Goal: Task Accomplishment & Management: Complete application form

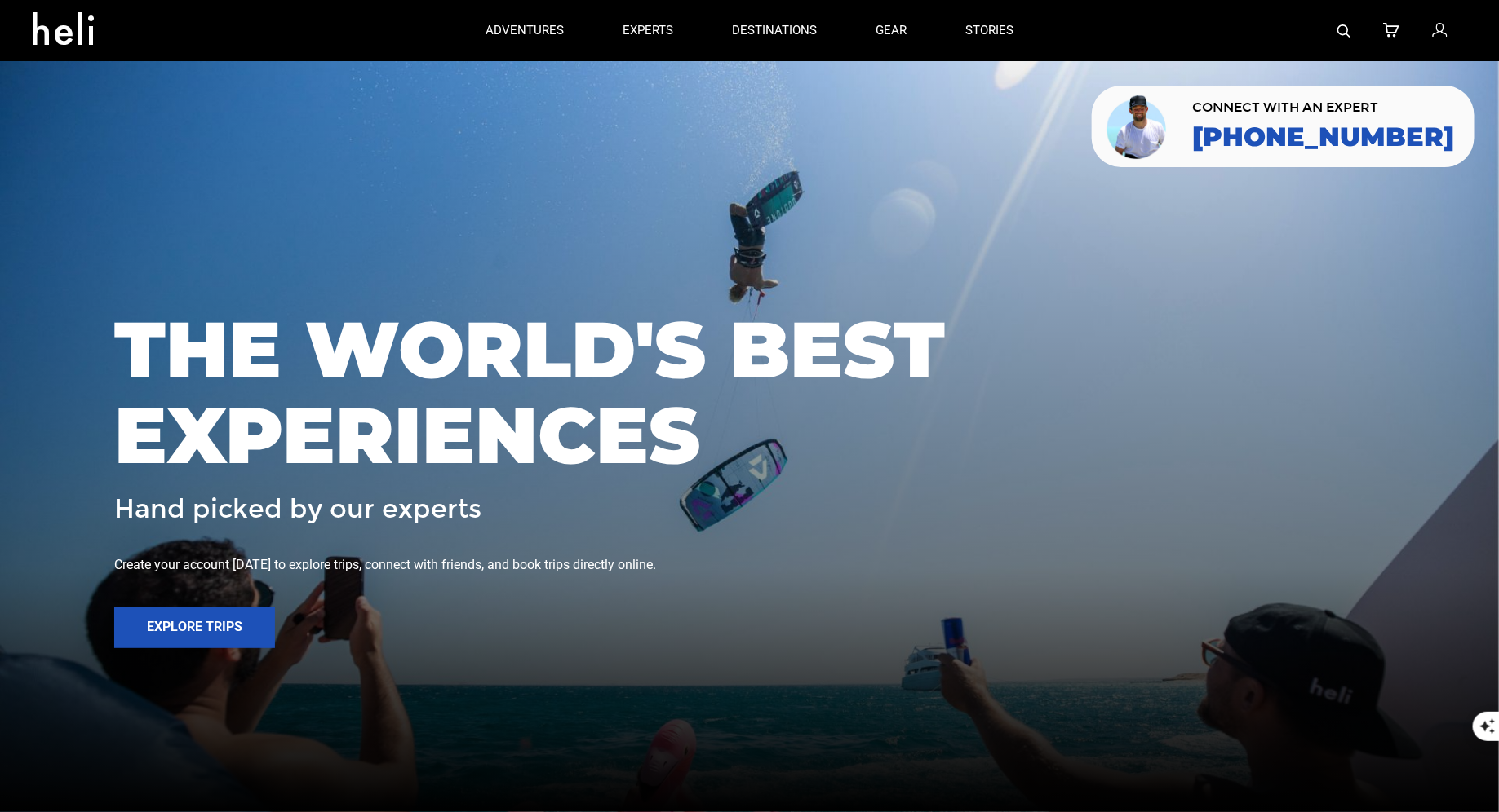
click at [1444, 35] on icon at bounding box center [1439, 31] width 15 height 21
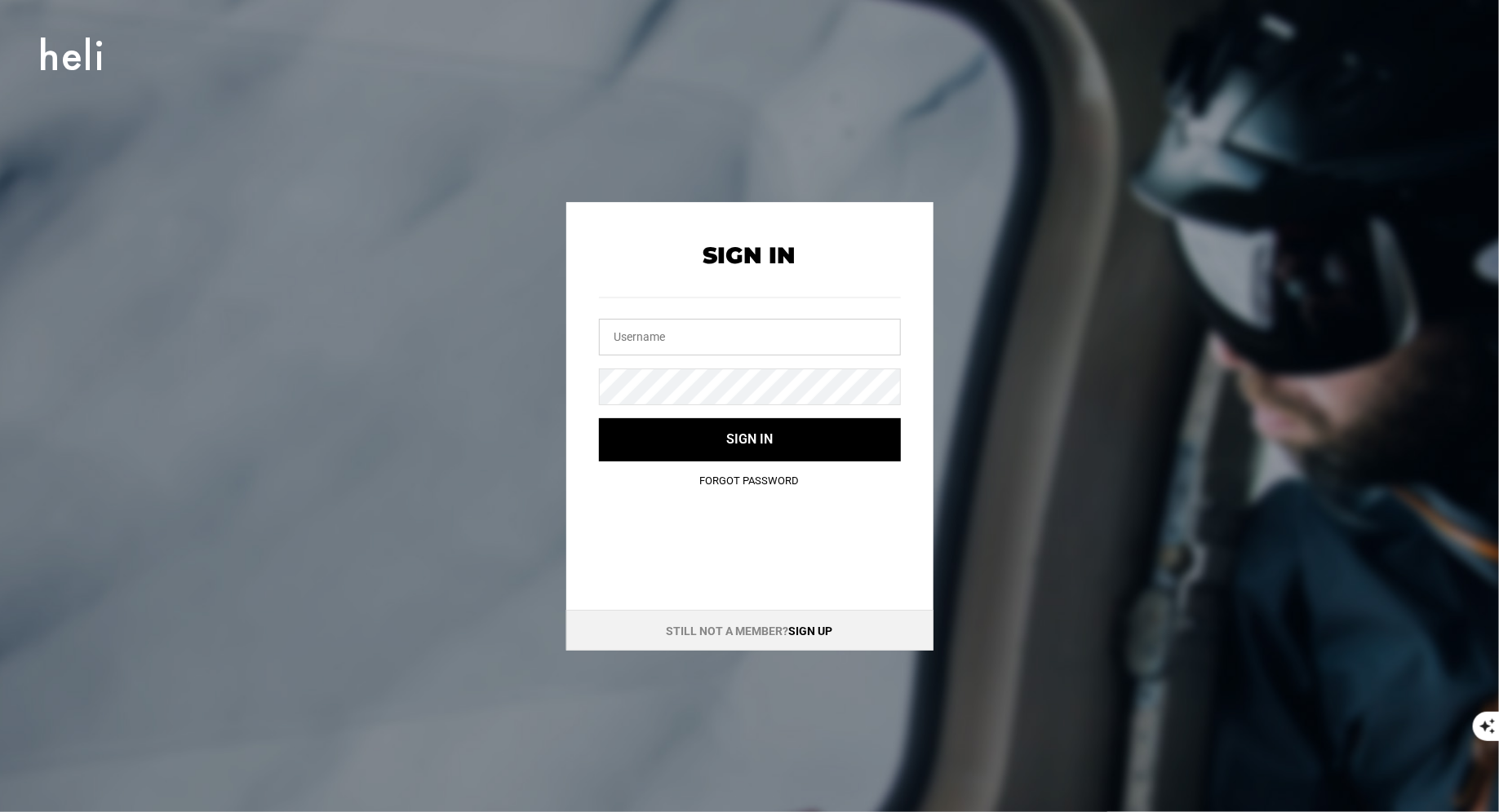
type input "[EMAIL_ADDRESS][DOMAIN_NAME]"
drag, startPoint x: 743, startPoint y: 331, endPoint x: 459, endPoint y: 330, distance: 284.0
click at [463, 331] on div "Sign In [EMAIL_ADDRESS][DOMAIN_NAME] Sign in Forgot Password Still not a member…" at bounding box center [750, 426] width 734 height 448
click at [757, 328] on input "text" at bounding box center [750, 337] width 302 height 37
type input "n"
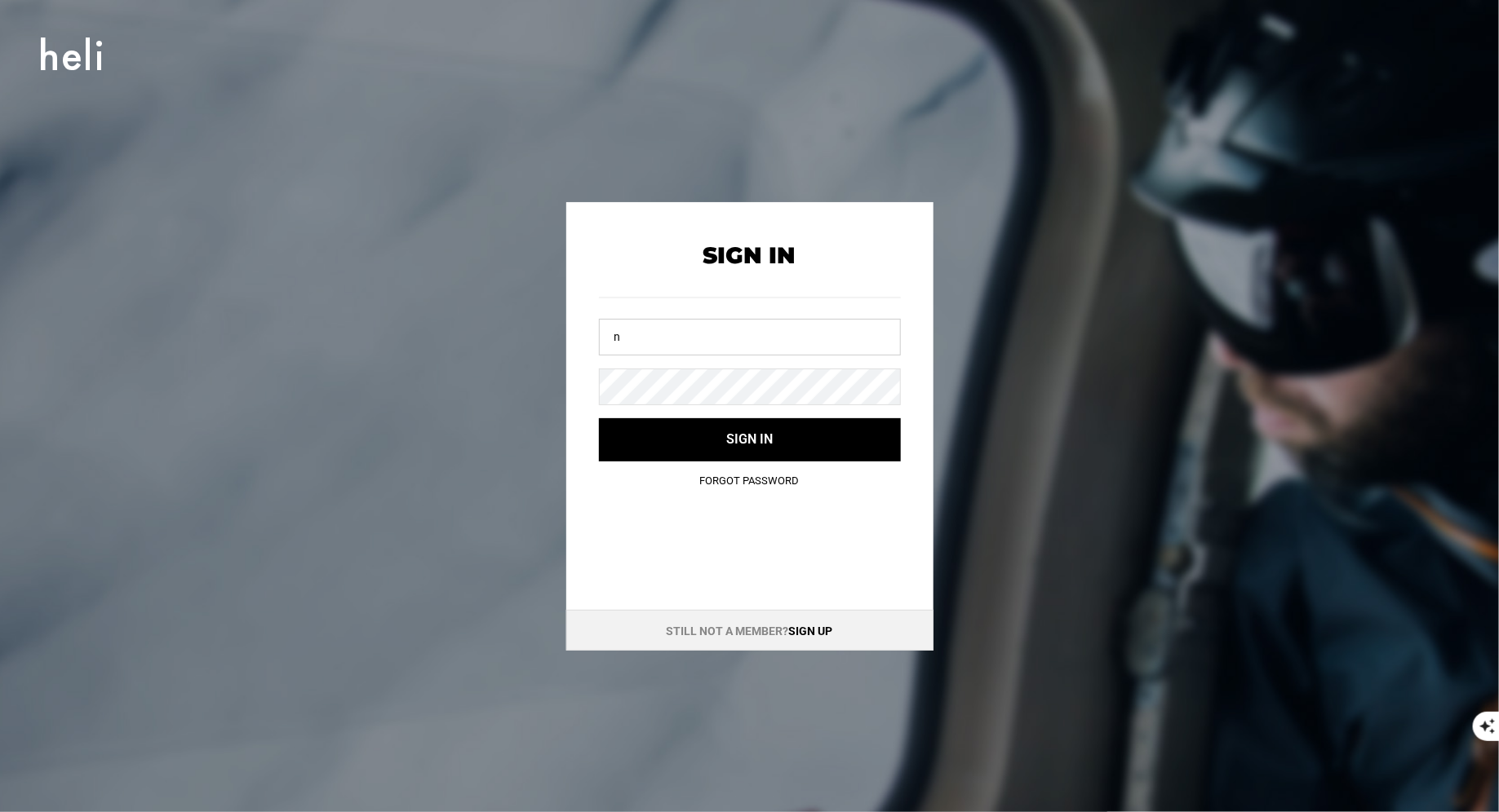
type input "[EMAIL_ADDRESS][DOMAIN_NAME]"
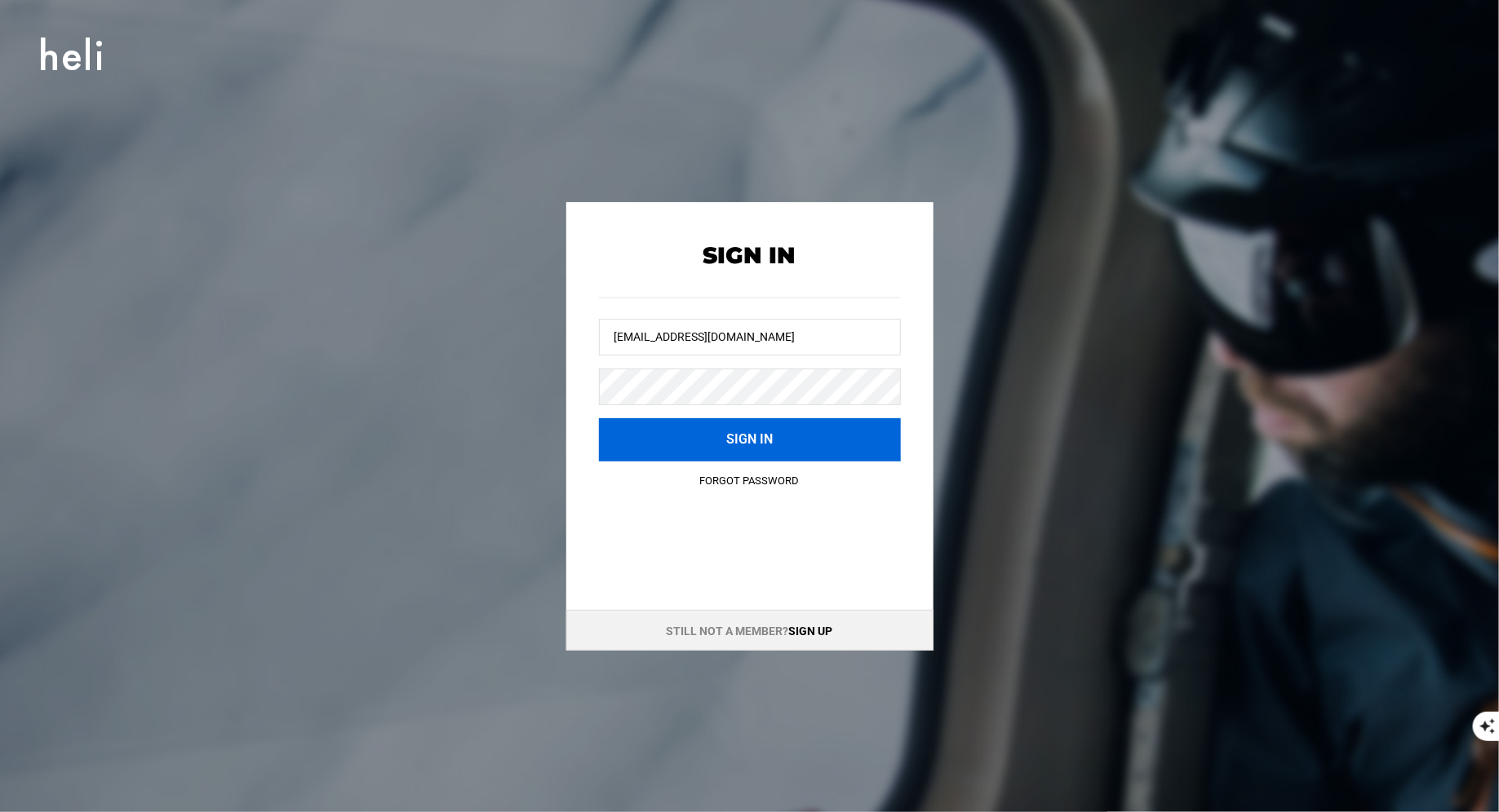
click at [749, 423] on button "Sign in" at bounding box center [750, 440] width 302 height 44
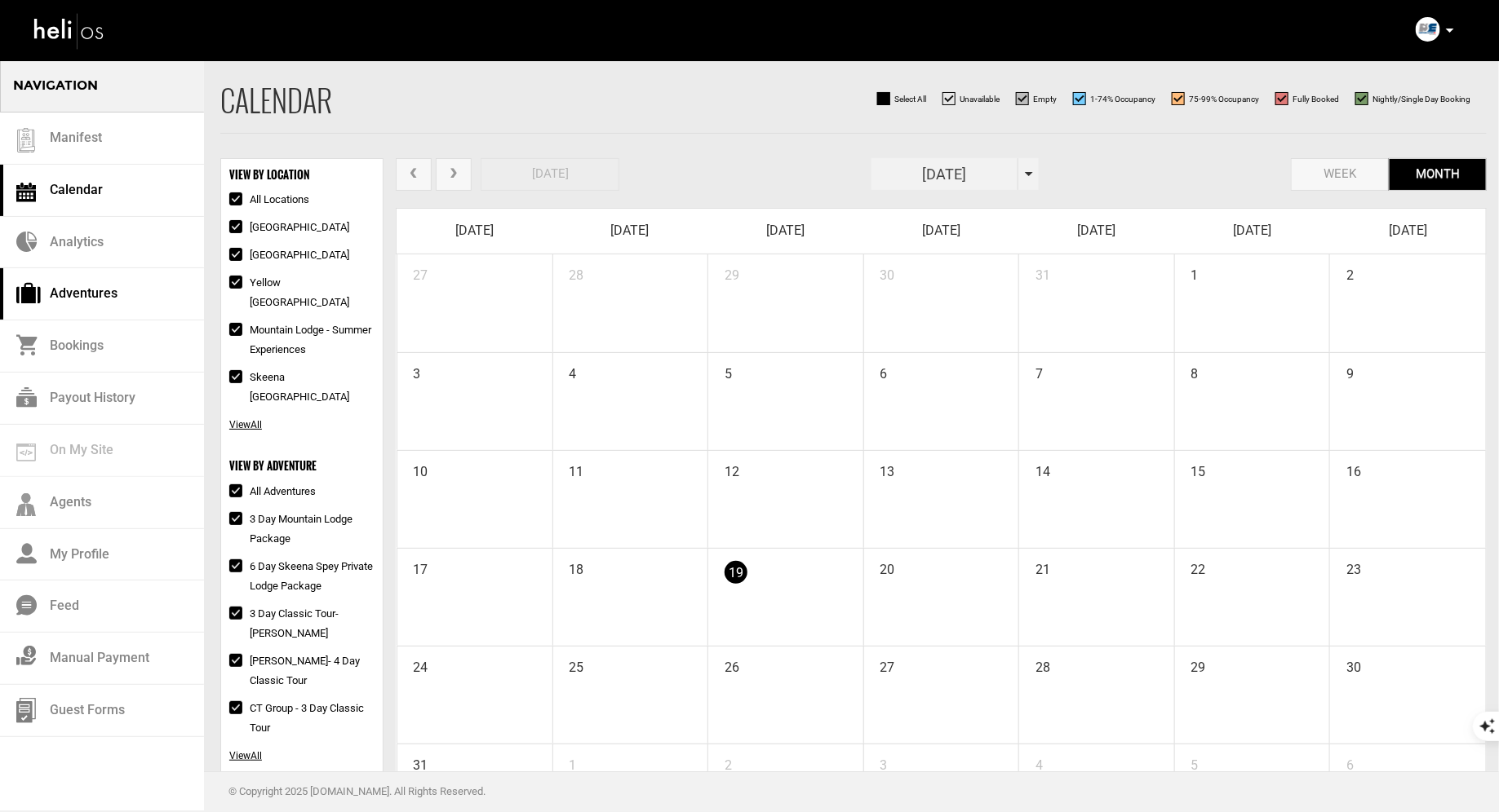
click at [100, 294] on link "Adventures" at bounding box center [102, 295] width 204 height 53
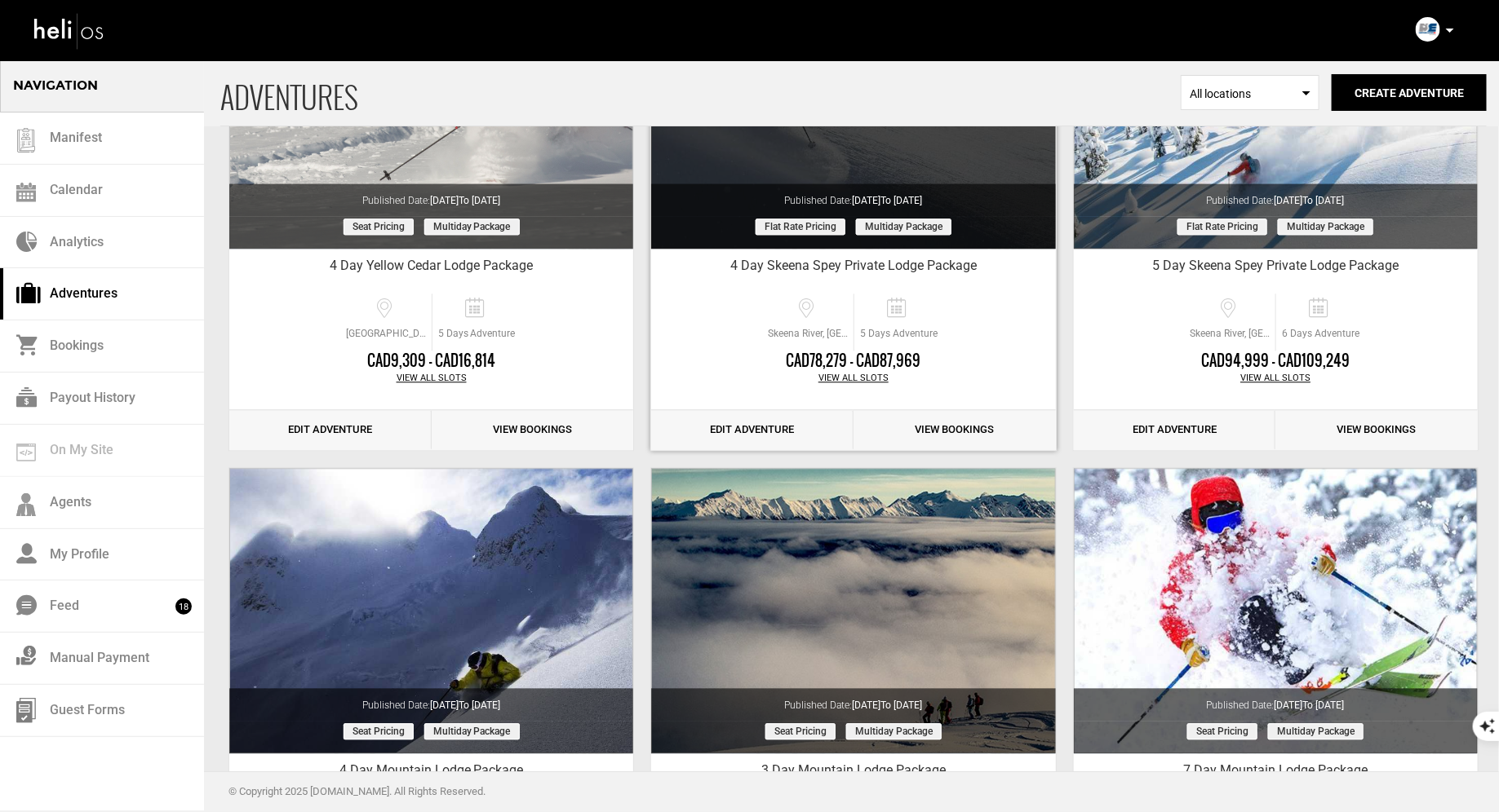
scroll to position [1377, 0]
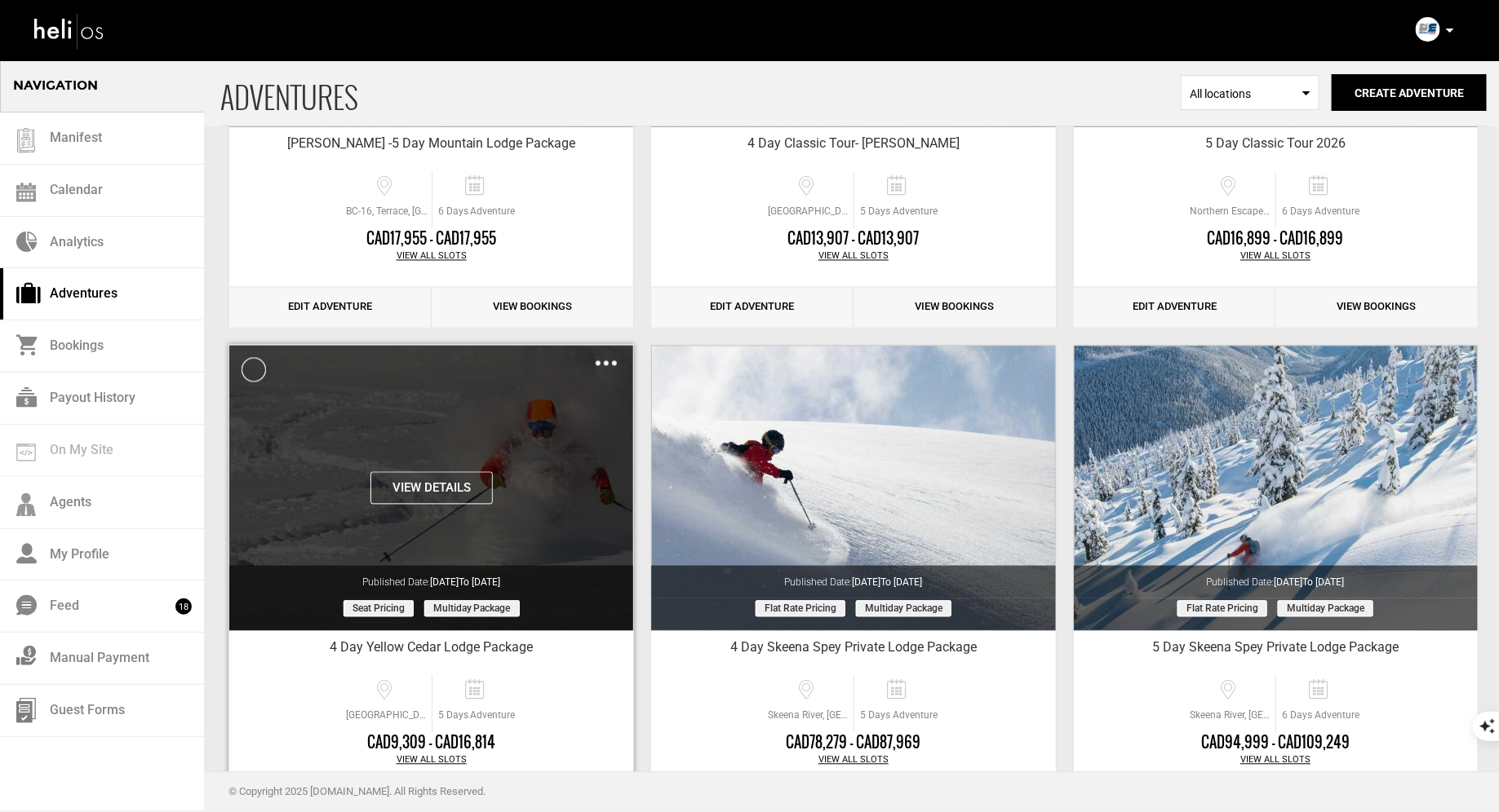
click at [604, 361] on img at bounding box center [606, 364] width 21 height 5
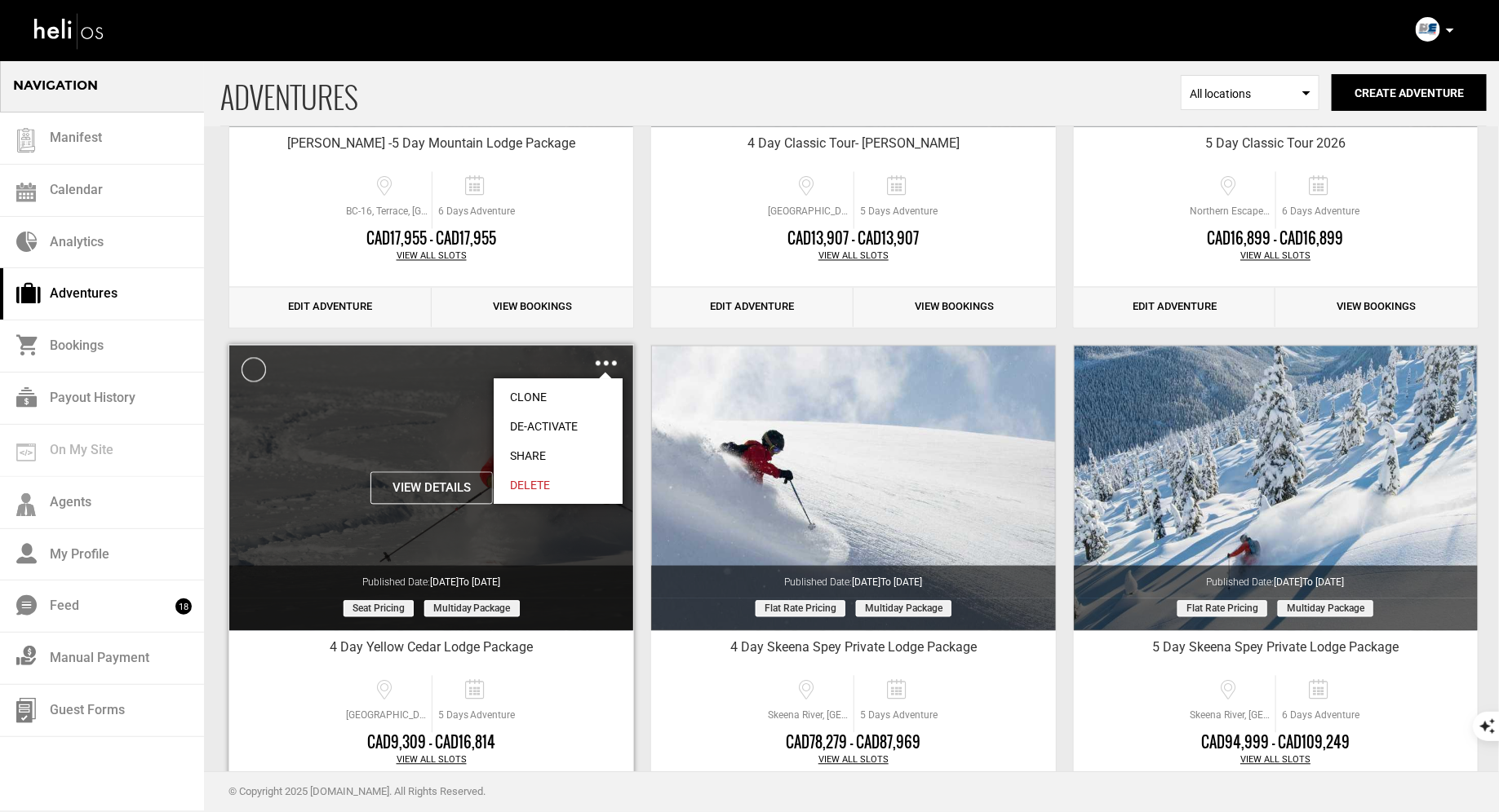
click at [536, 398] on link "Clone" at bounding box center [558, 398] width 129 height 30
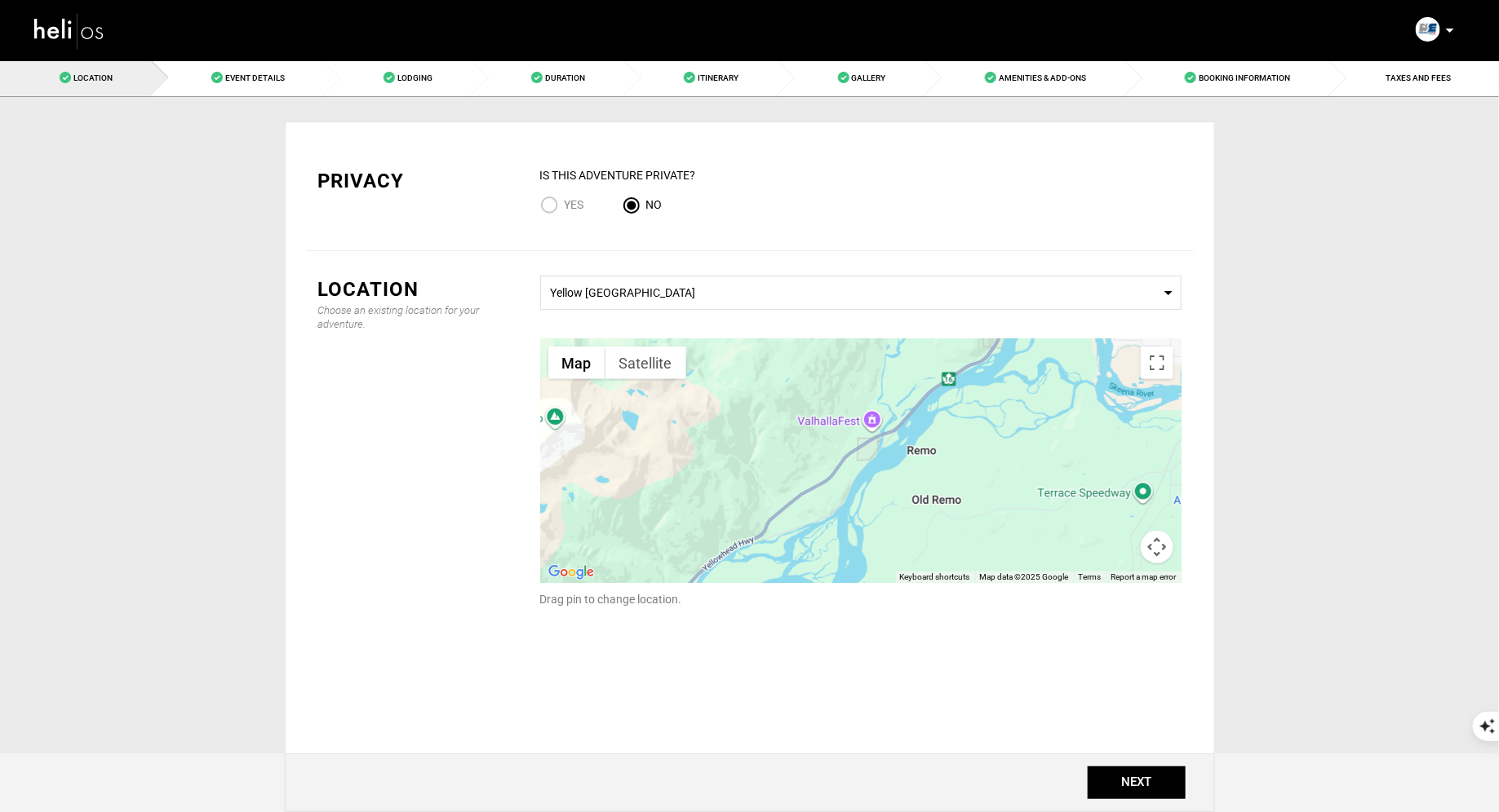
click at [550, 202] on input "Yes" at bounding box center [553, 206] width 25 height 22
radio input "true"
radio input "false"
click at [1144, 782] on button "NEXT" at bounding box center [1136, 783] width 98 height 33
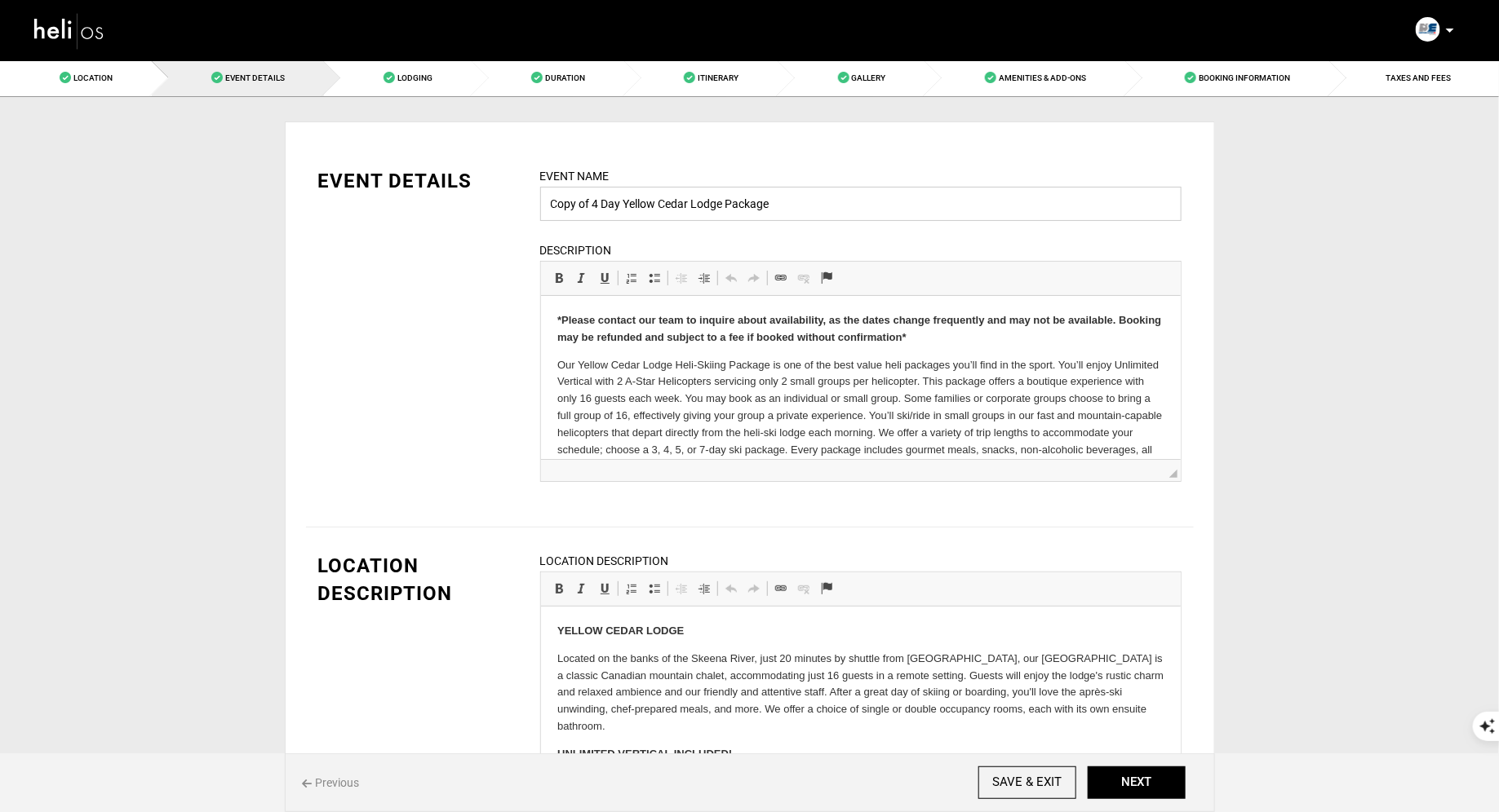
drag, startPoint x: 594, startPoint y: 203, endPoint x: 560, endPoint y: 203, distance: 34.0
click at [563, 203] on input "Copy of 4 Day Yellow Cedar Lodge Package" at bounding box center [861, 204] width 641 height 34
click at [767, 201] on input "4 Day Yellow Cedar Lodge Package" at bounding box center [861, 204] width 641 height 34
click at [840, 201] on input "4 Day Yellow Cedar Lodge Package- [PERSON_NAME], [PERSON_NAME], [PERSON_NAME]" at bounding box center [861, 204] width 641 height 34
click at [799, 204] on input "4 Day Yellow Cedar Lodge Package- [PERSON_NAME], [PERSON_NAME], [PERSON_NAME]" at bounding box center [861, 204] width 641 height 34
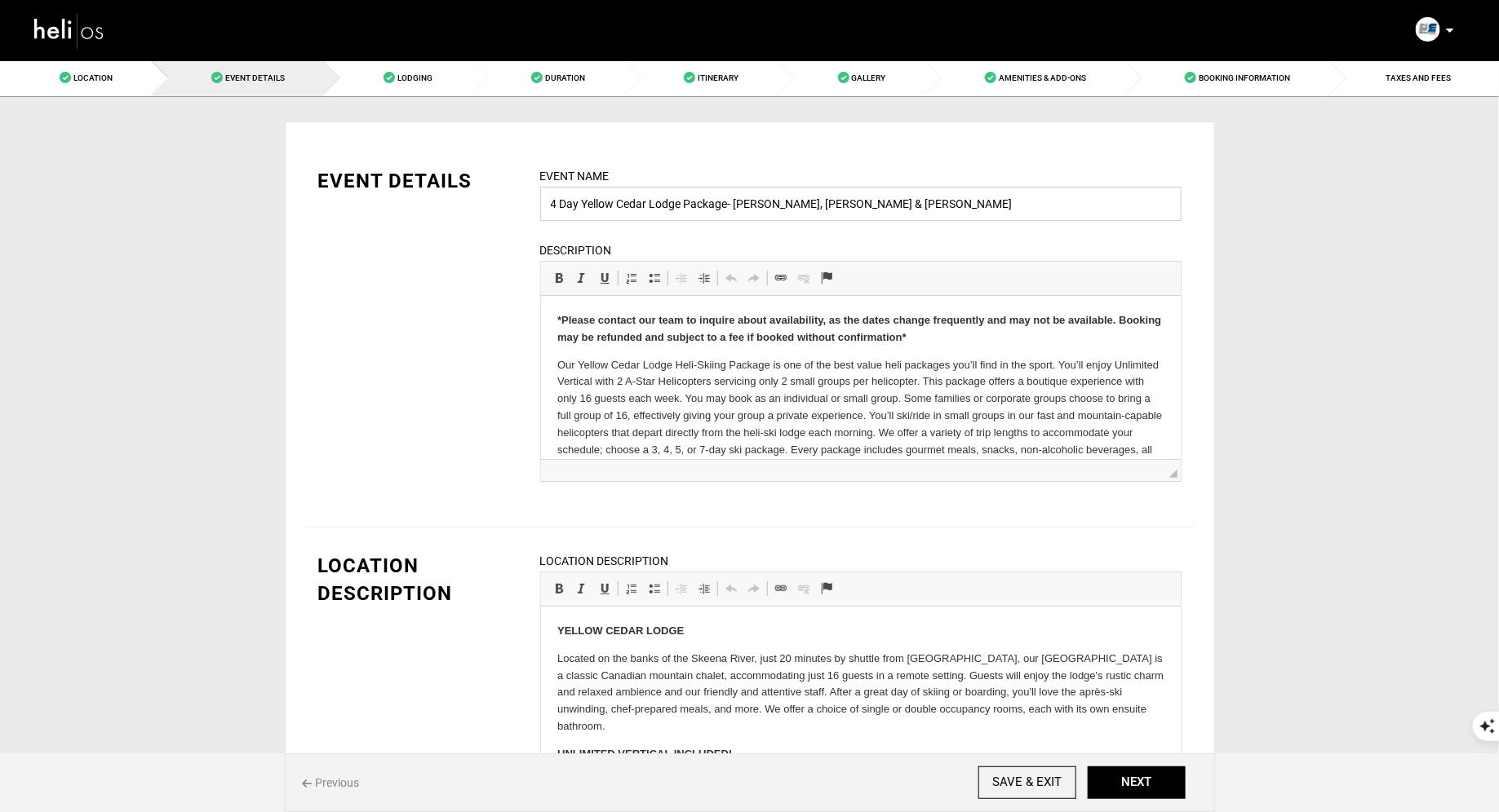
click at [940, 211] on input "4 Day Yellow Cedar Lodge Package- [PERSON_NAME], [PERSON_NAME] & [PERSON_NAME]" at bounding box center [861, 204] width 641 height 34
click at [805, 206] on input "4 Day Yellow Cedar Lodge Package- [PERSON_NAME], [PERSON_NAME] & [PERSON_NAME]" at bounding box center [861, 204] width 641 height 34
click at [923, 205] on input "4 Day Yellow Cedar Lodge Package- [PERSON_NAME], [PERSON_NAME] & [PERSON_NAME]" at bounding box center [861, 204] width 641 height 34
type input "4 Day Yellow Cedar Lodge Package- [PERSON_NAME], [PERSON_NAME] & [PERSON_NAME]"
click at [1122, 798] on button "NEXT" at bounding box center [1136, 783] width 98 height 33
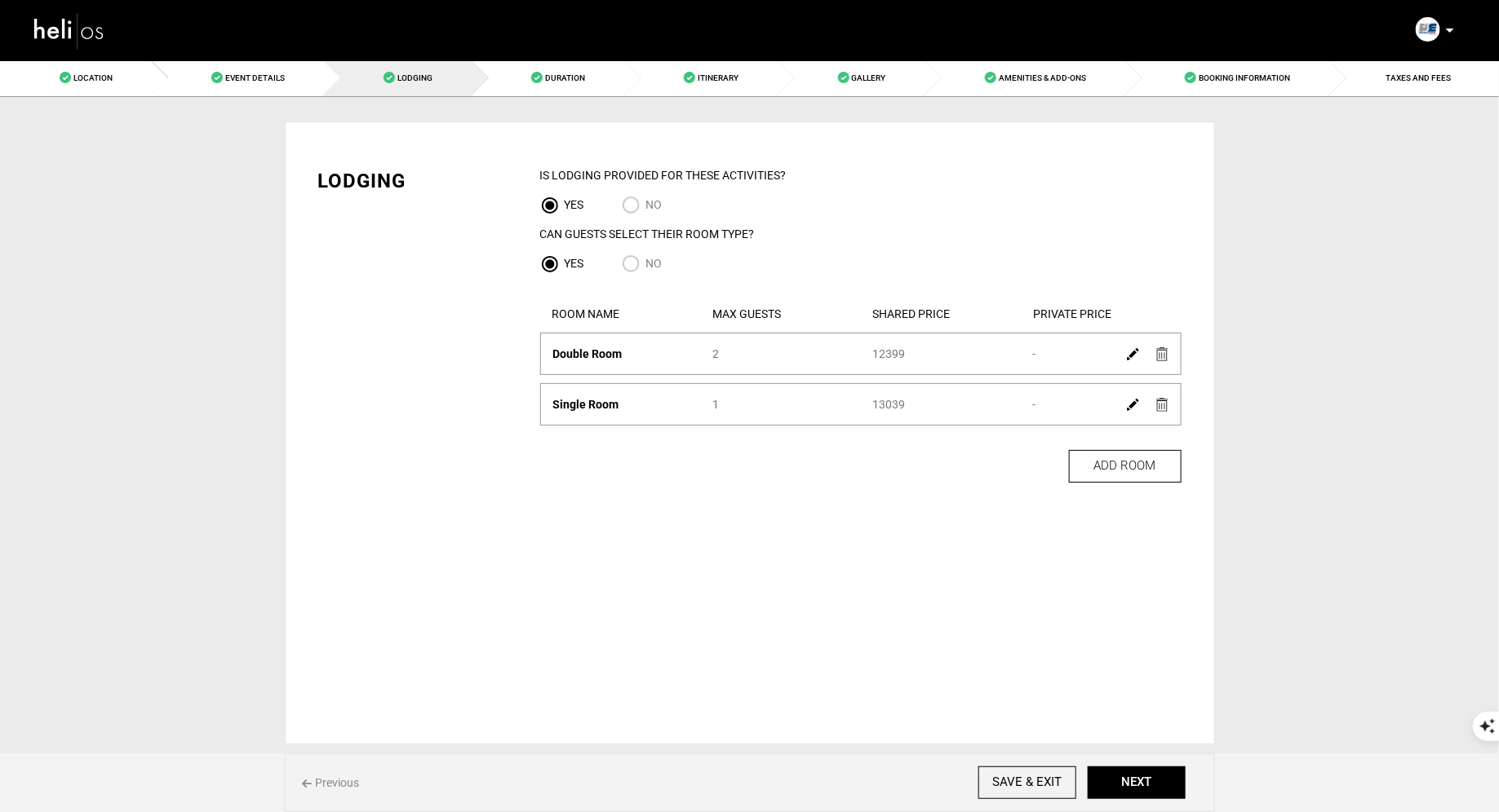
click at [1157, 351] on img at bounding box center [1162, 354] width 12 height 14
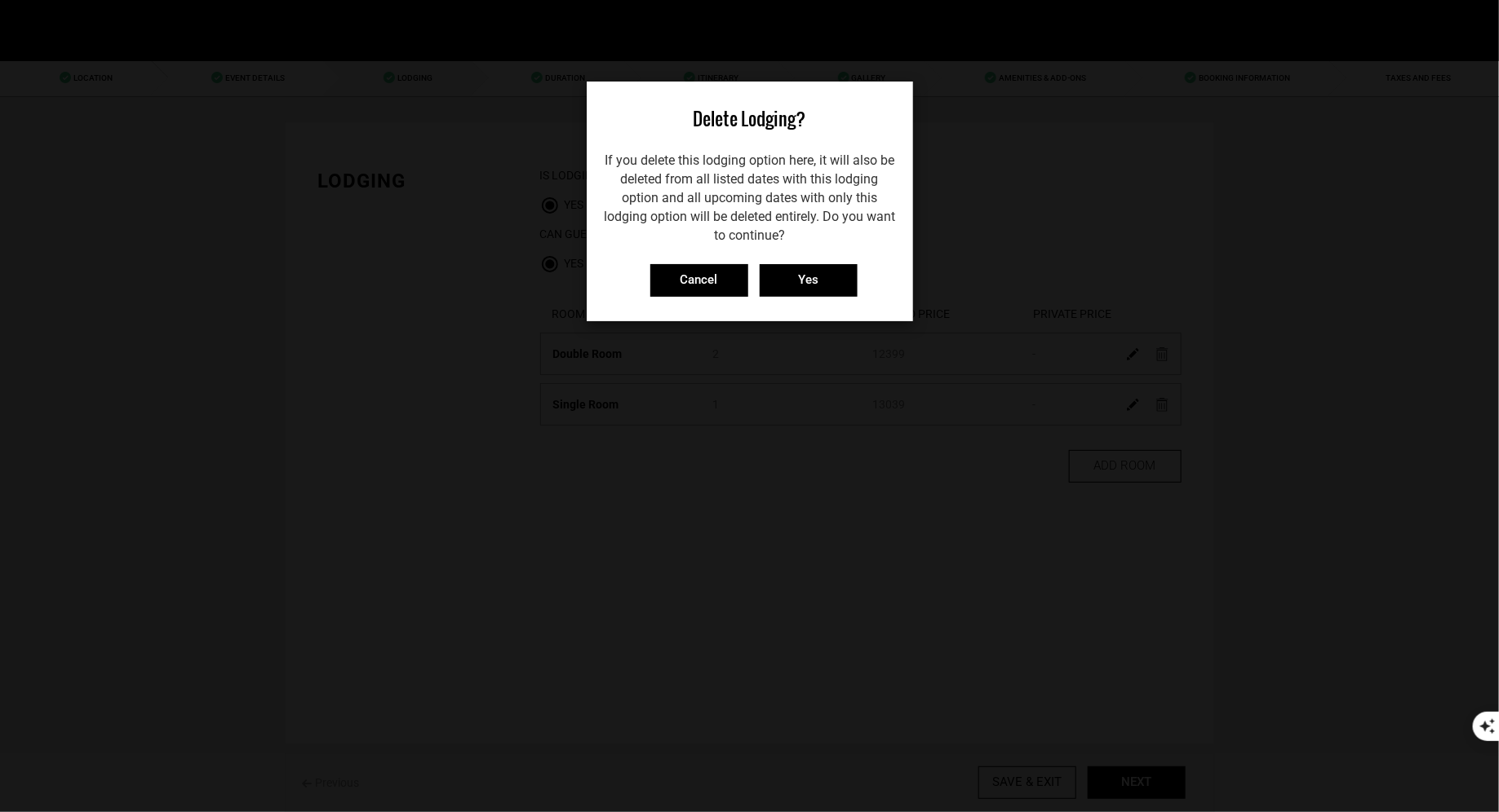
click at [839, 298] on div "Delete Lodging? If you delete this lodging option here, it will also be deleted…" at bounding box center [749, 201] width 326 height 240
click at [833, 278] on input "Yes" at bounding box center [808, 281] width 98 height 33
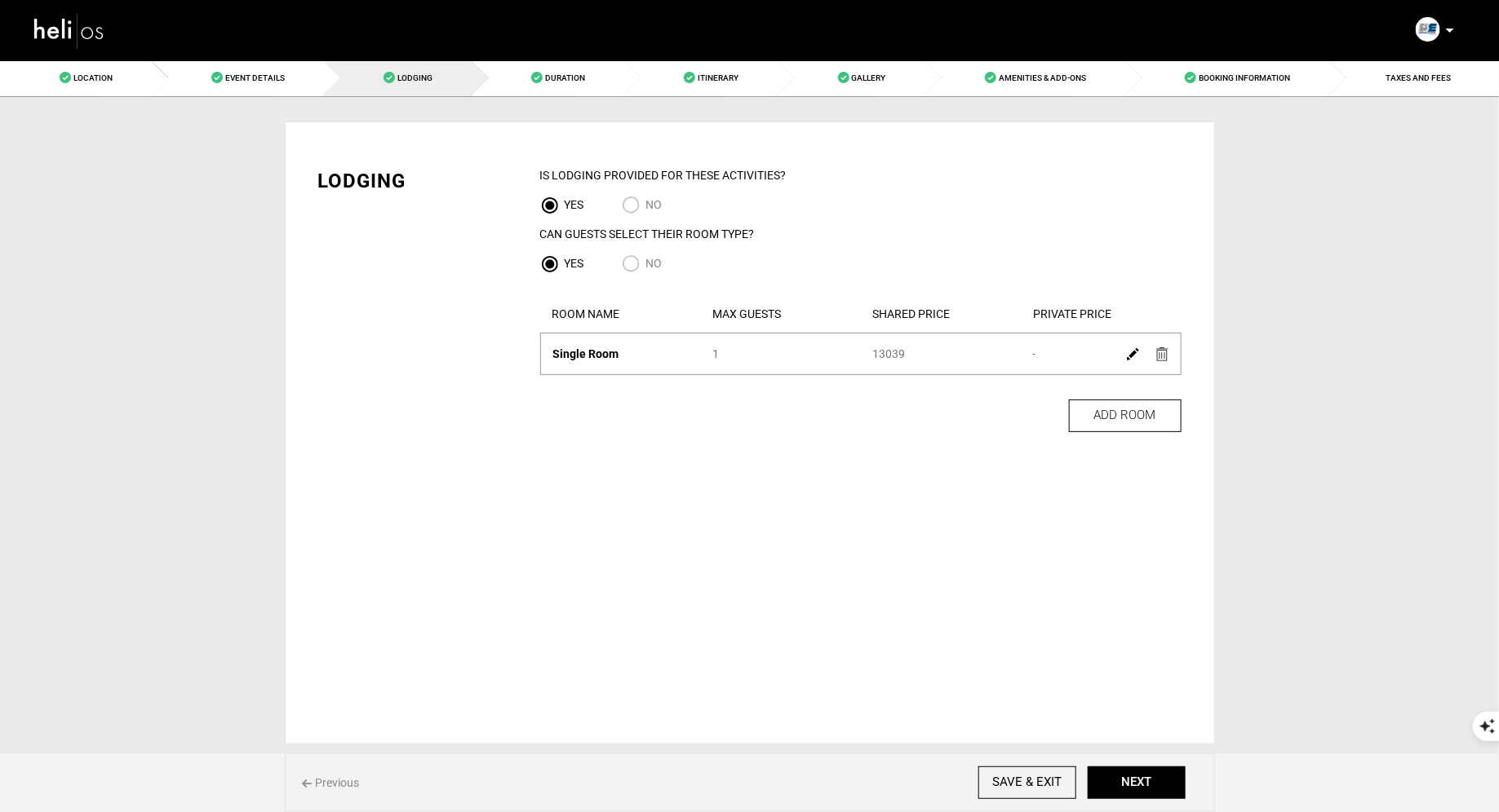
click at [1138, 354] on img at bounding box center [1133, 354] width 12 height 12
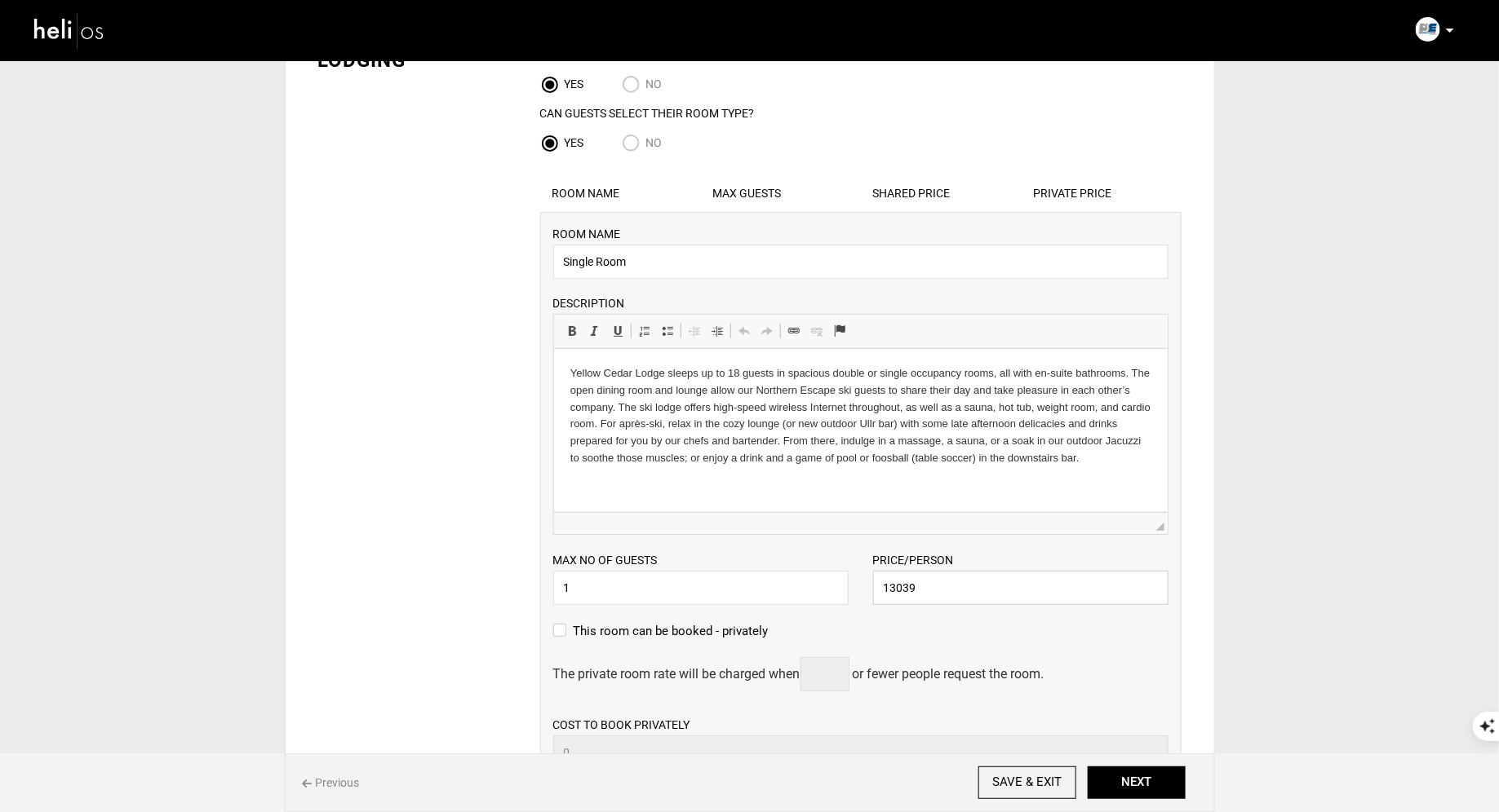
click at [962, 598] on input "13039" at bounding box center [1021, 588] width 296 height 34
type input "1"
type input "12139"
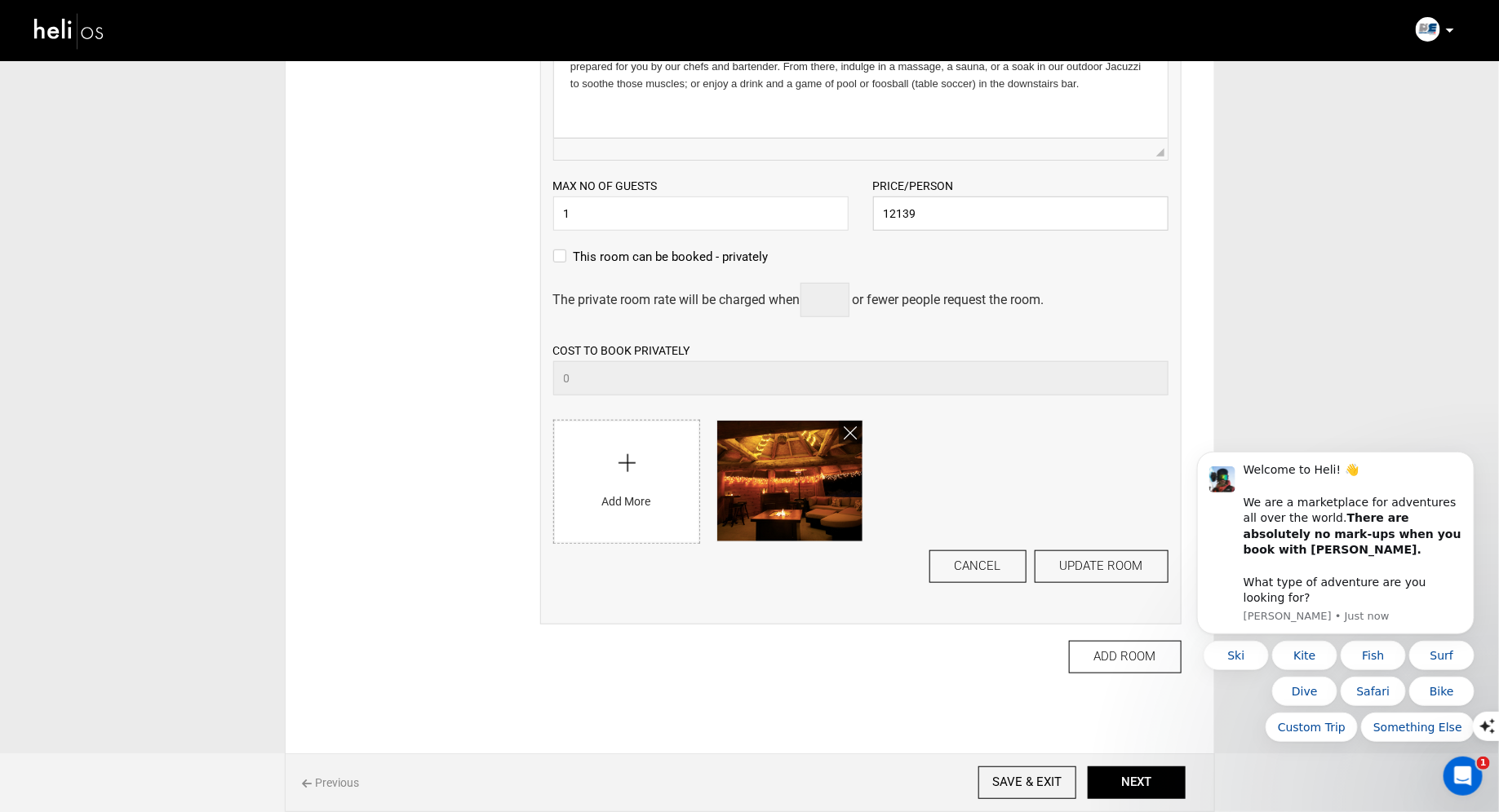
scroll to position [545, 0]
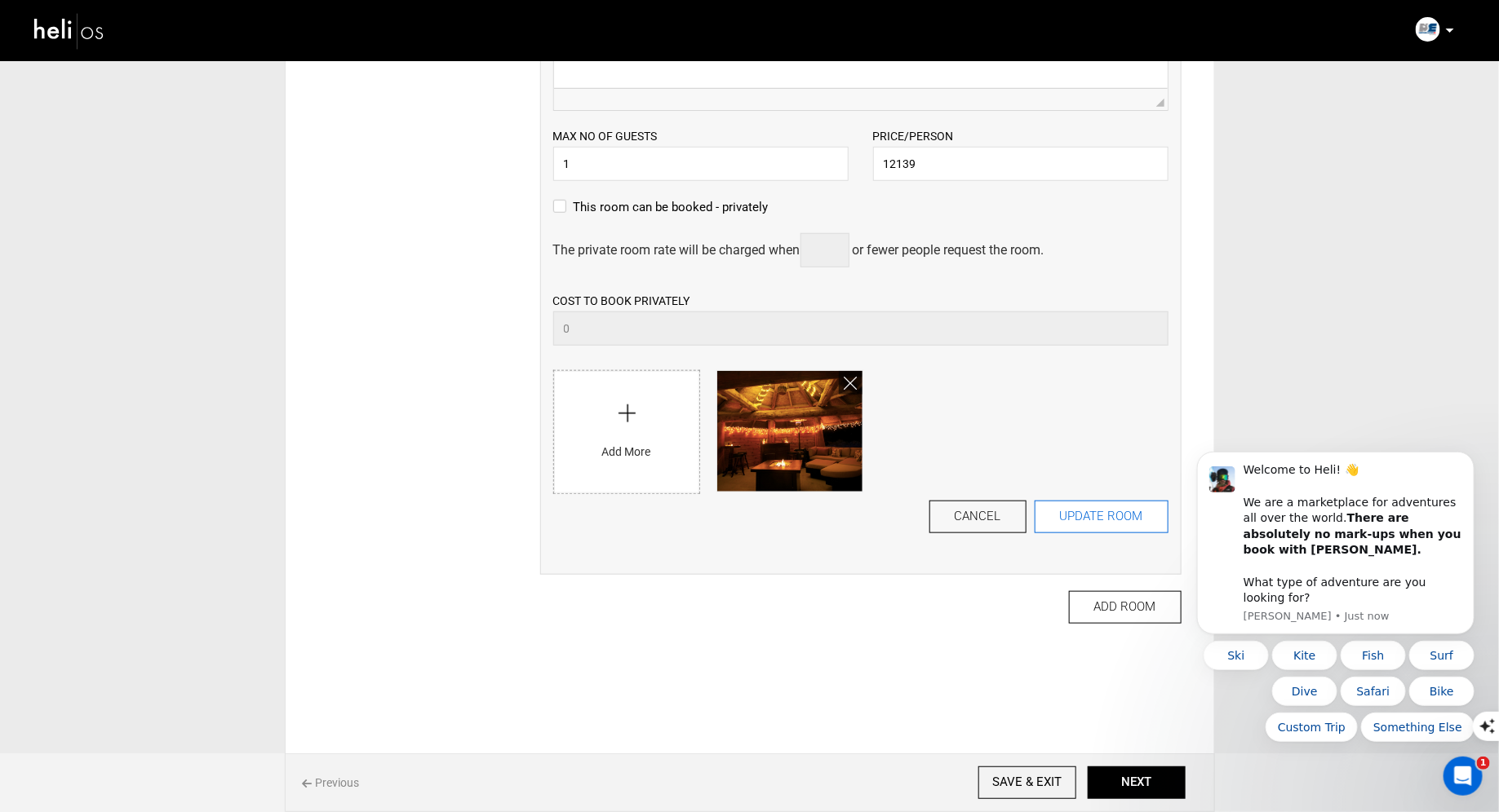
click at [1095, 501] on div "ROOM NAME Single Room Please enter room name. DESCRIPTION Rich Text Editor, edi…" at bounding box center [861, 181] width 641 height 787
click at [1070, 524] on button "UPDATE ROOM" at bounding box center [1101, 517] width 134 height 33
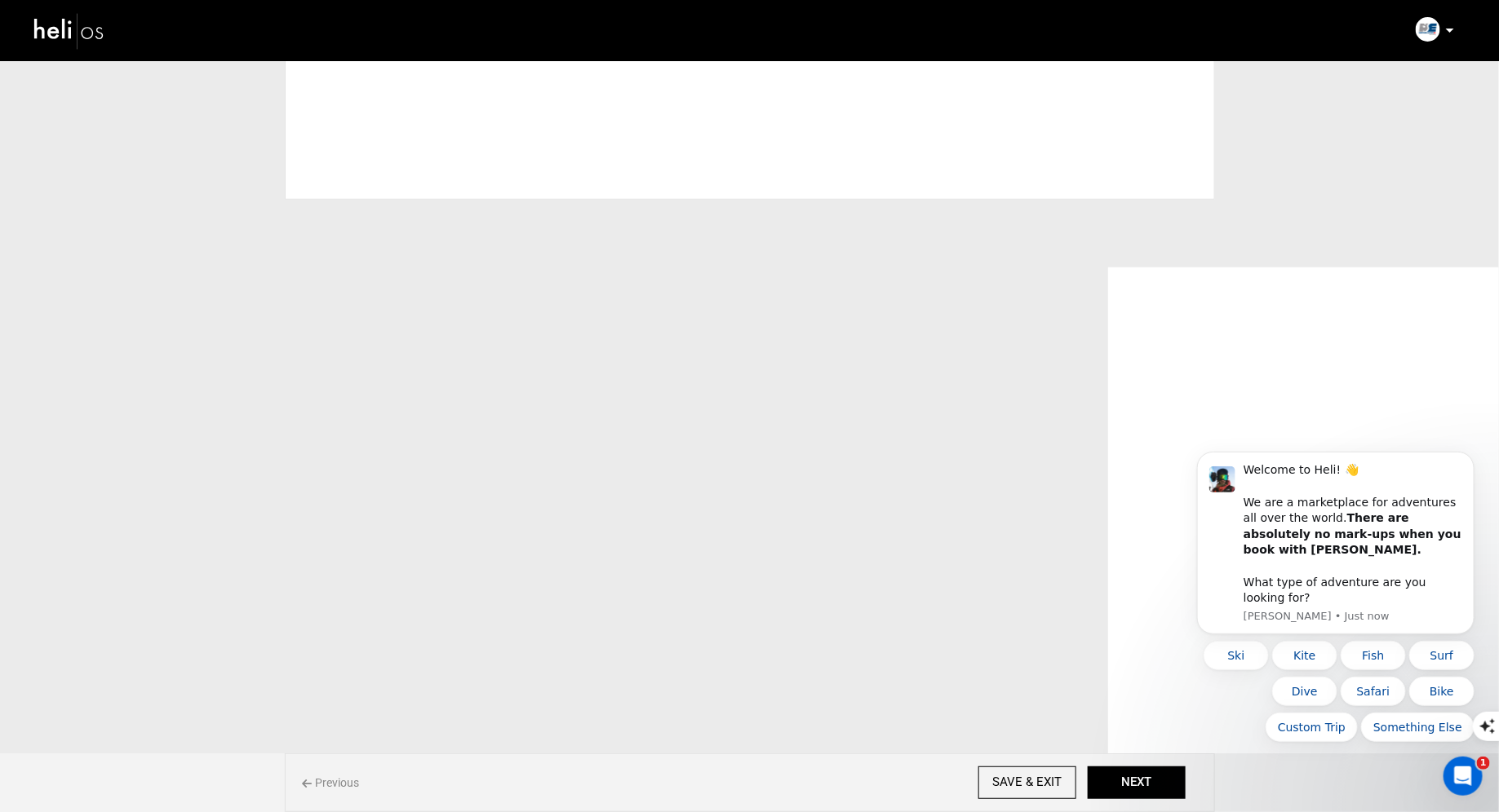
scroll to position [0, 0]
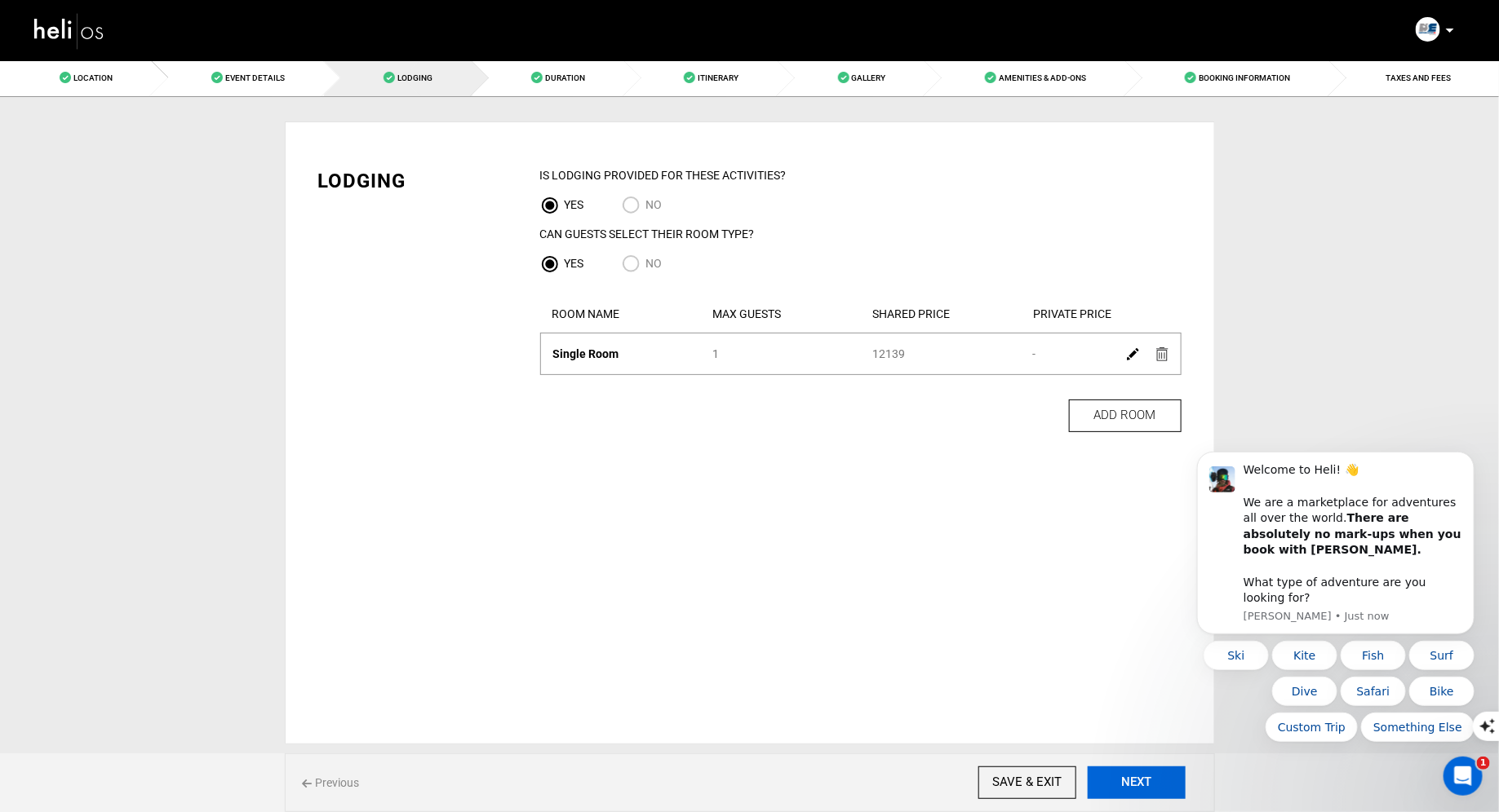
click at [1137, 780] on button "NEXT" at bounding box center [1136, 783] width 98 height 33
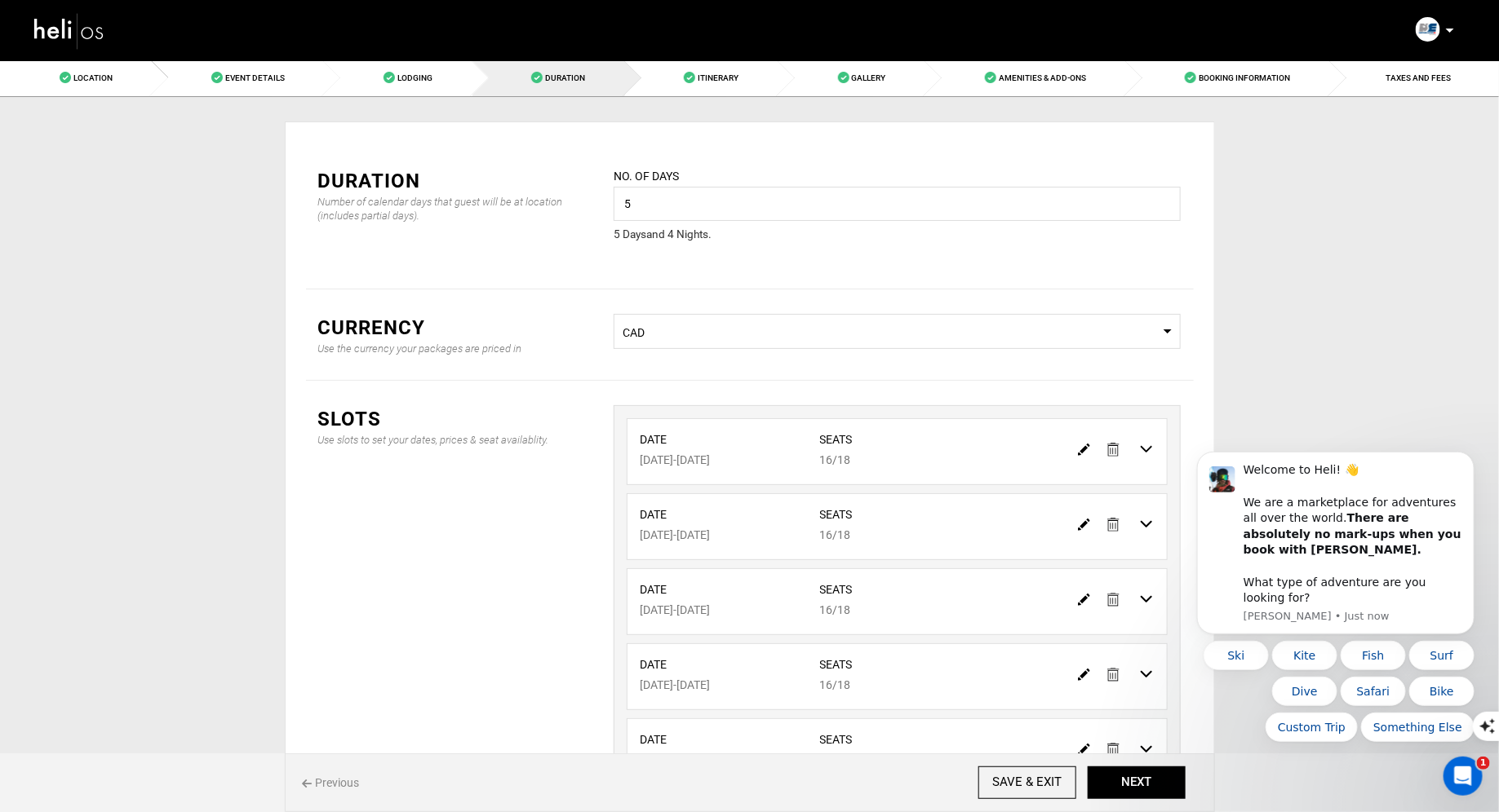
scroll to position [45, 0]
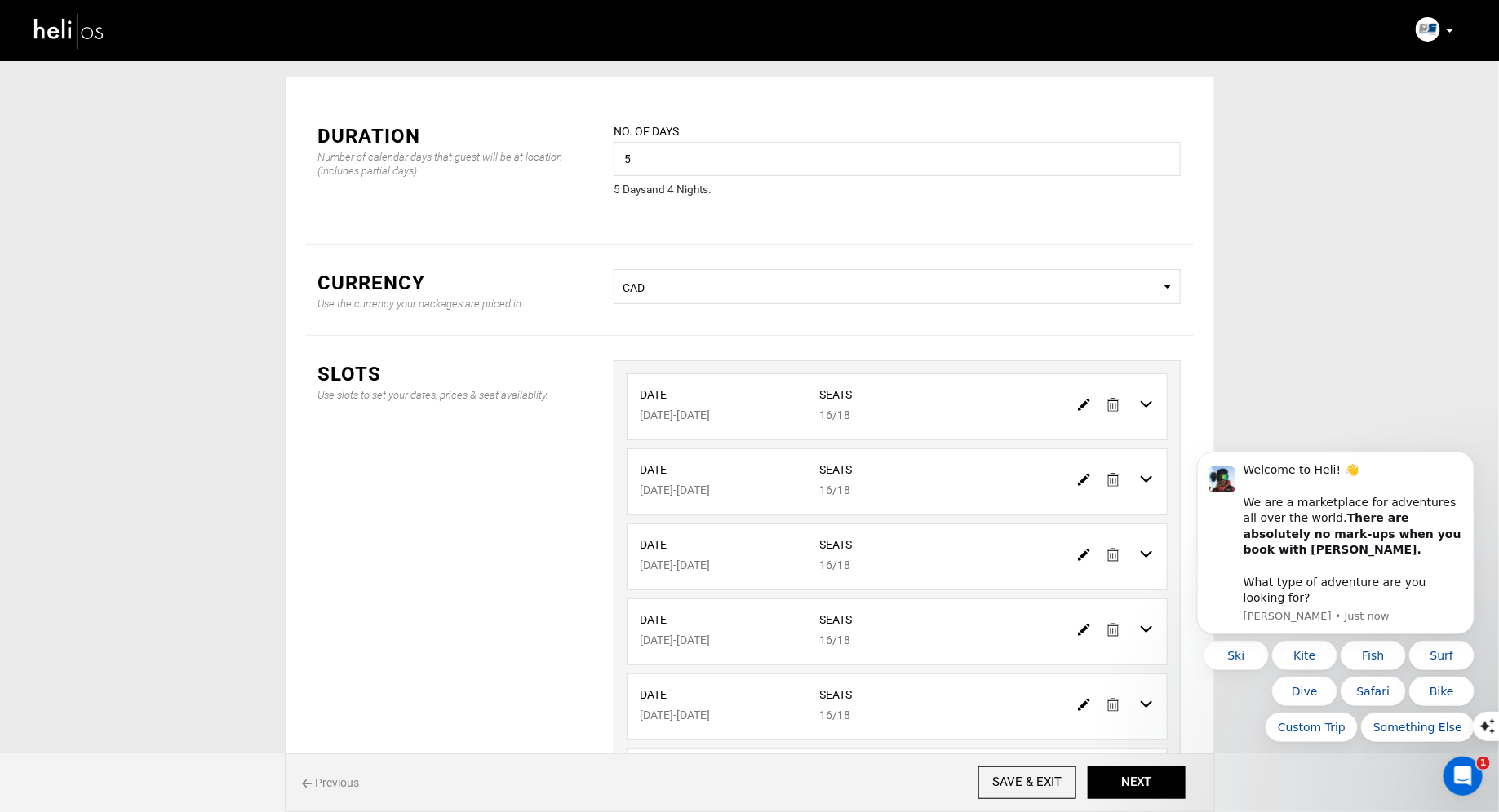
click at [1105, 406] on div at bounding box center [1115, 404] width 91 height 24
click at [1110, 406] on img at bounding box center [1113, 405] width 12 height 14
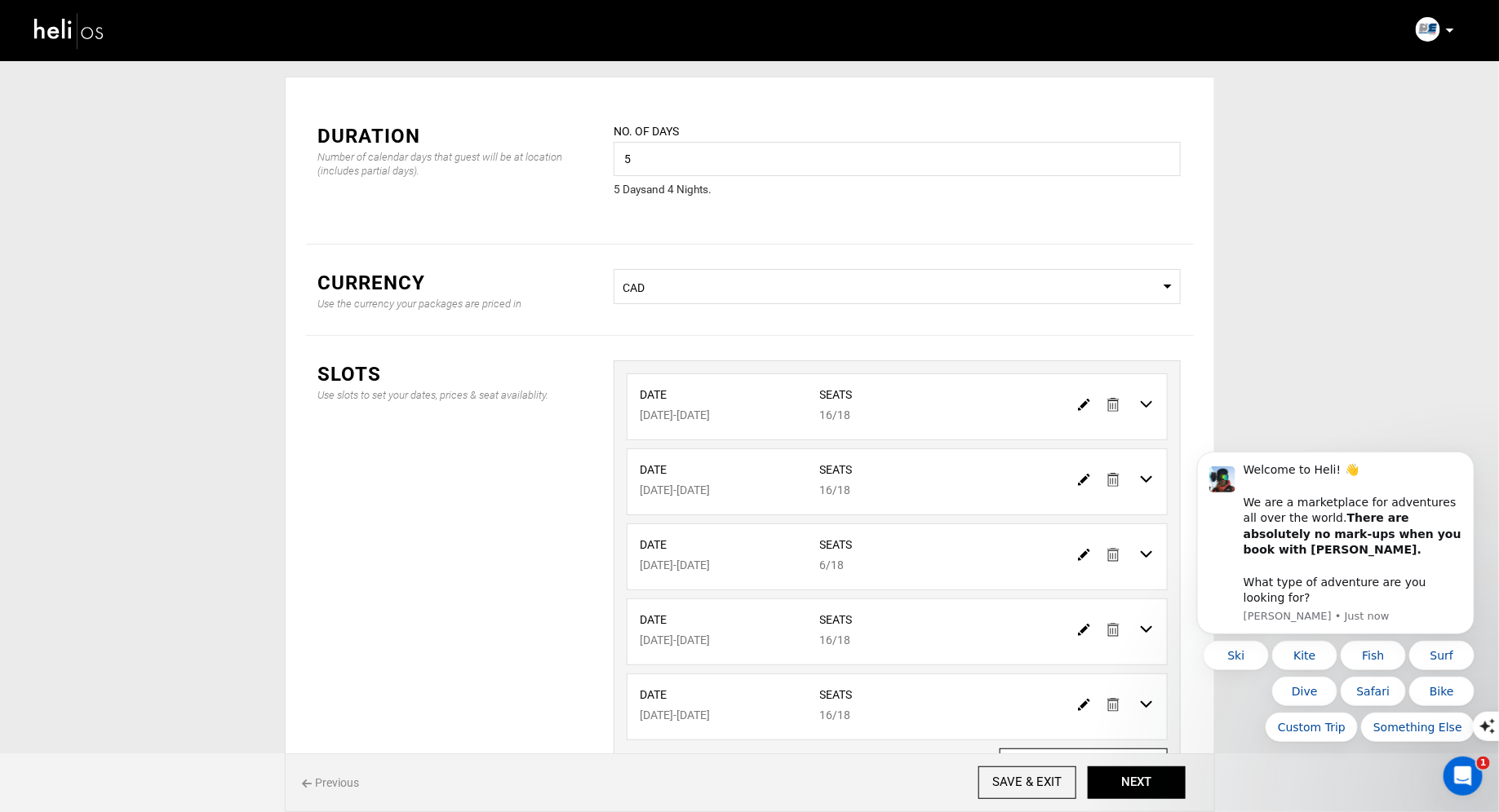
click at [1105, 402] on div at bounding box center [1115, 404] width 91 height 24
click at [1116, 406] on img at bounding box center [1113, 405] width 12 height 14
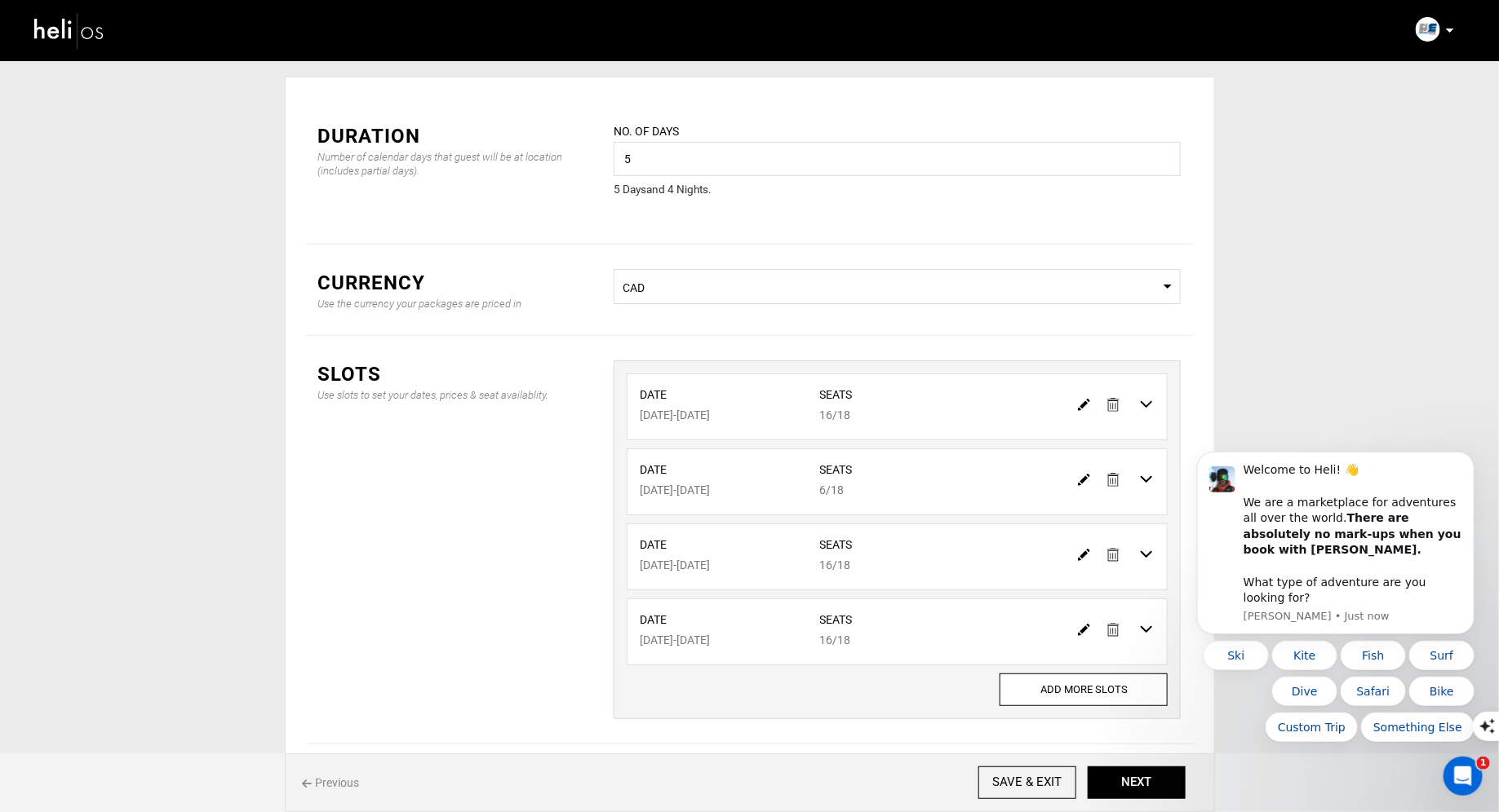
click at [1119, 483] on img at bounding box center [1113, 479] width 12 height 14
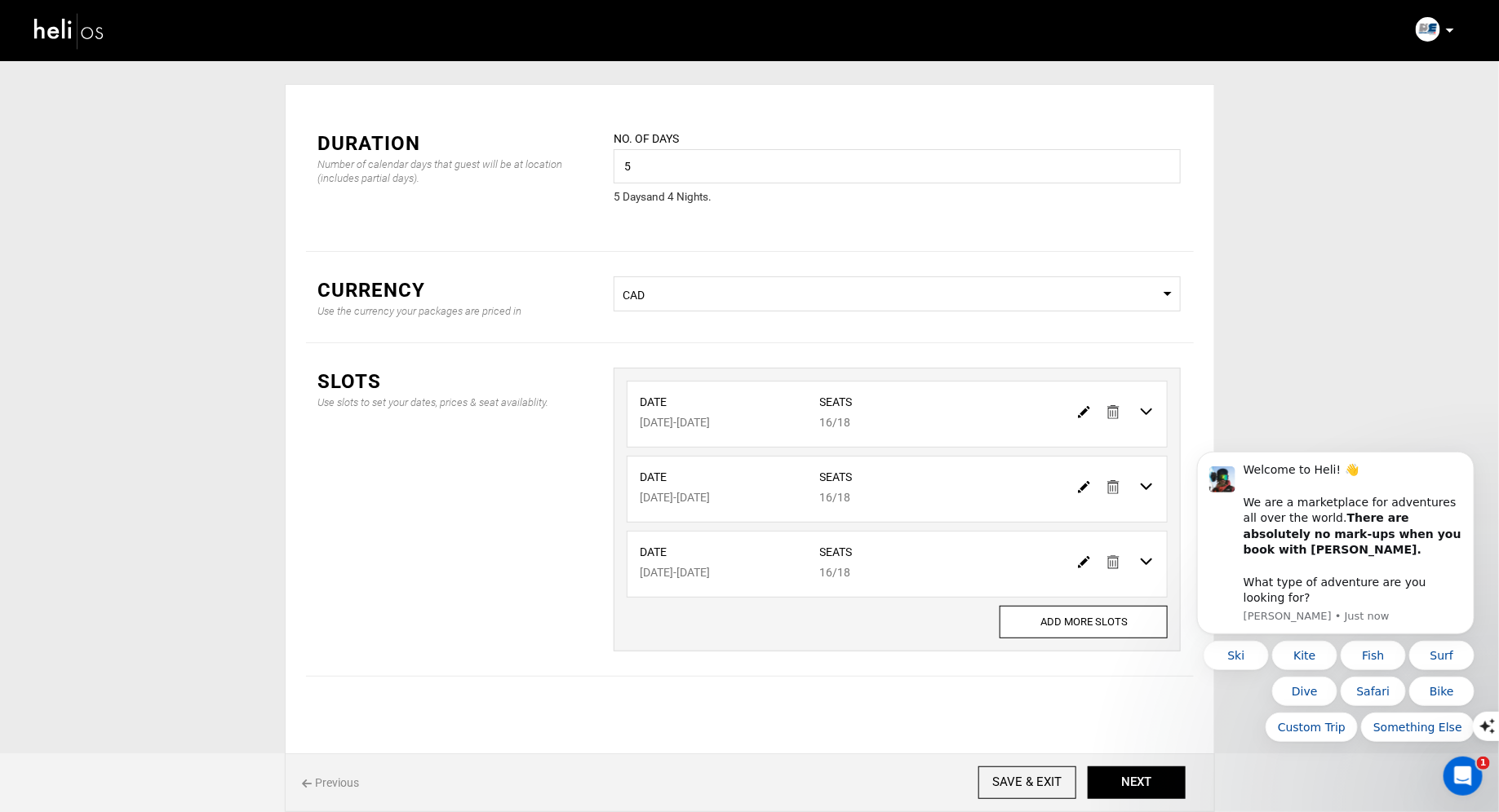
click at [1118, 493] on link at bounding box center [1113, 486] width 12 height 24
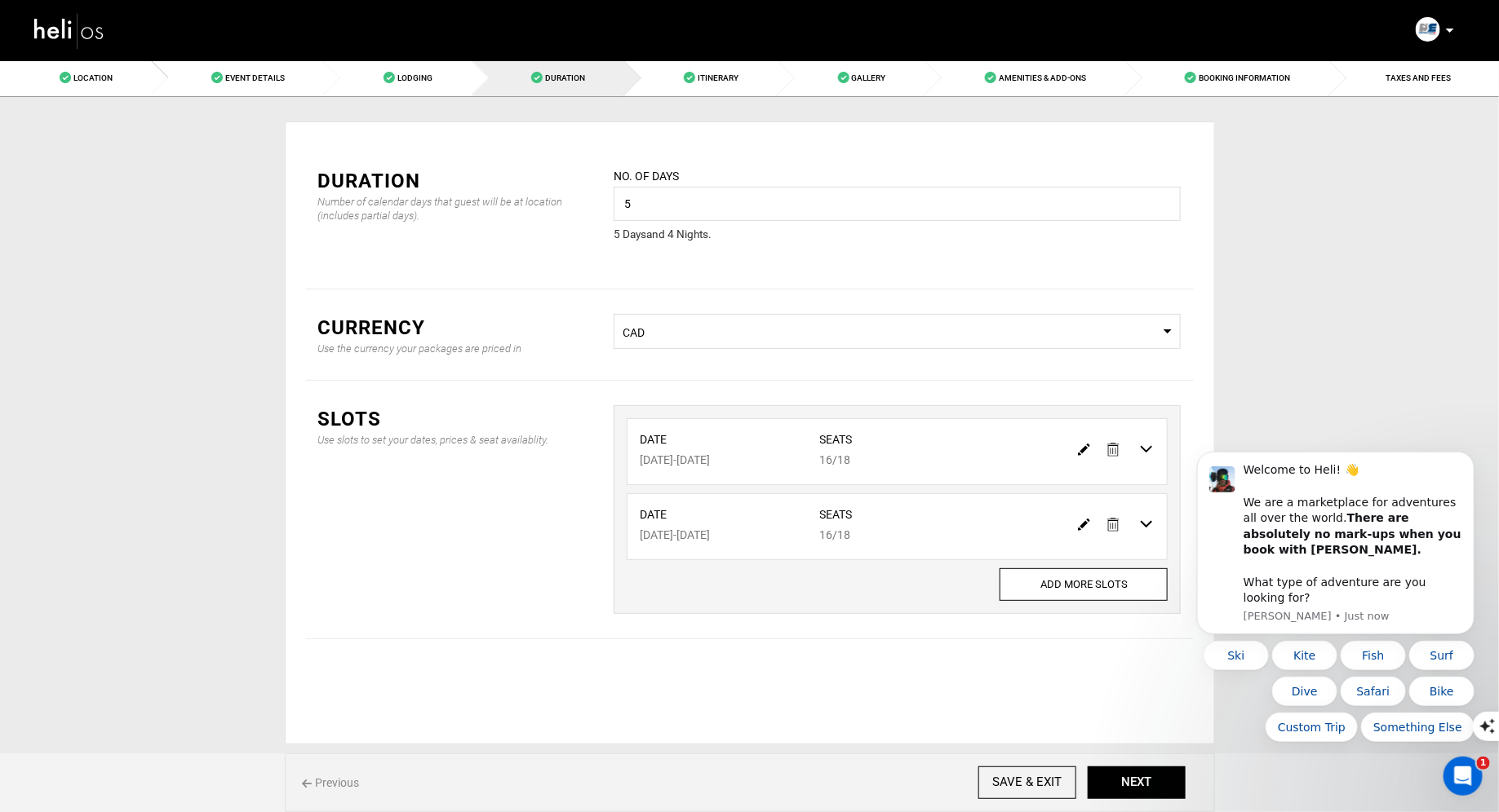
click at [1115, 524] on img at bounding box center [1113, 525] width 12 height 14
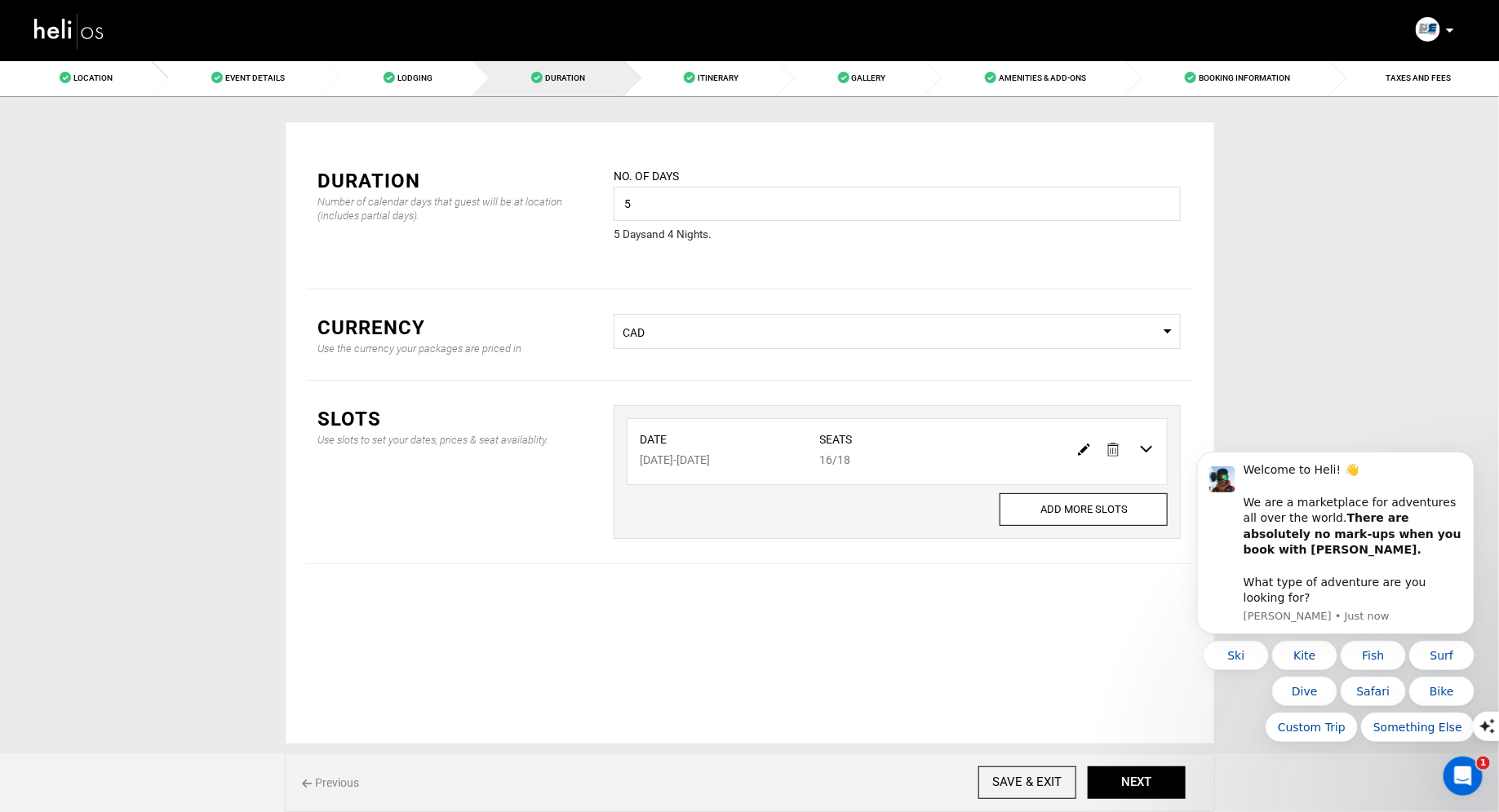
click at [1083, 448] on img at bounding box center [1083, 449] width 12 height 12
type input "[DATE]"
type input "16"
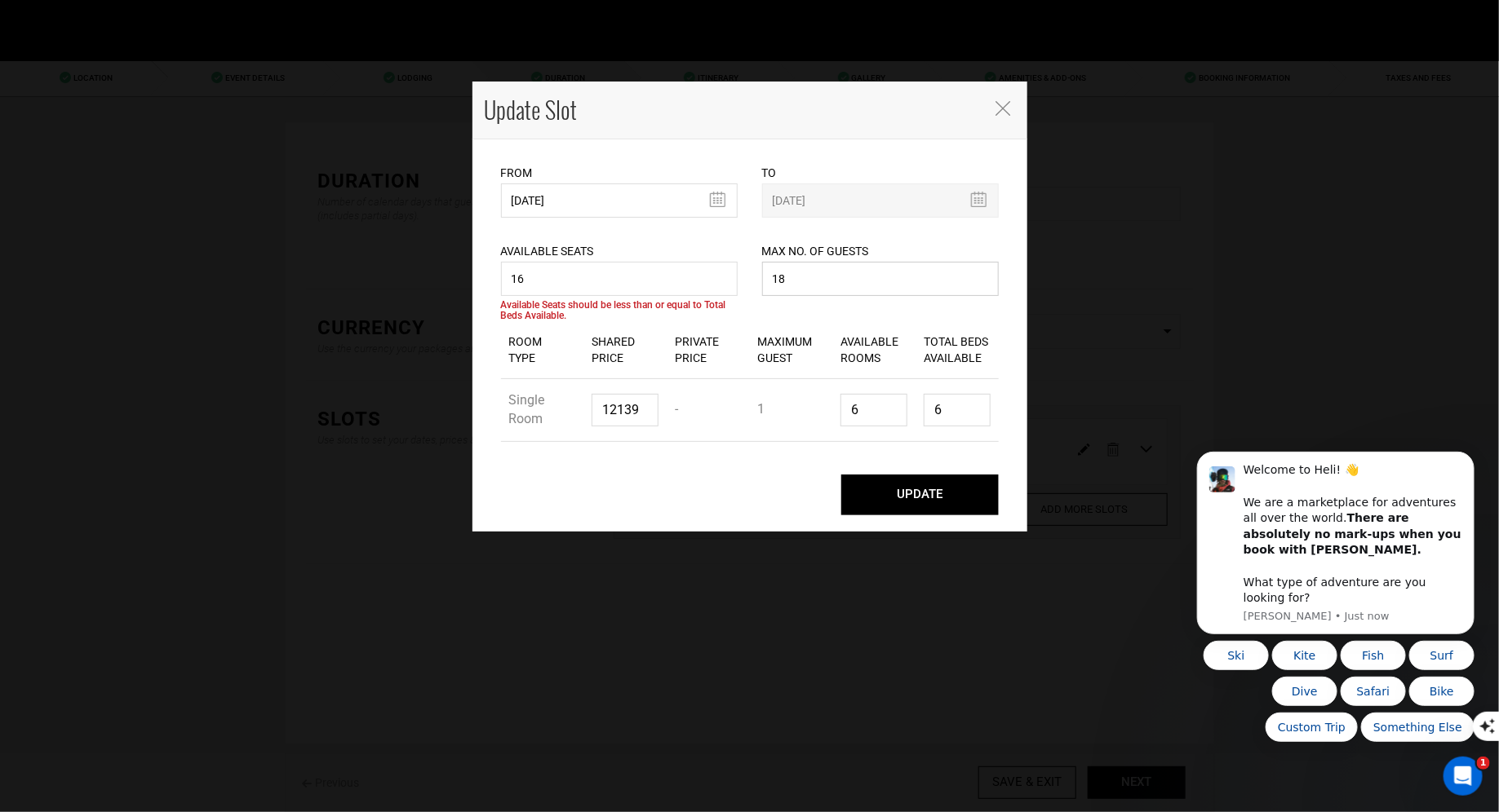
click at [808, 282] on input "18" at bounding box center [881, 279] width 237 height 34
type input "1"
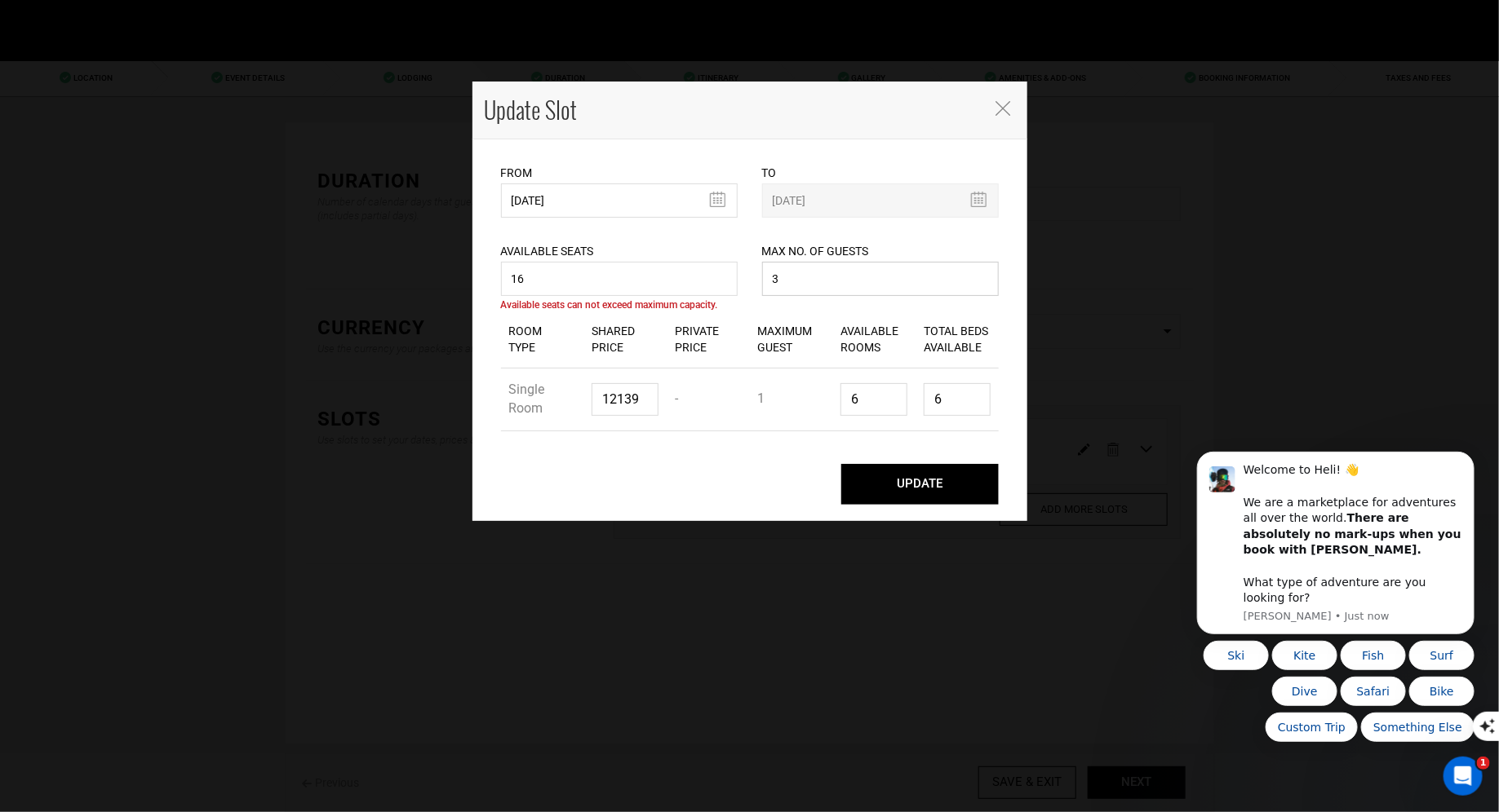
type input "3"
click at [659, 281] on input "16" at bounding box center [619, 279] width 237 height 34
type input "1"
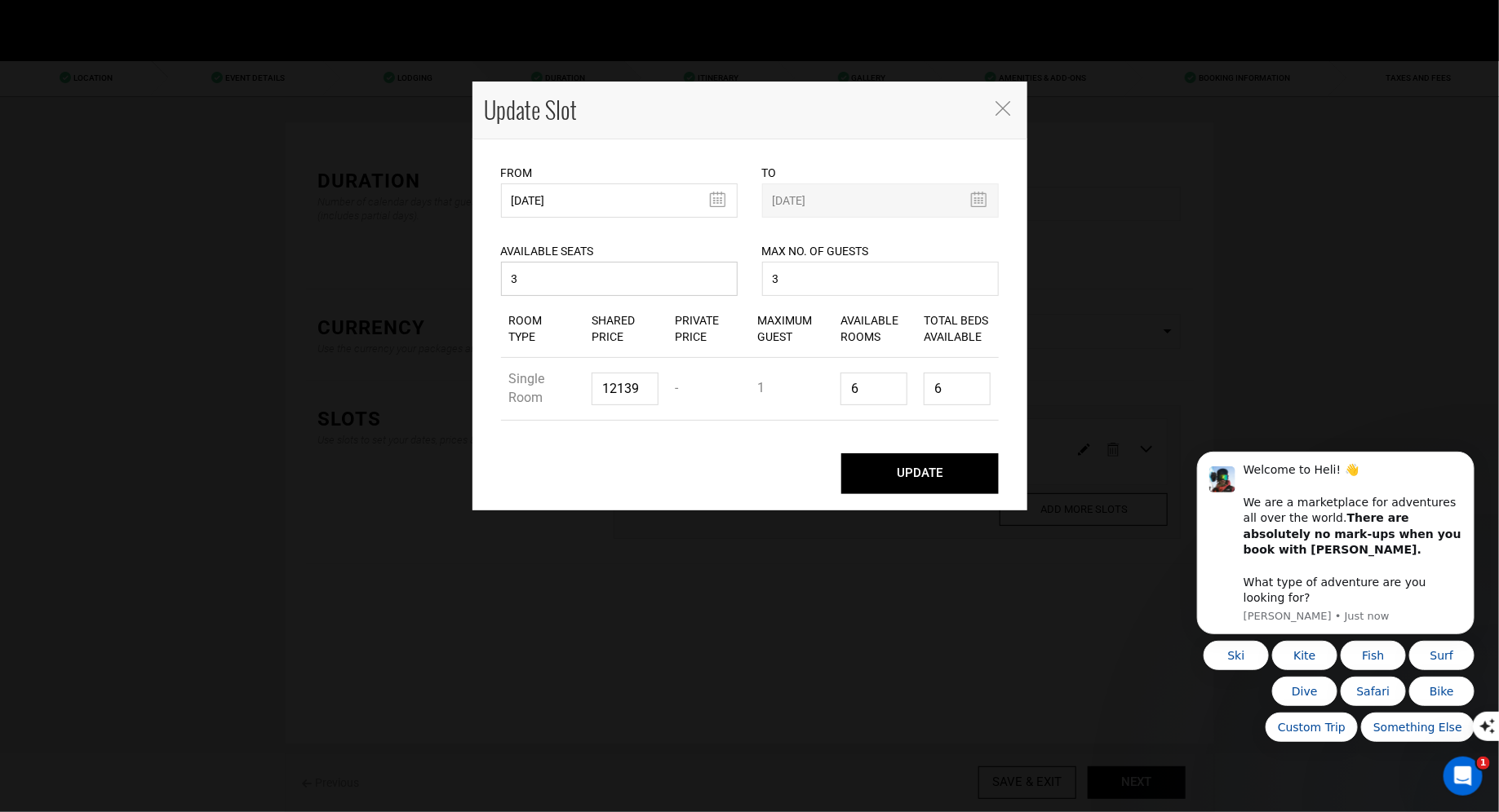
type input "3"
click at [864, 394] on input "6" at bounding box center [873, 389] width 67 height 33
type input "0"
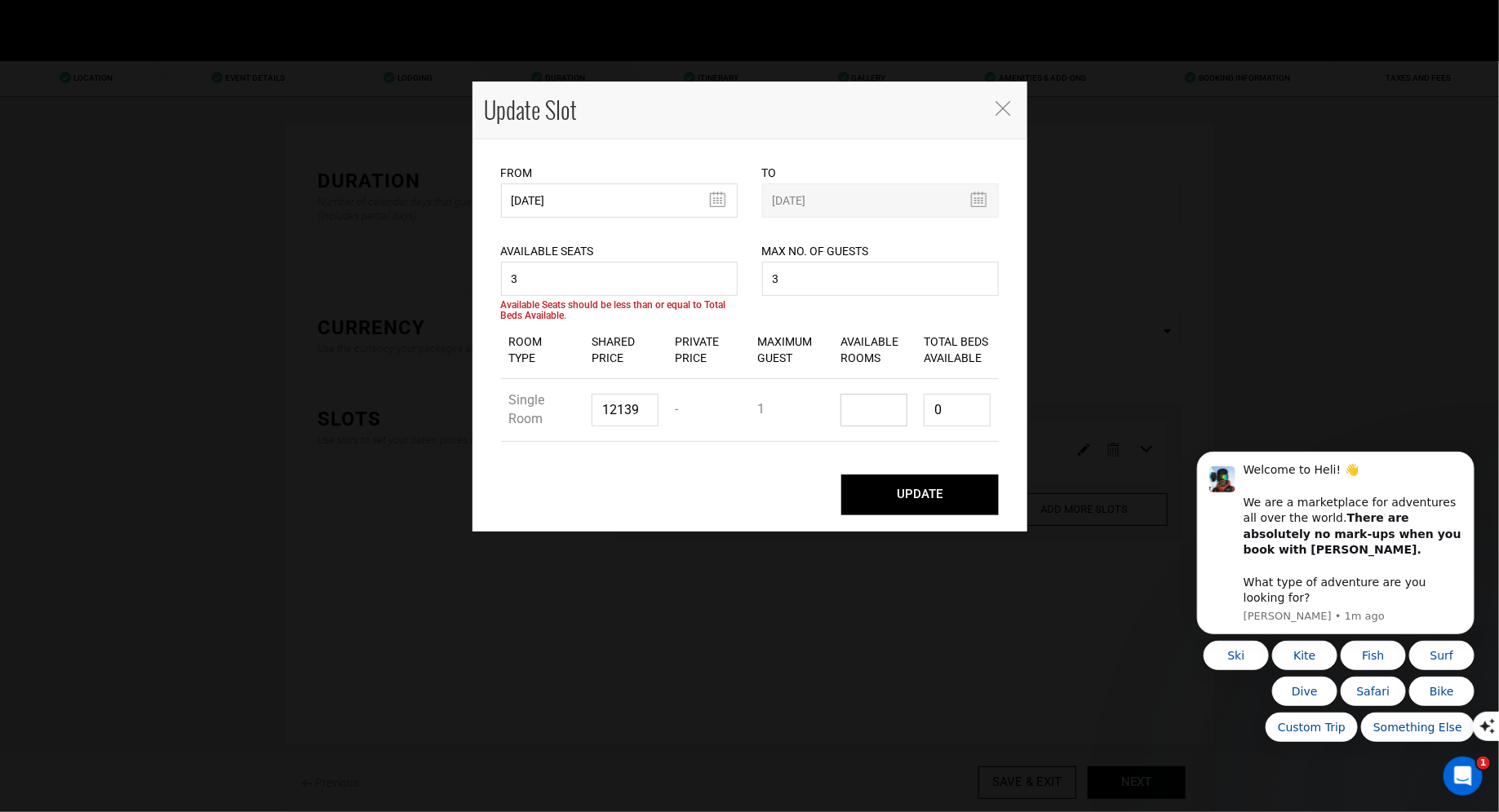
type input "4"
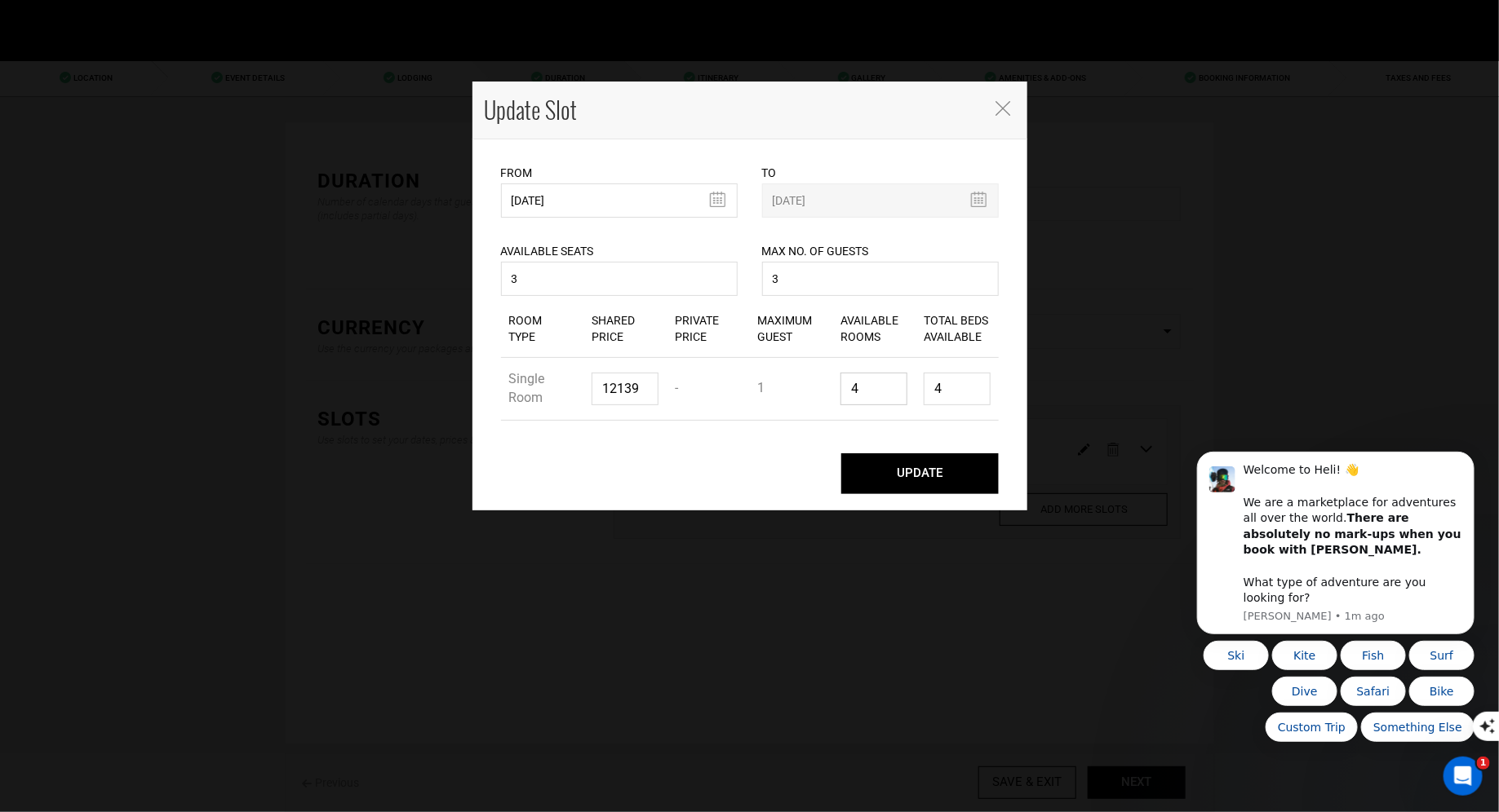
type input "0"
type input "5"
click at [867, 473] on button "UPDATE" at bounding box center [920, 474] width 158 height 41
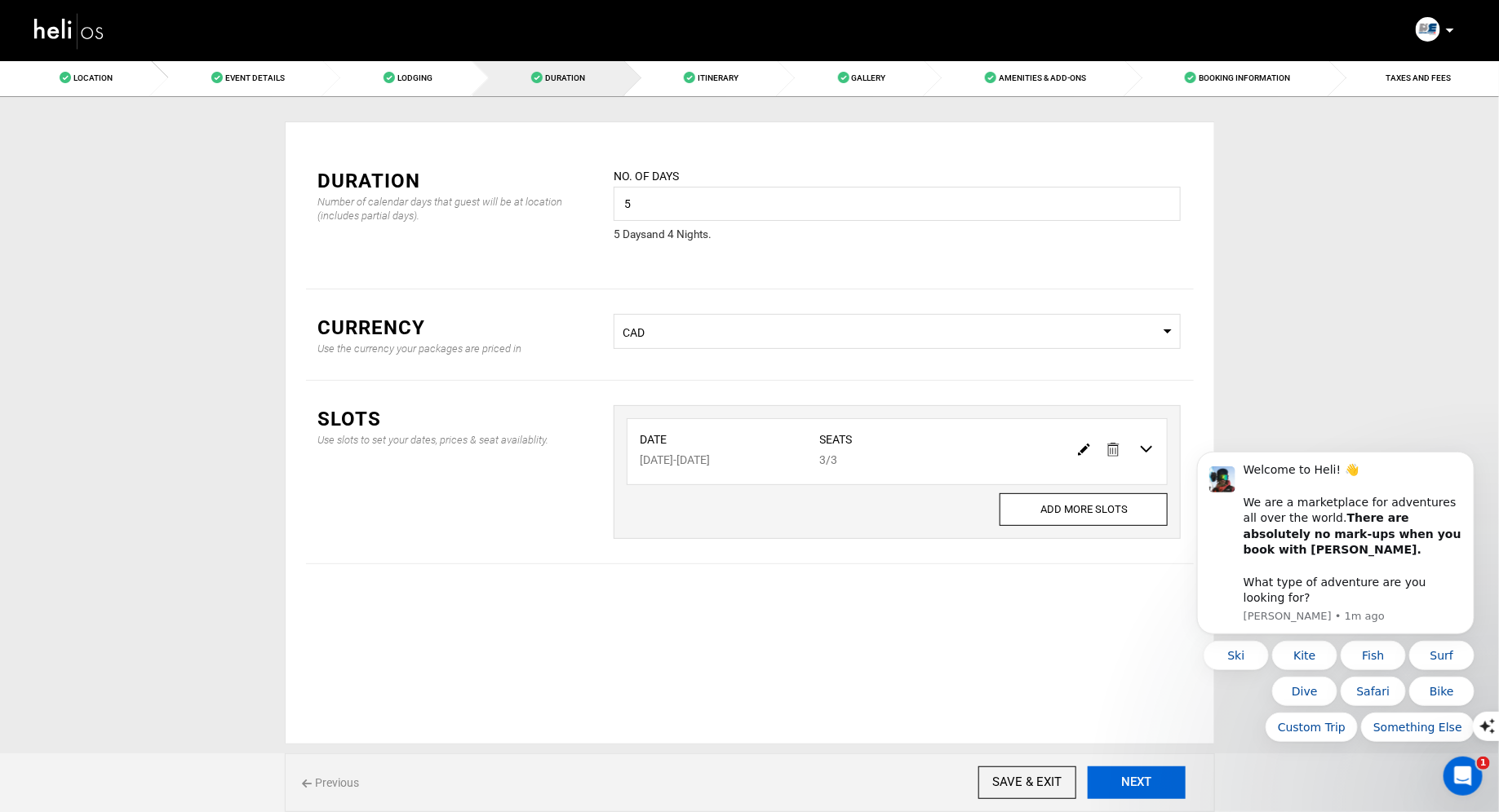
click at [1139, 784] on button "NEXT" at bounding box center [1136, 783] width 98 height 33
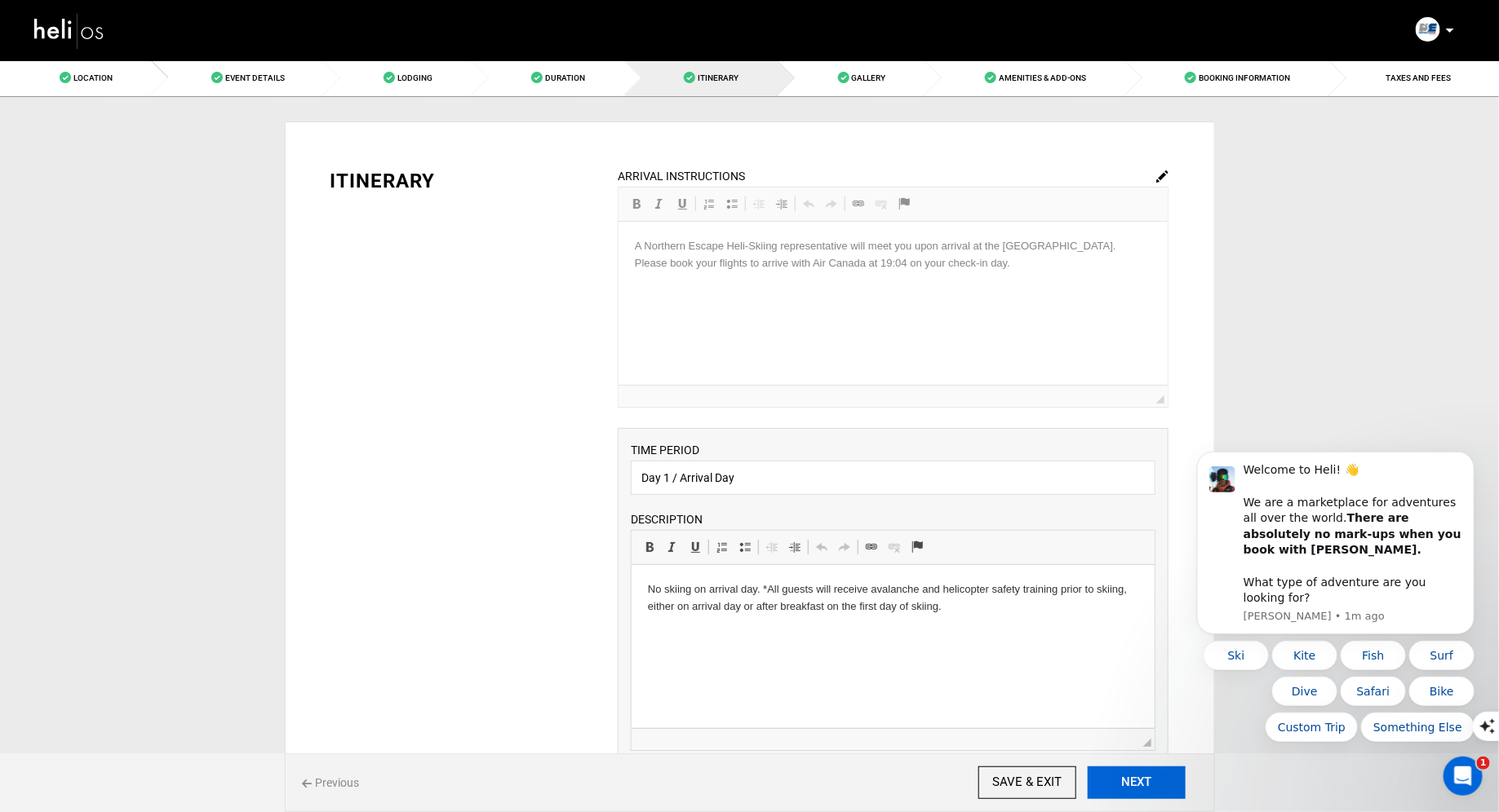
click at [1139, 784] on button "NEXT" at bounding box center [1136, 783] width 98 height 33
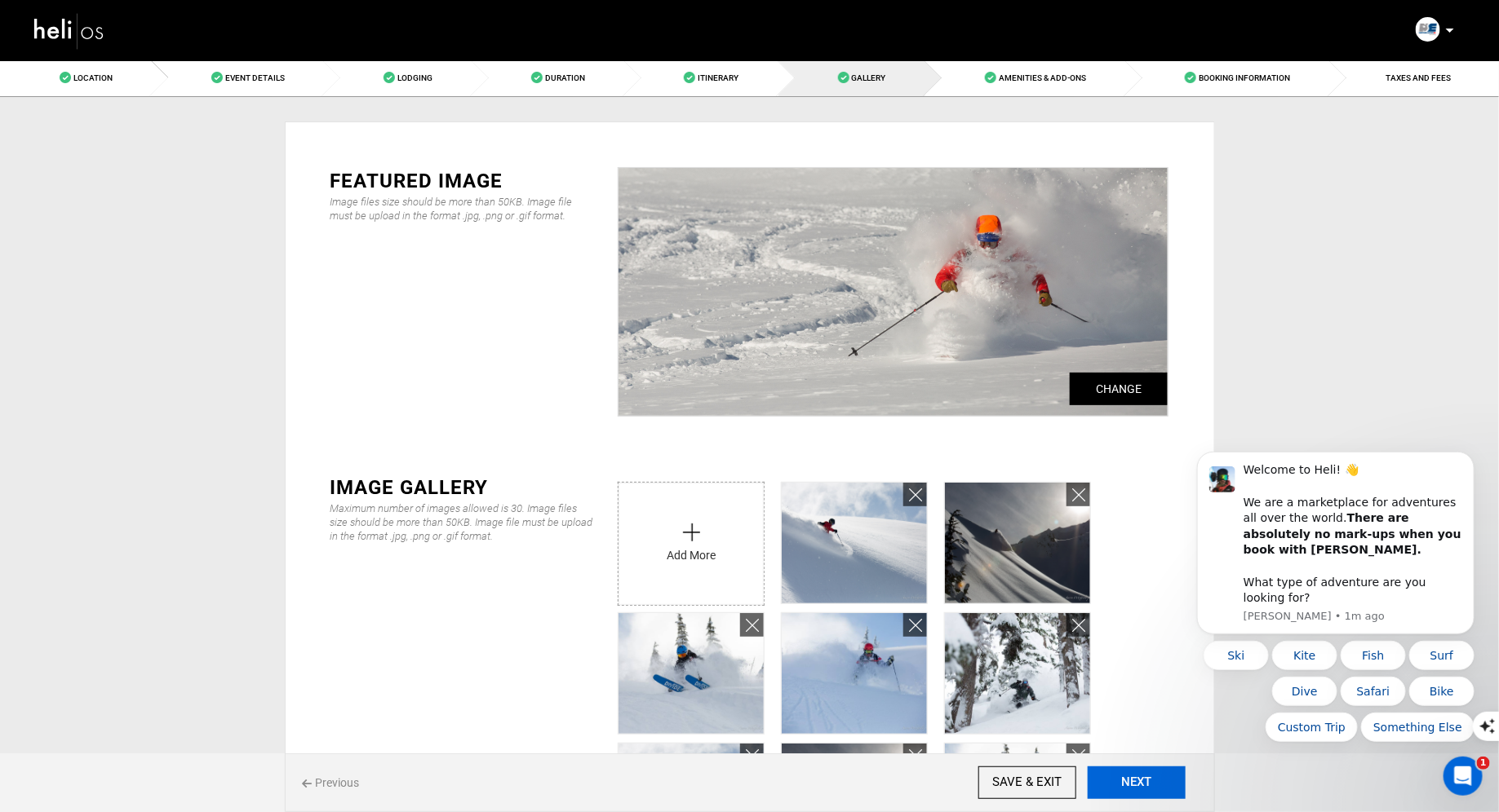
click at [1139, 784] on button "NEXT" at bounding box center [1136, 783] width 98 height 33
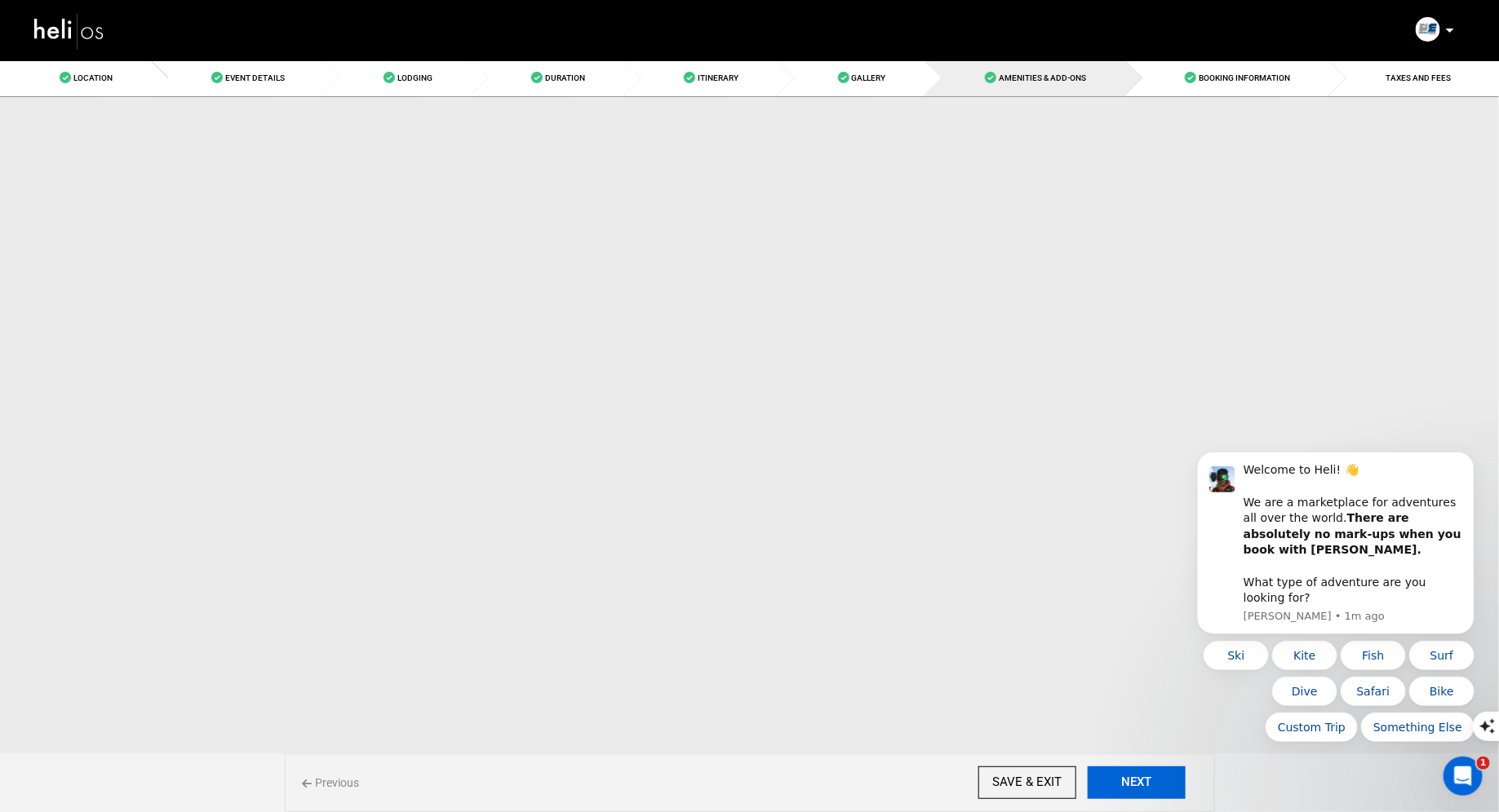
click at [1139, 784] on button "NEXT" at bounding box center [1136, 783] width 98 height 33
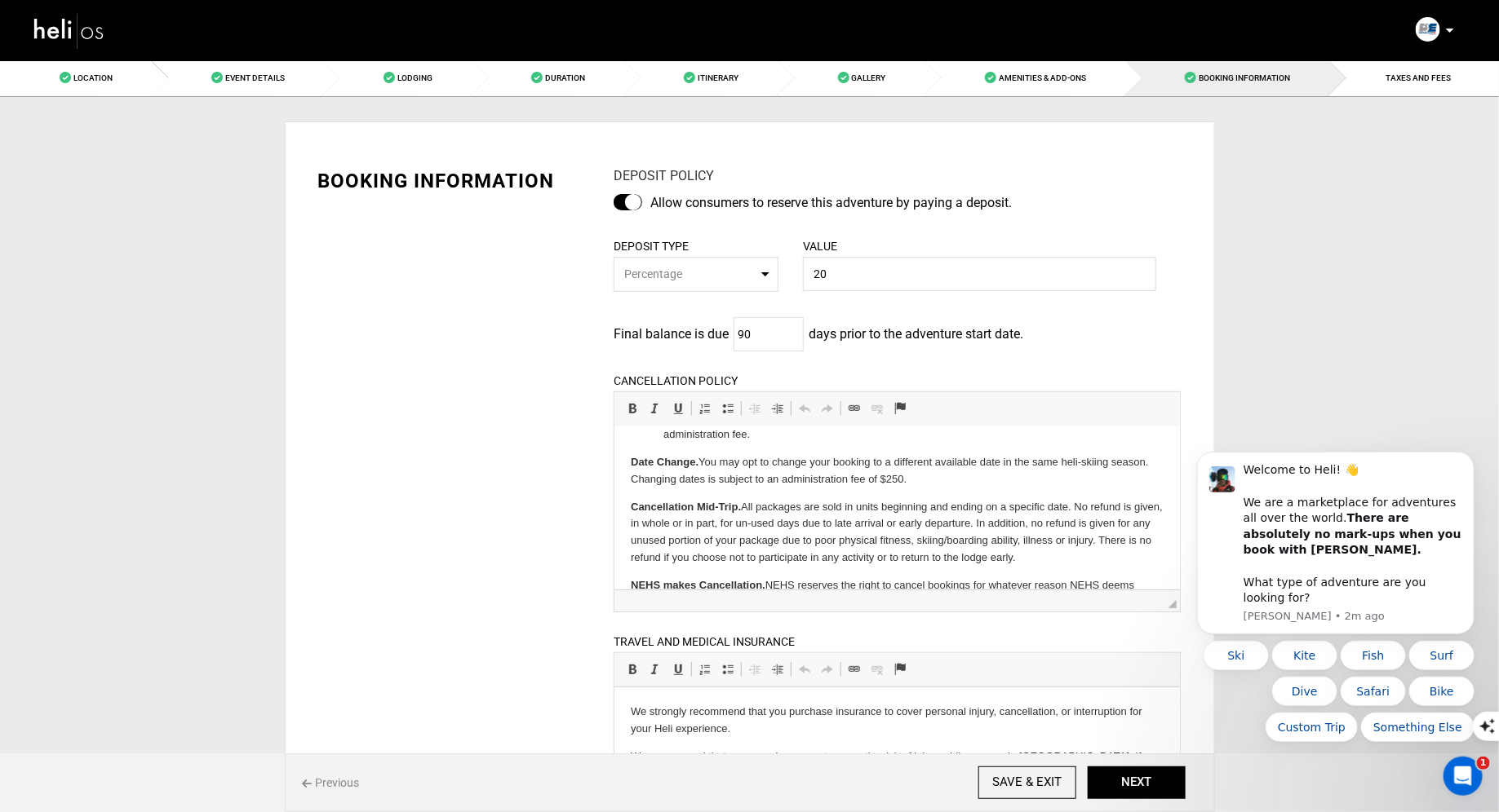
scroll to position [526, 0]
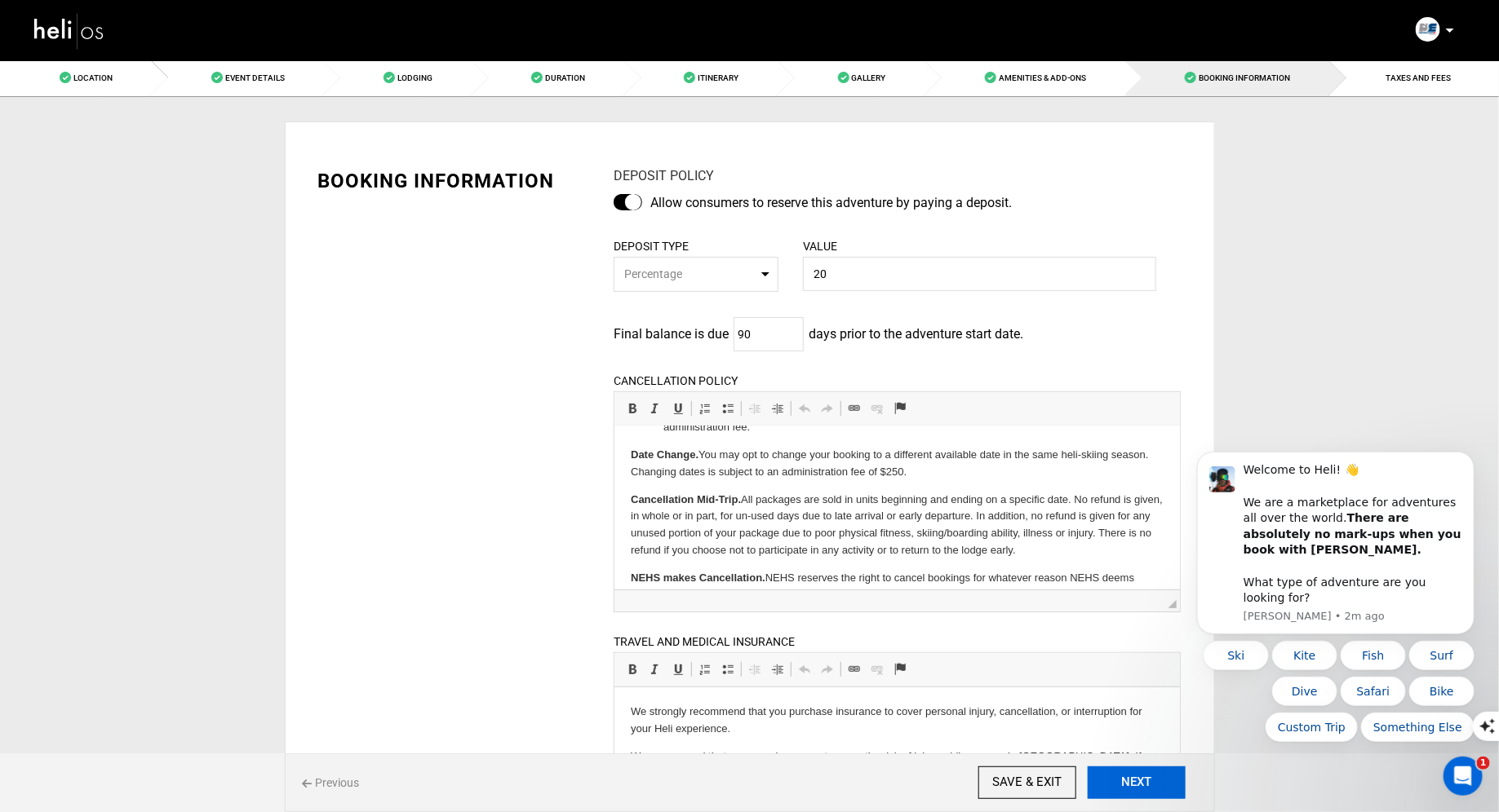
click at [1169, 787] on button "NEXT" at bounding box center [1136, 783] width 98 height 33
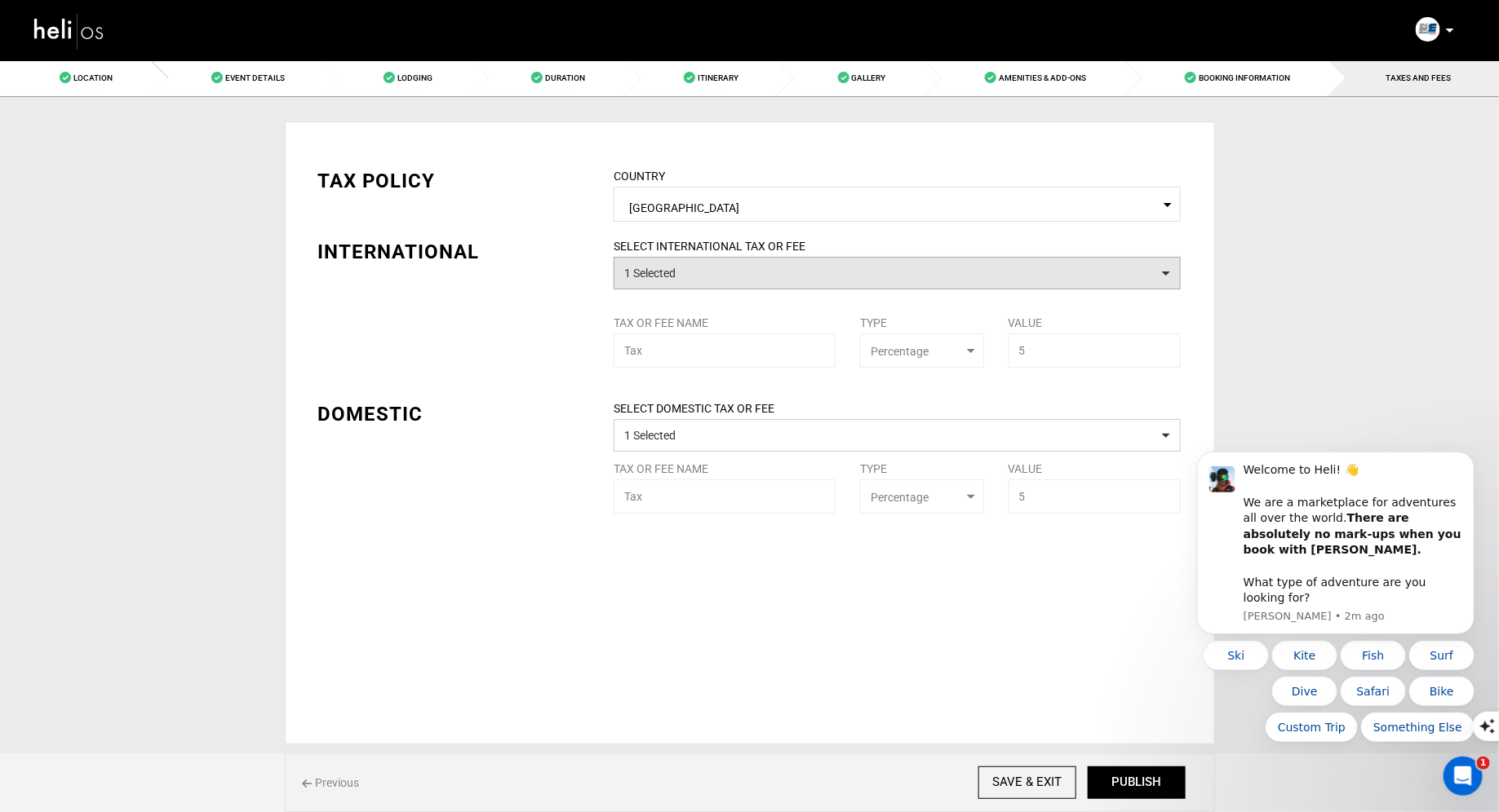
click at [992, 270] on button "1 Selected" at bounding box center [897, 273] width 567 height 33
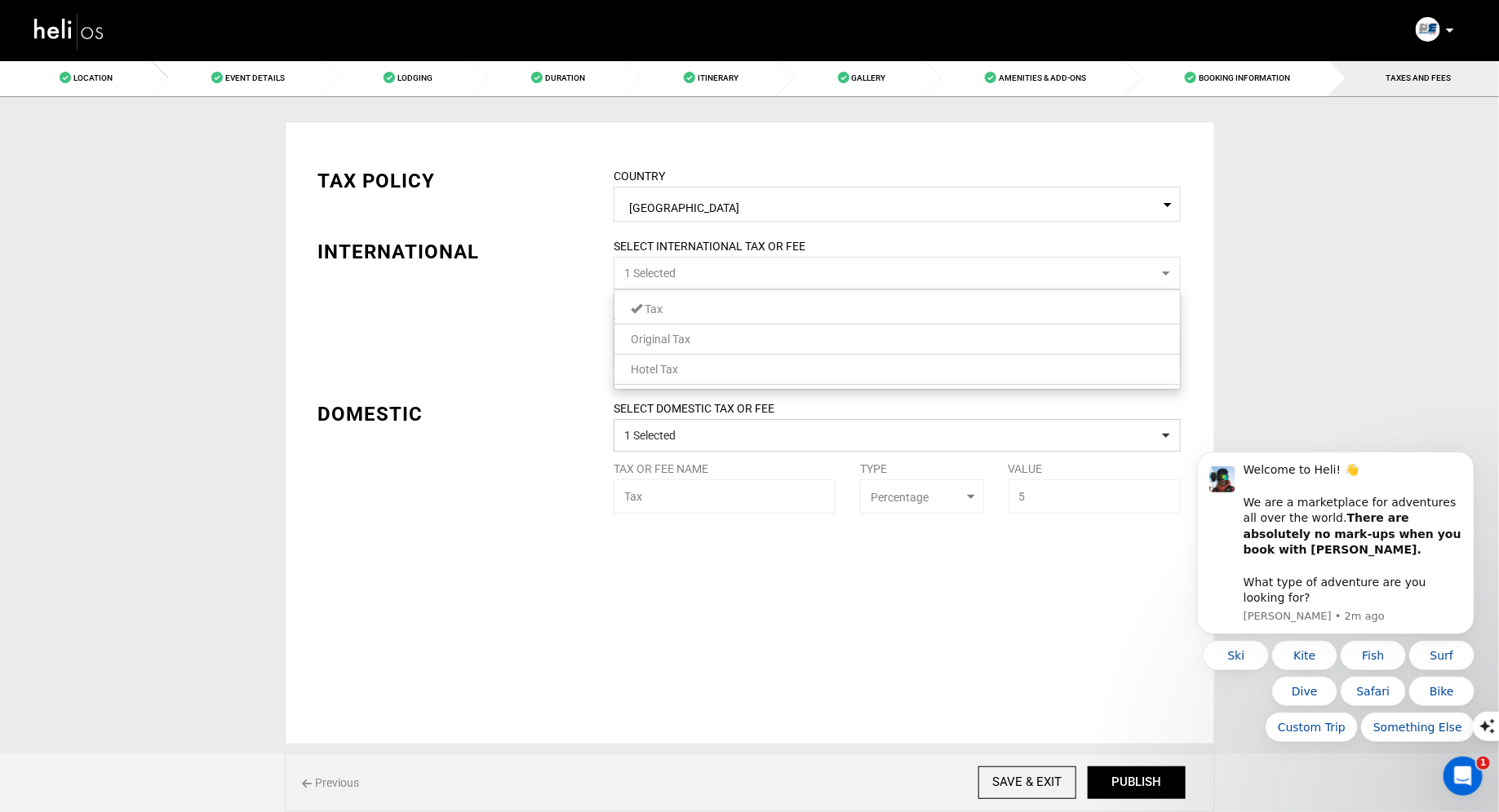
click at [991, 272] on button "1 Selected" at bounding box center [897, 273] width 567 height 33
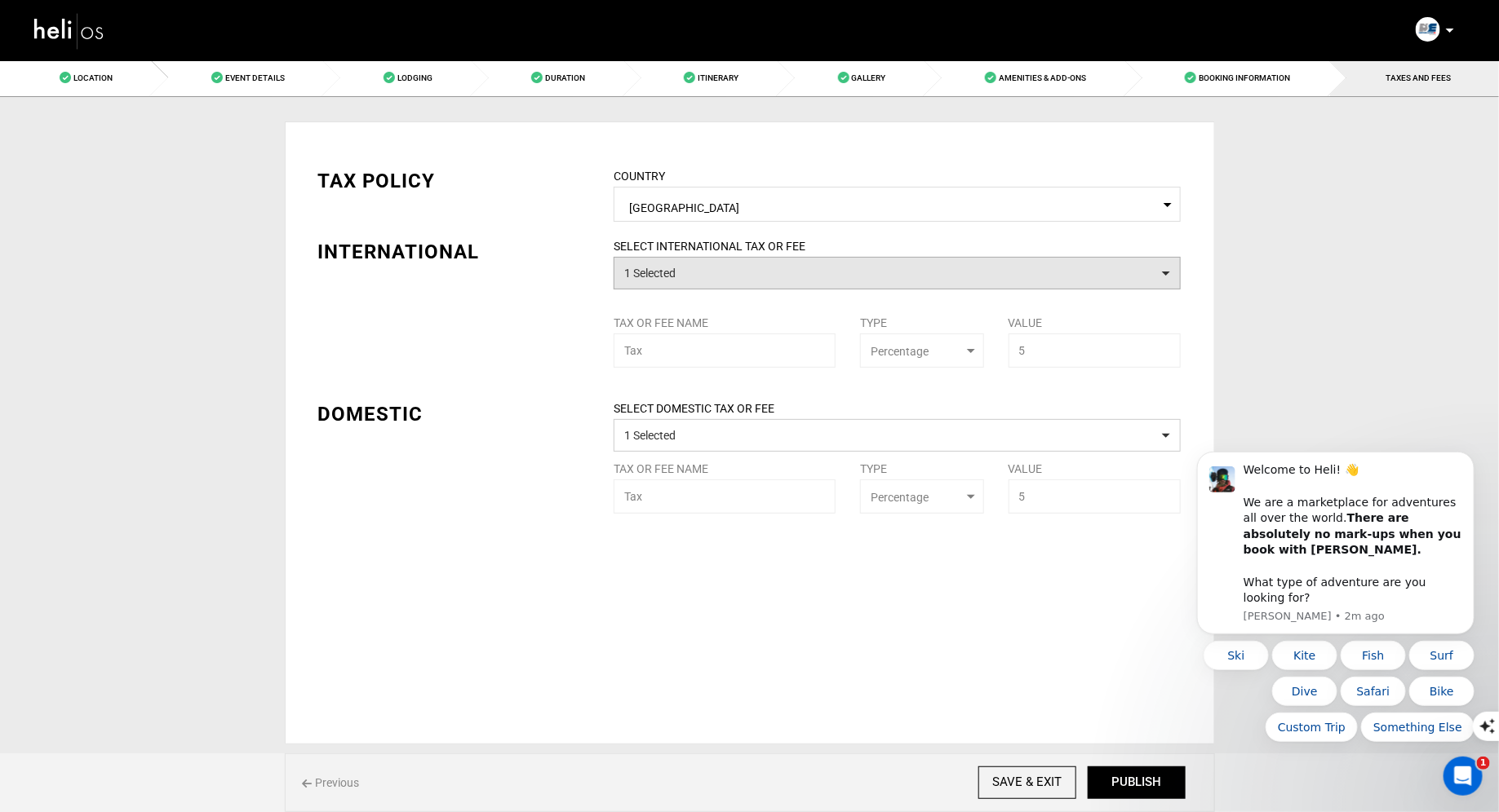
click at [991, 272] on button "1 Selected" at bounding box center [897, 273] width 567 height 33
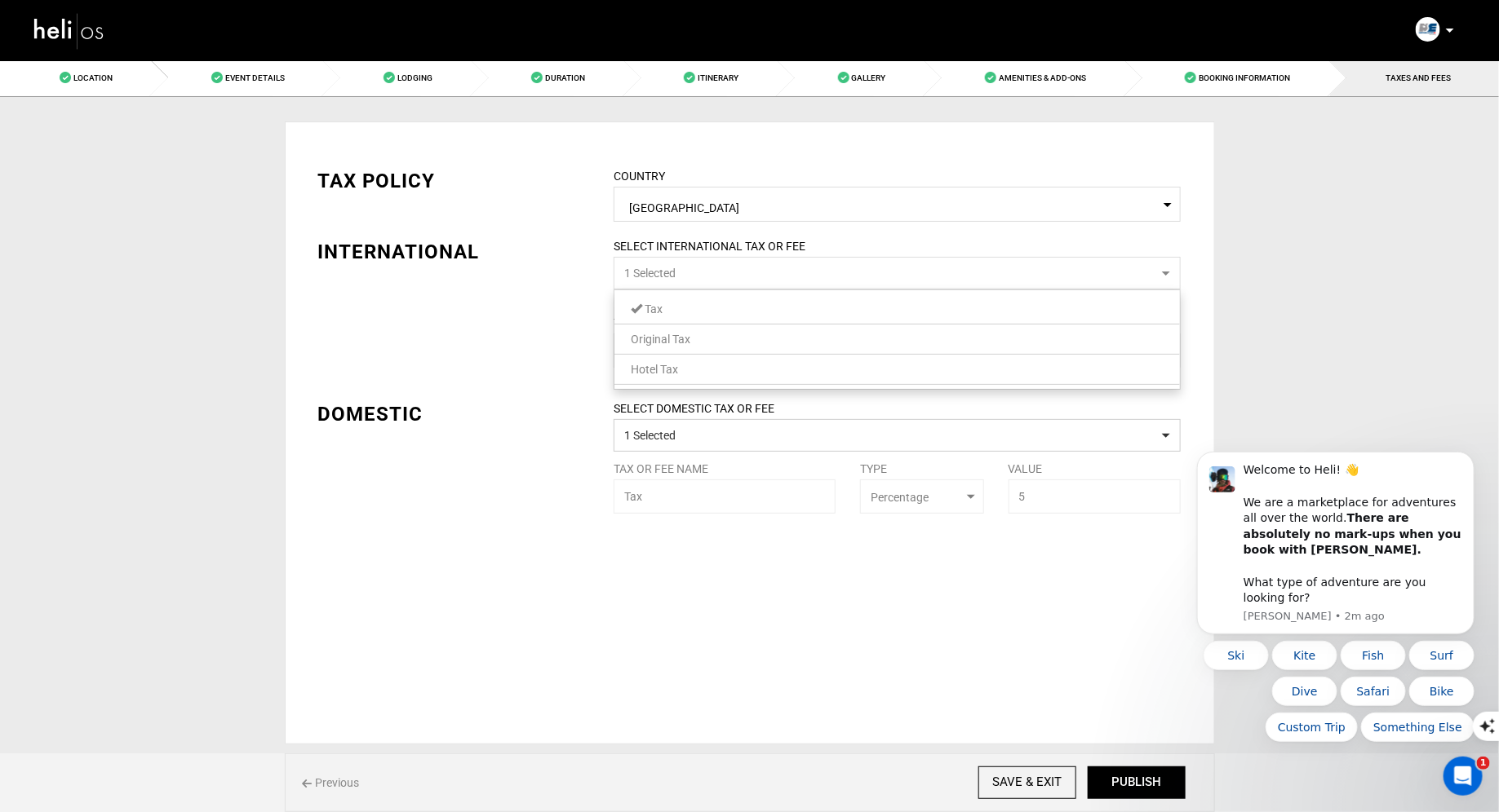
click at [557, 365] on div "TAX POLICY COUNTRY Select Country [GEOGRAPHIC_DATA] Please select a country. IN…" at bounding box center [750, 328] width 888 height 371
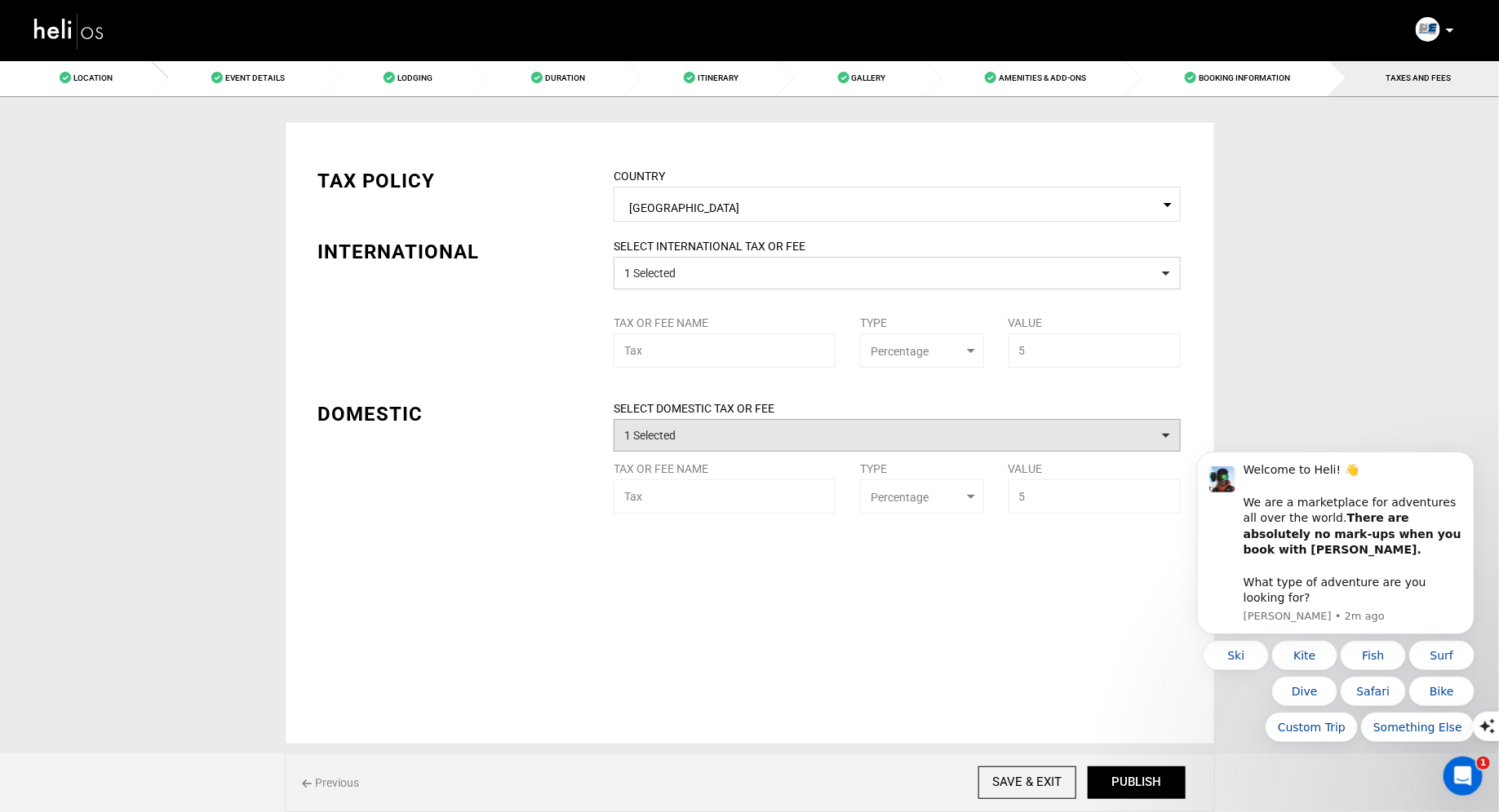
click at [703, 429] on button "1 Selected" at bounding box center [897, 436] width 567 height 33
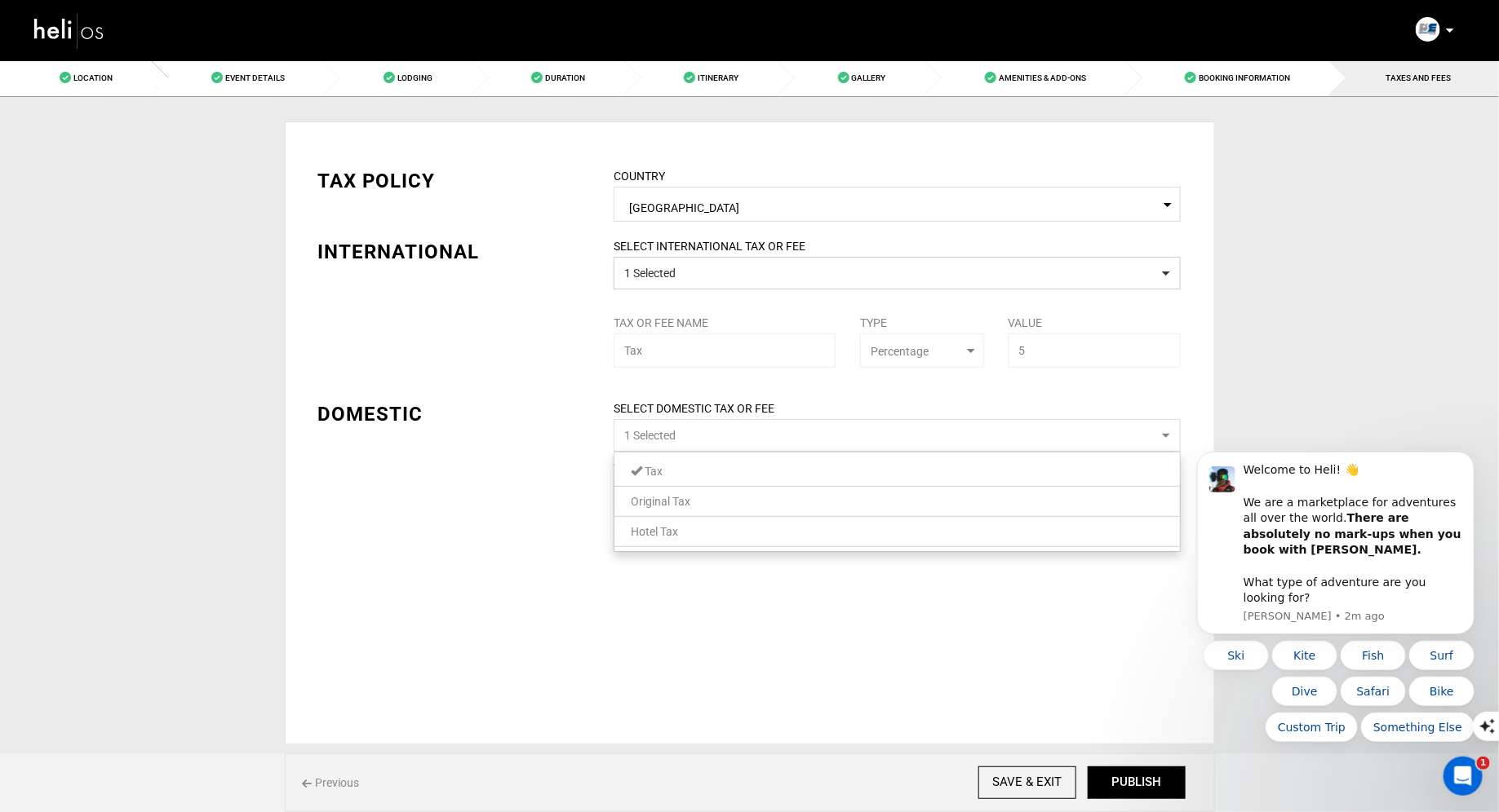
click at [519, 429] on div "TAX POLICY COUNTRY Select Country [GEOGRAPHIC_DATA] Please select a country. IN…" at bounding box center [750, 328] width 888 height 371
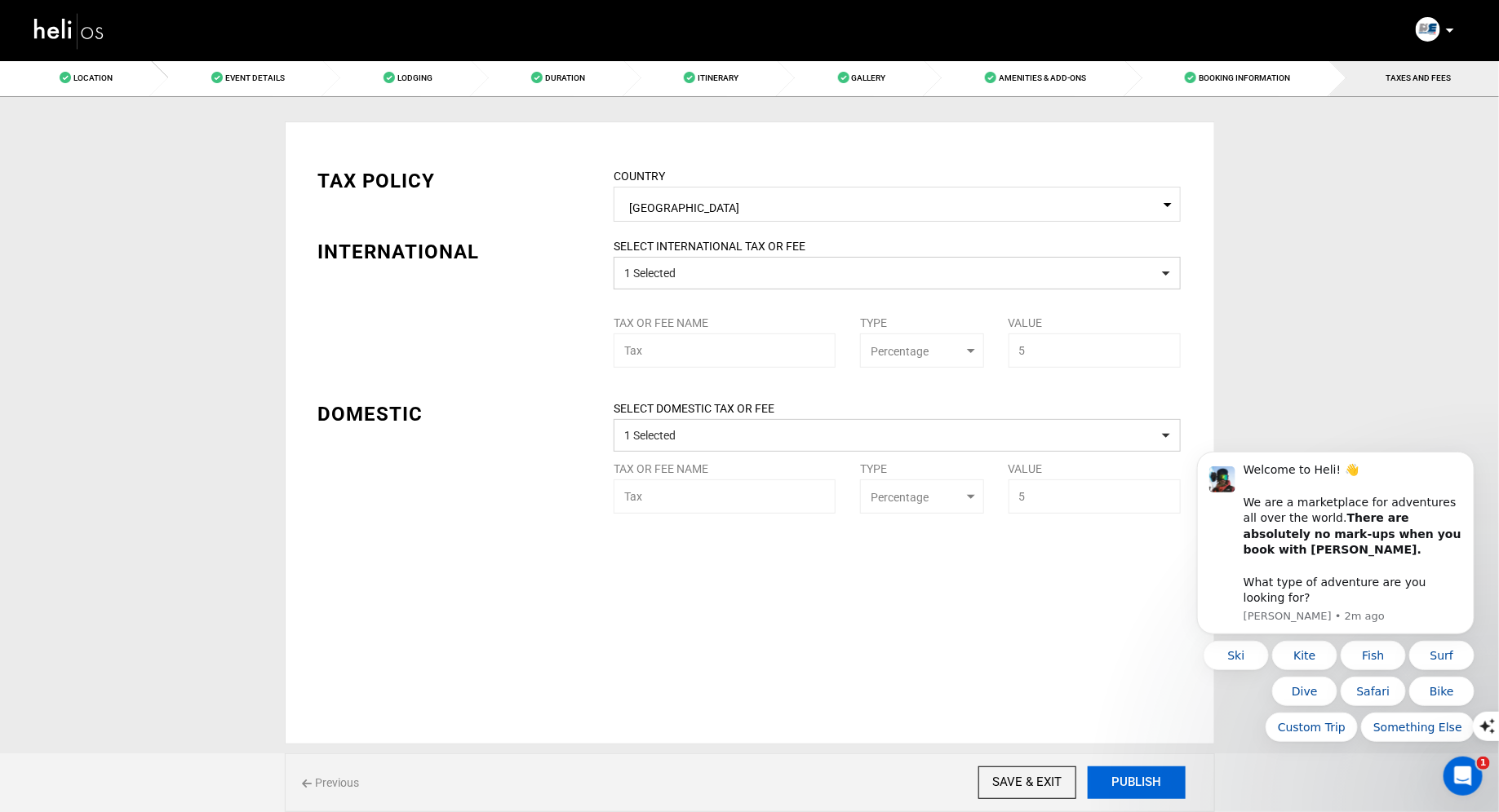
click at [1147, 773] on button "PUBLISH" at bounding box center [1136, 783] width 98 height 33
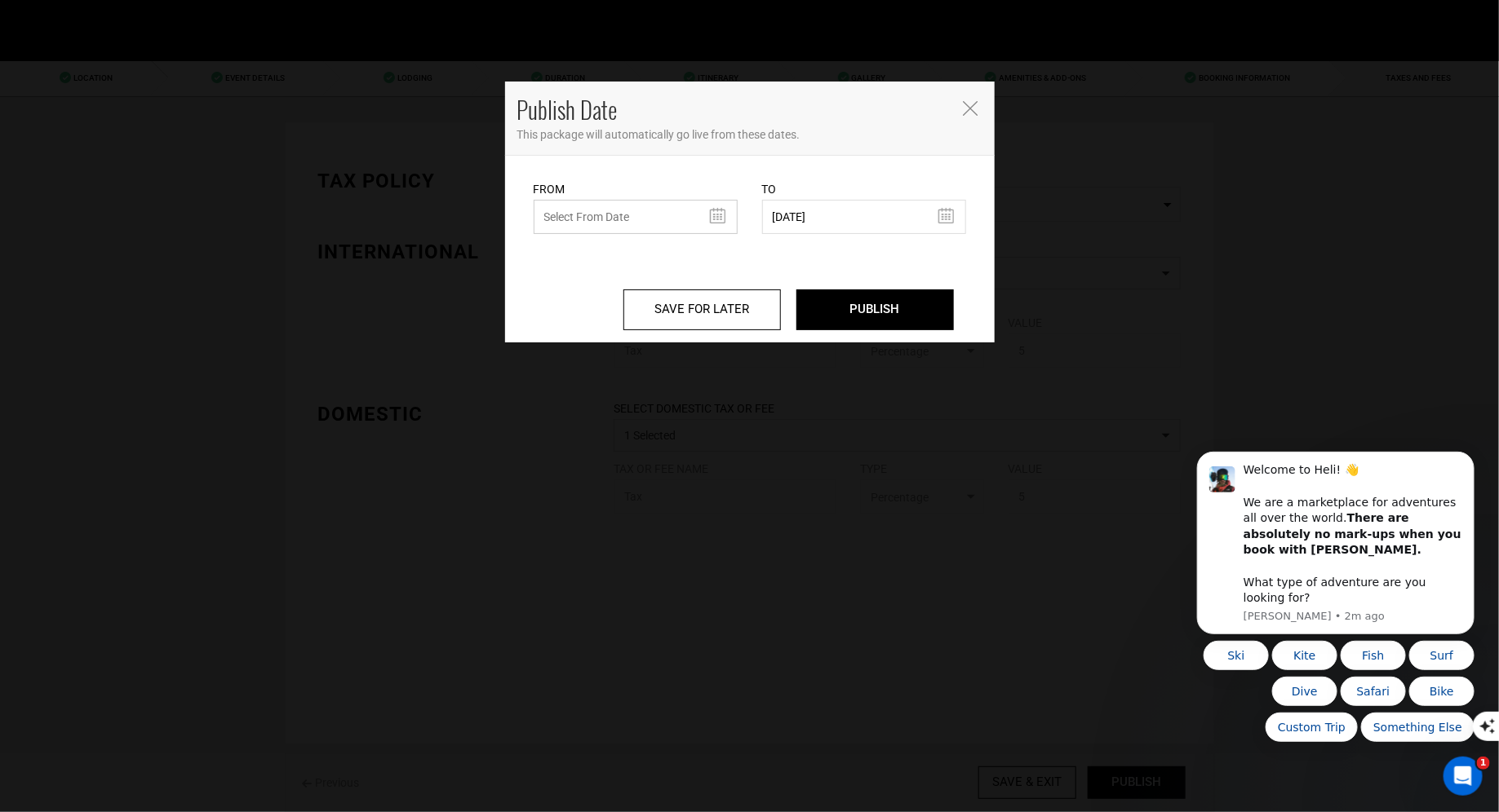
click at [685, 217] on input "text" at bounding box center [636, 217] width 204 height 34
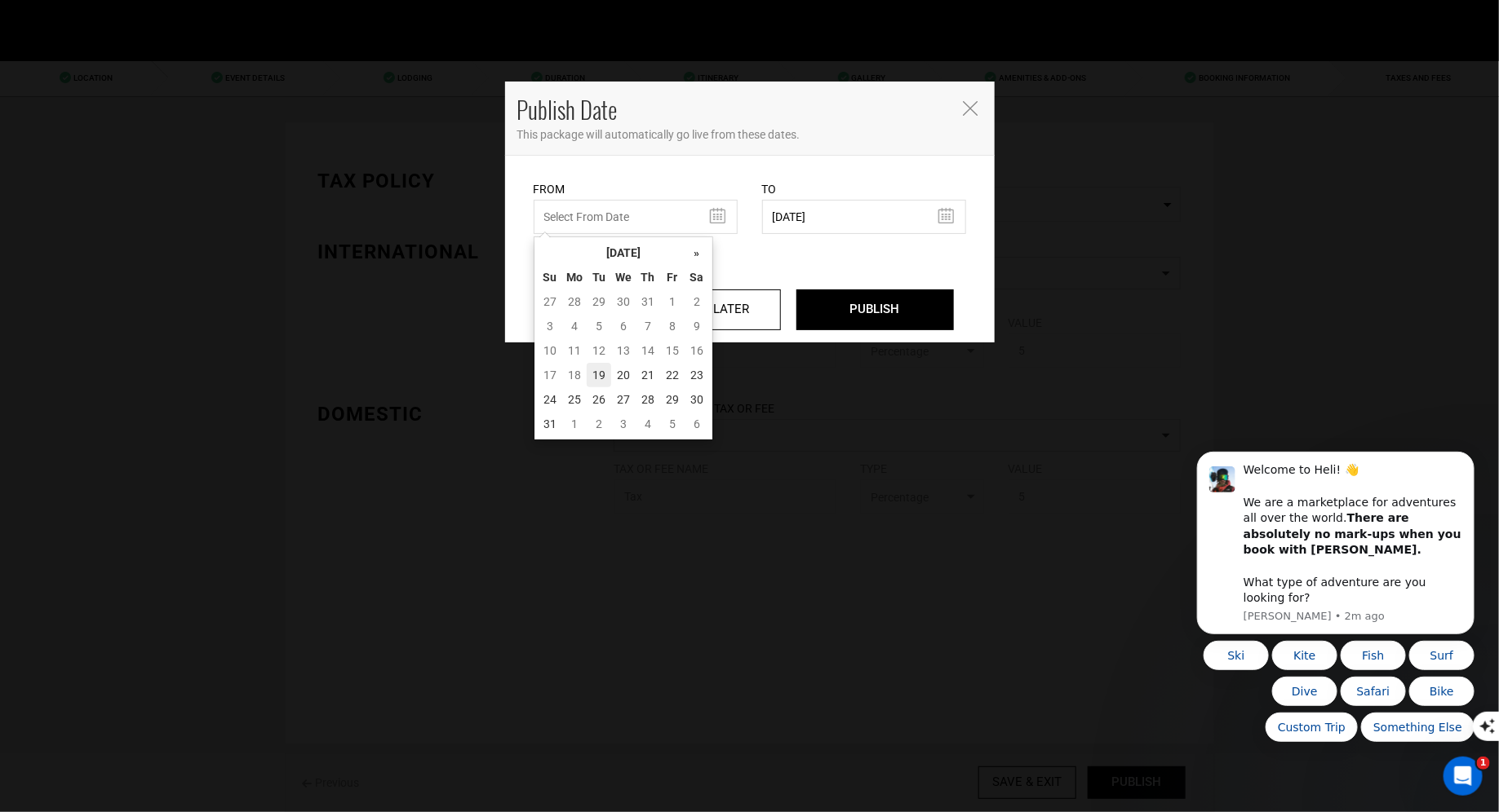
click at [601, 366] on td "19" at bounding box center [599, 375] width 25 height 25
type input "[DATE]"
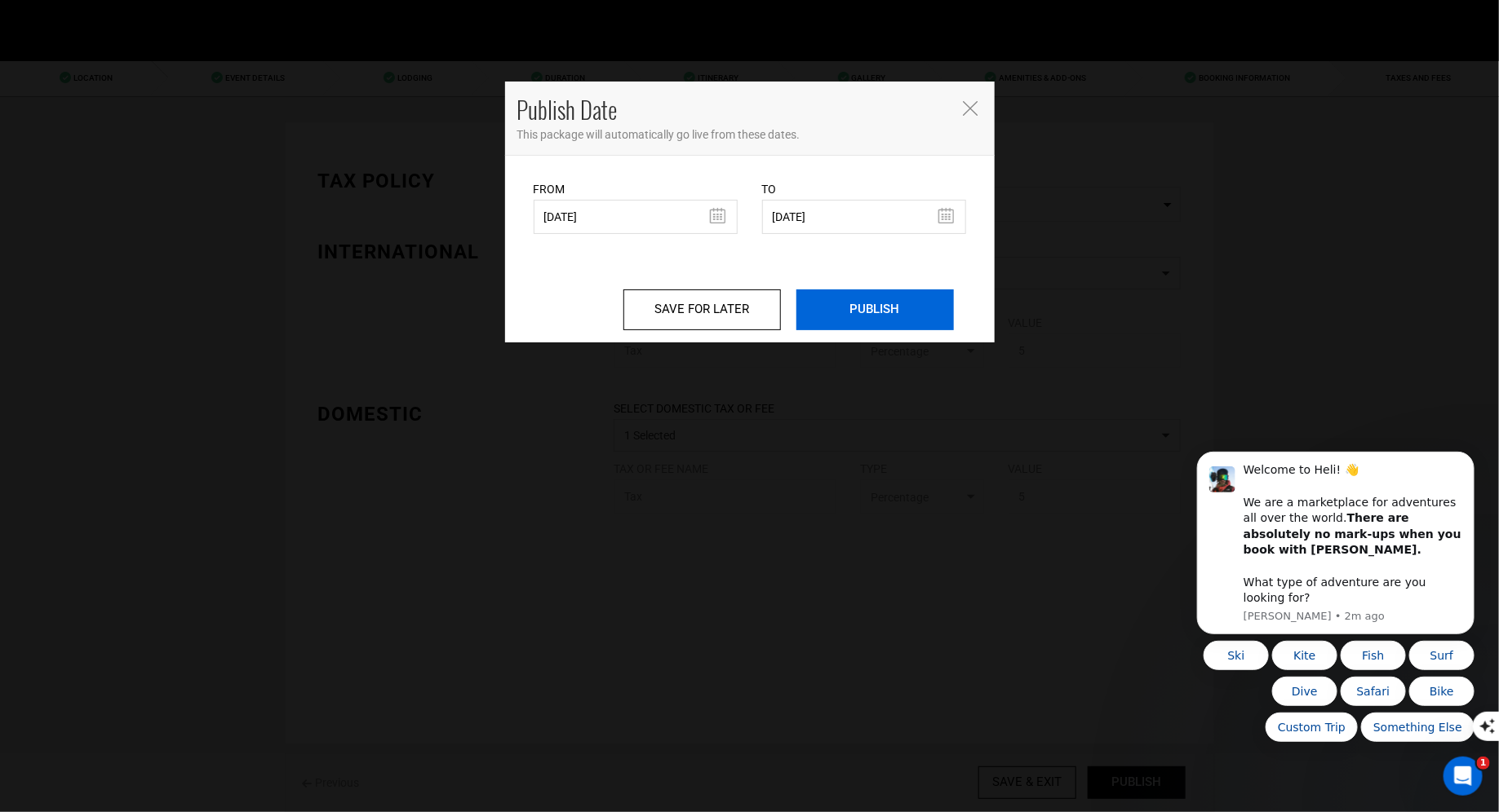
click at [872, 292] on input "PUBLISH" at bounding box center [876, 310] width 158 height 41
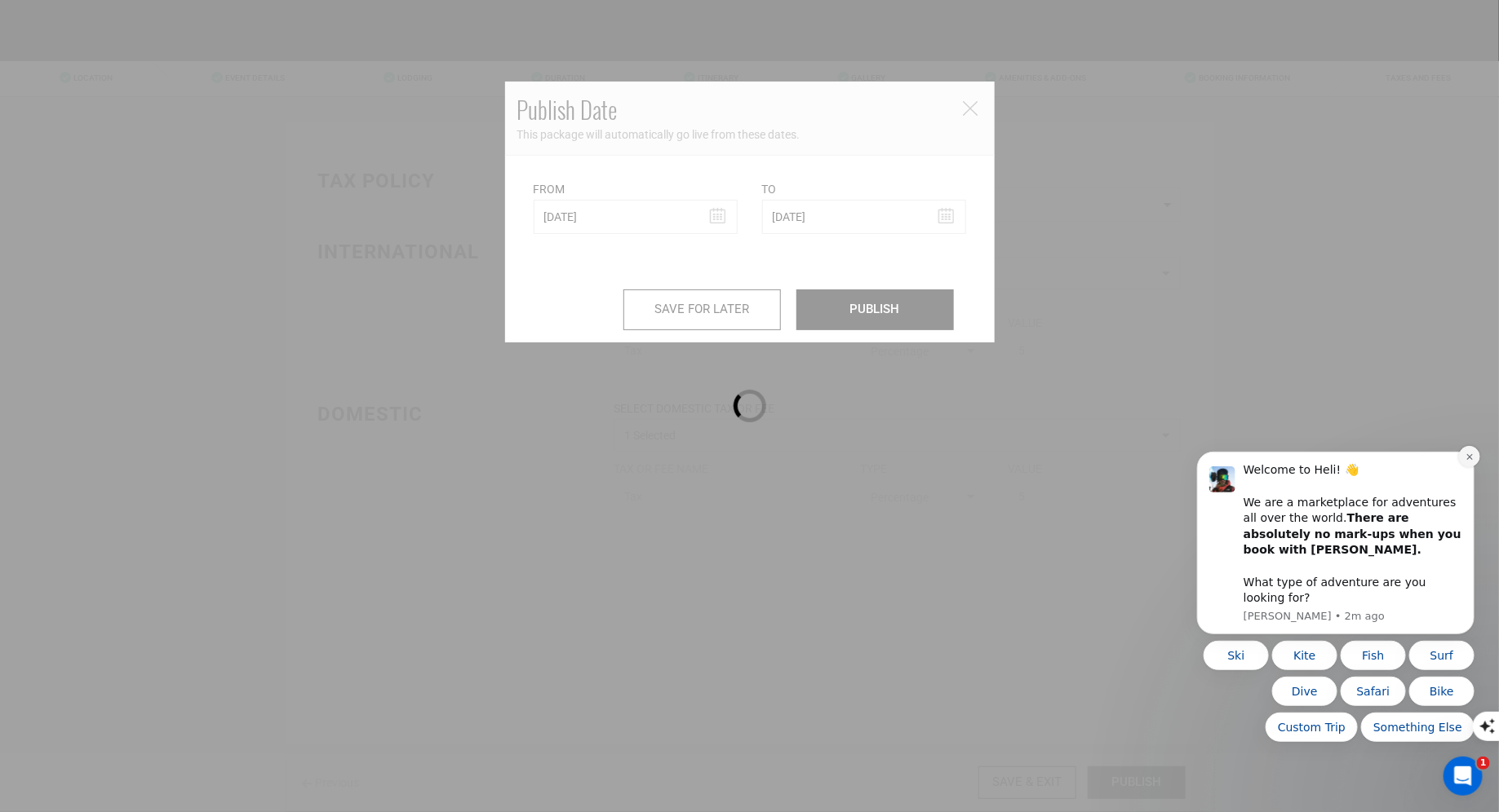
click at [1472, 461] on icon "Dismiss notification" at bounding box center [1469, 456] width 9 height 9
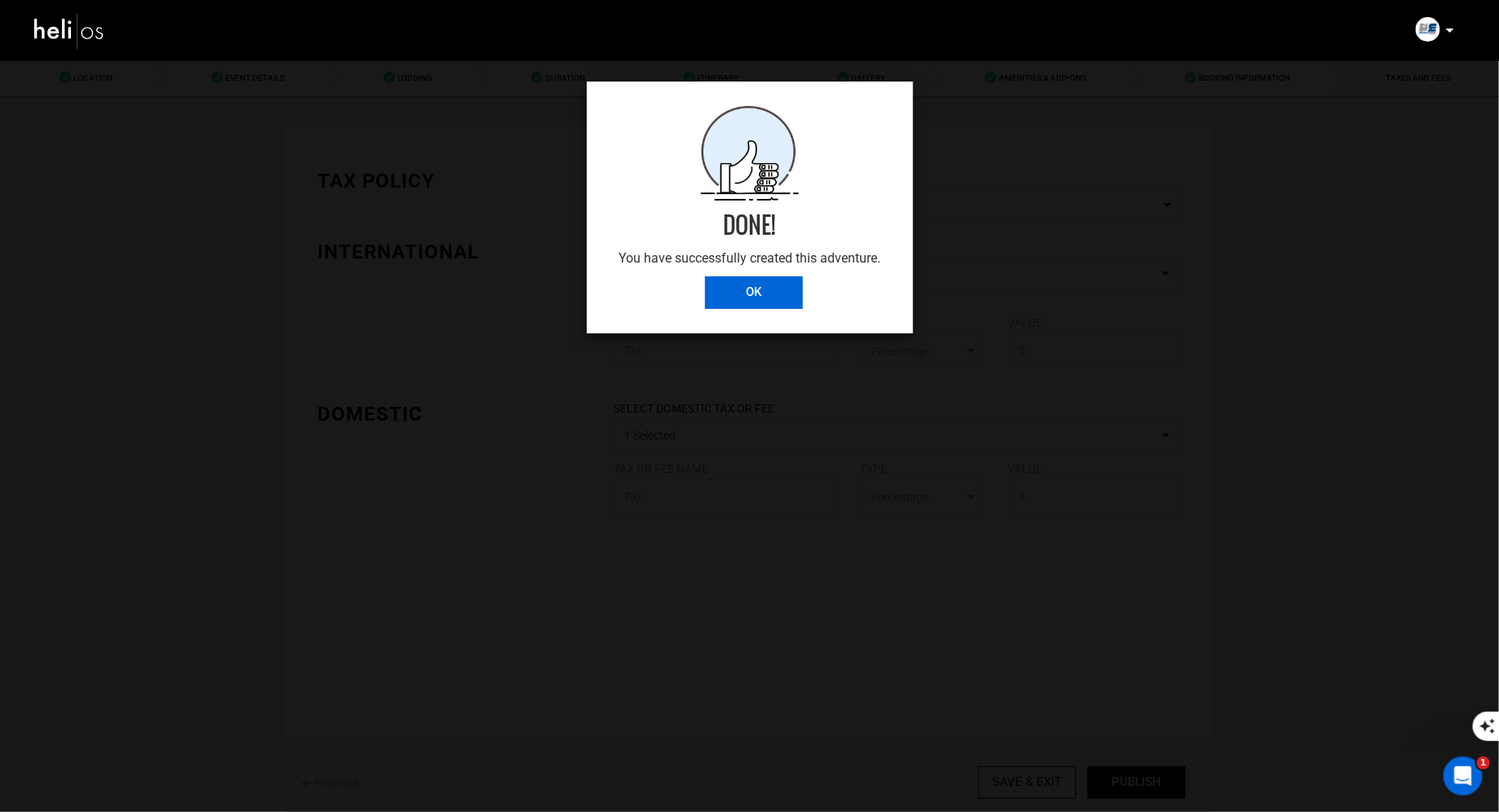
click at [775, 278] on input "OK" at bounding box center [753, 293] width 98 height 33
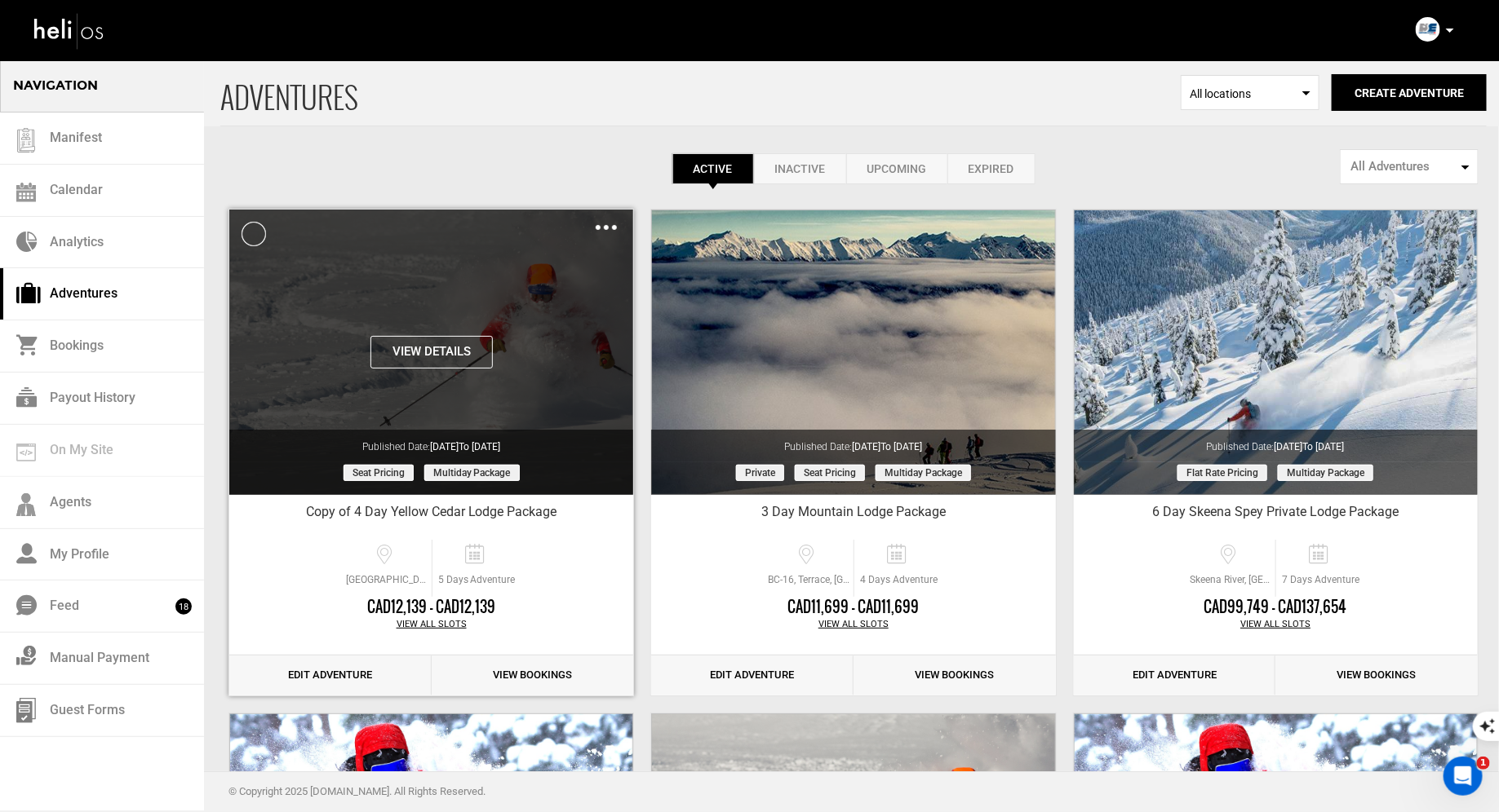
click at [605, 228] on img at bounding box center [606, 227] width 21 height 5
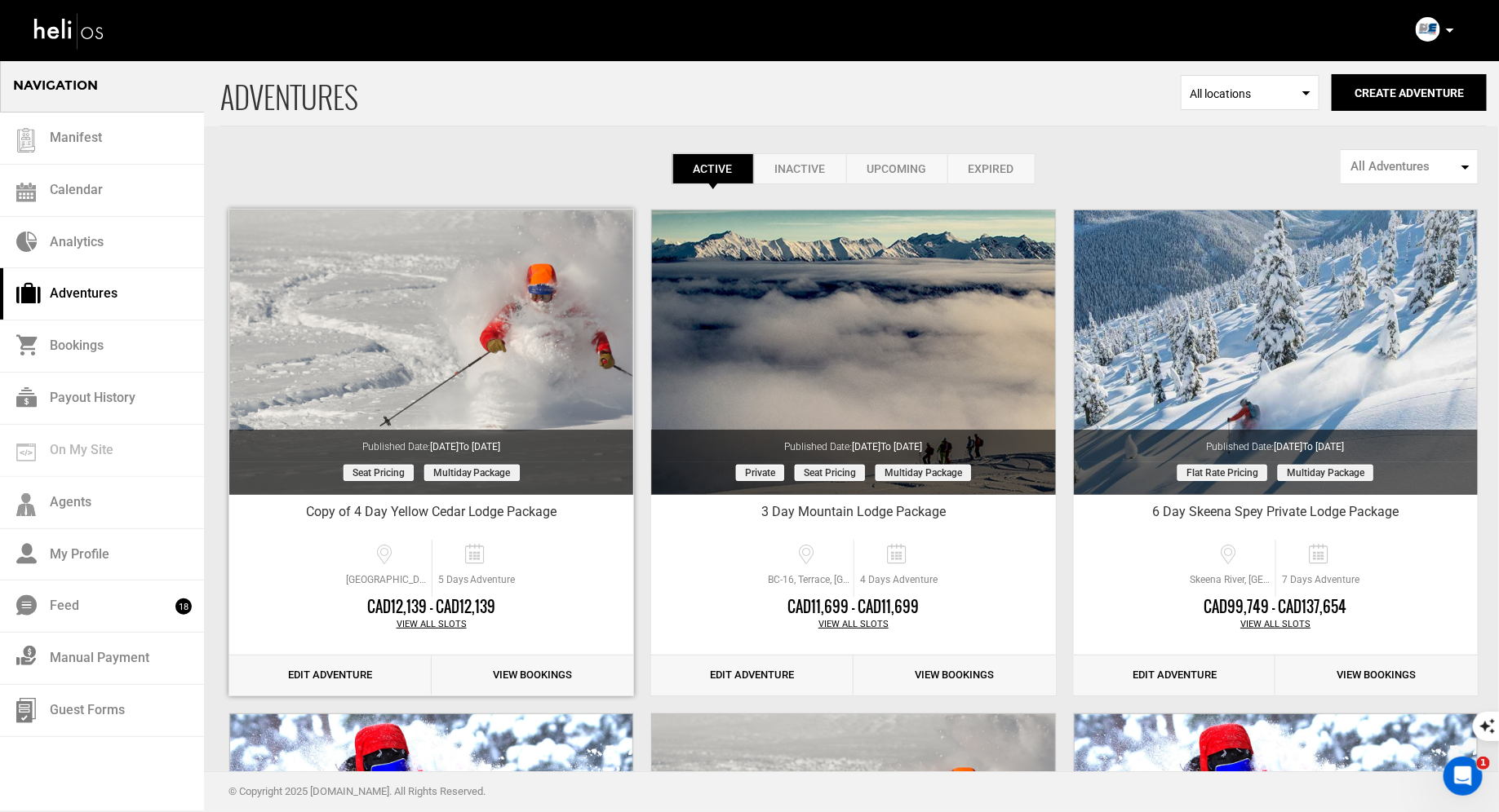
click at [331, 683] on link "Edit Adventure" at bounding box center [330, 676] width 202 height 40
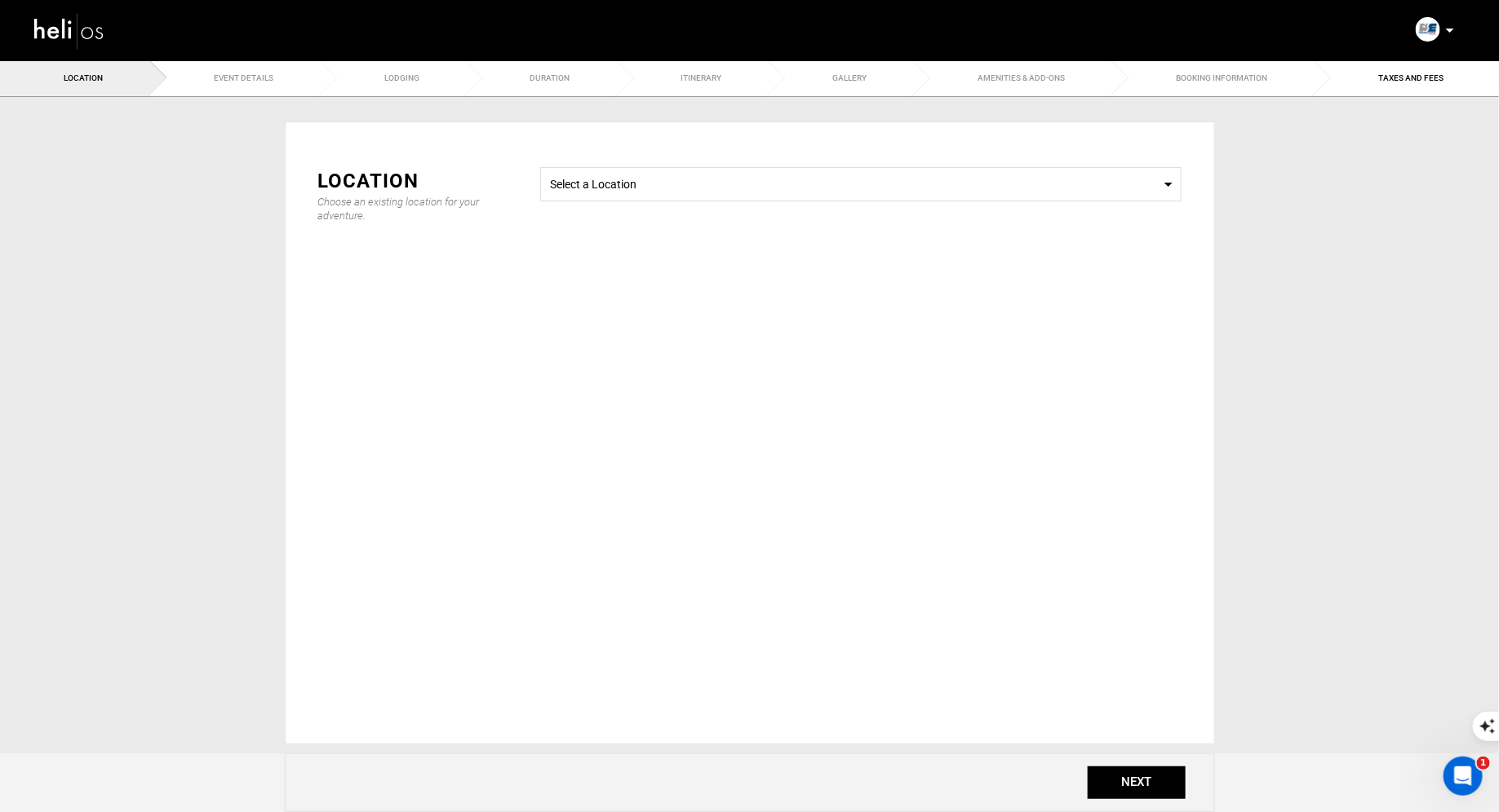
type input "Copy of 4 Day Yellow Cedar Lodge Package"
checkbox input "true"
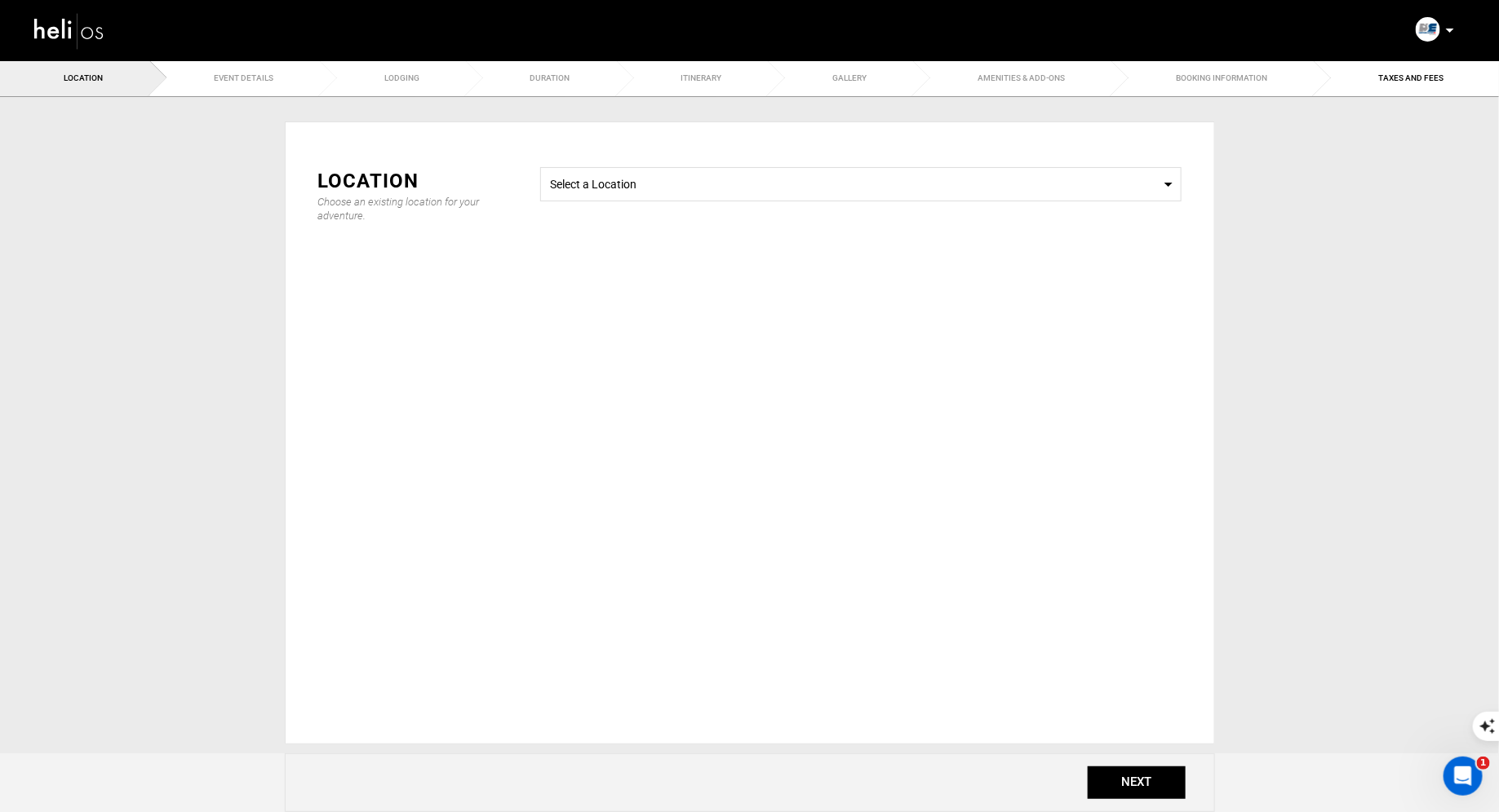
checkbox input "true"
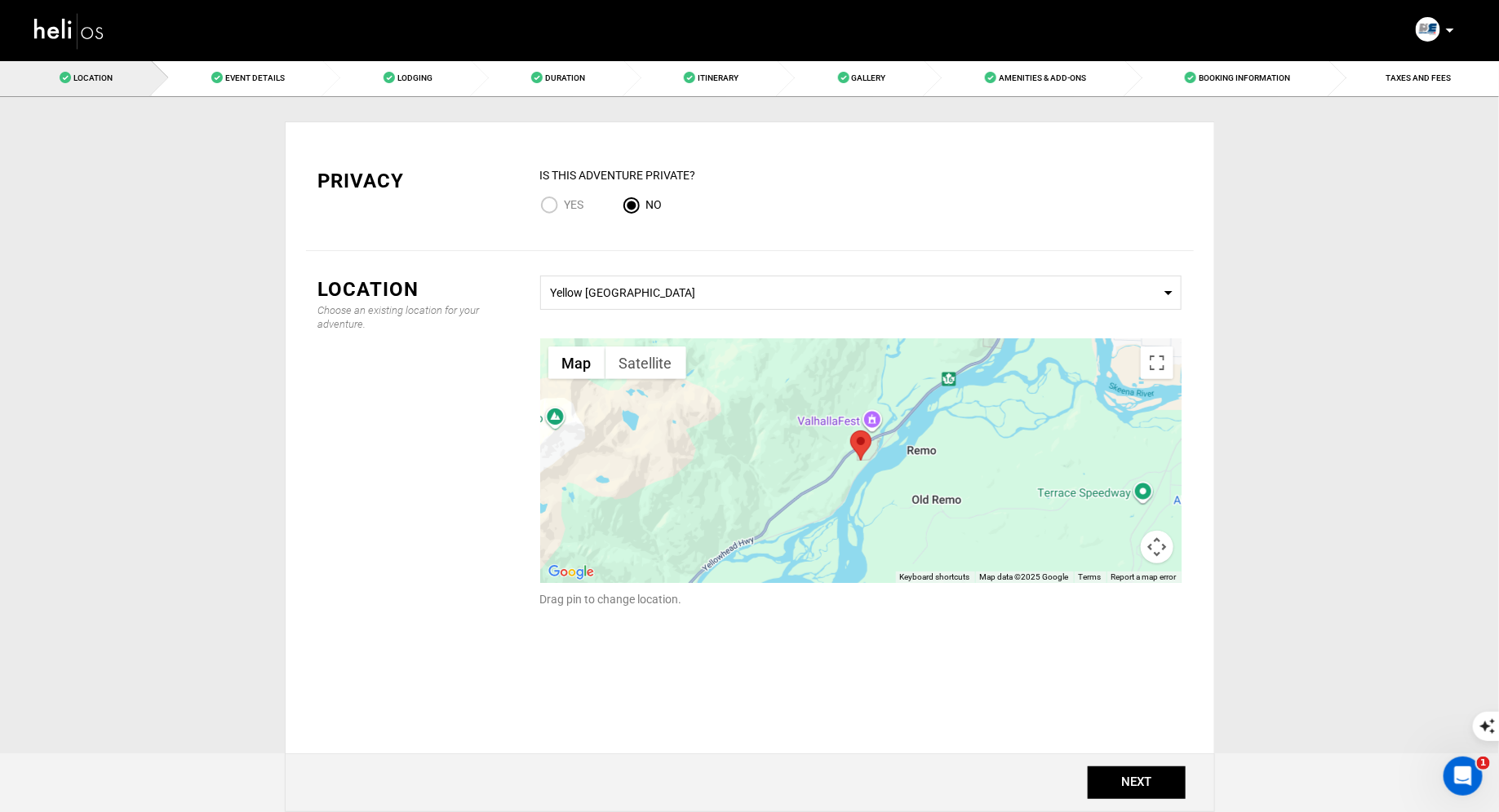
click at [553, 201] on input "Yes" at bounding box center [553, 206] width 25 height 22
radio input "true"
radio input "false"
click at [1167, 799] on button "NEXT" at bounding box center [1136, 783] width 98 height 33
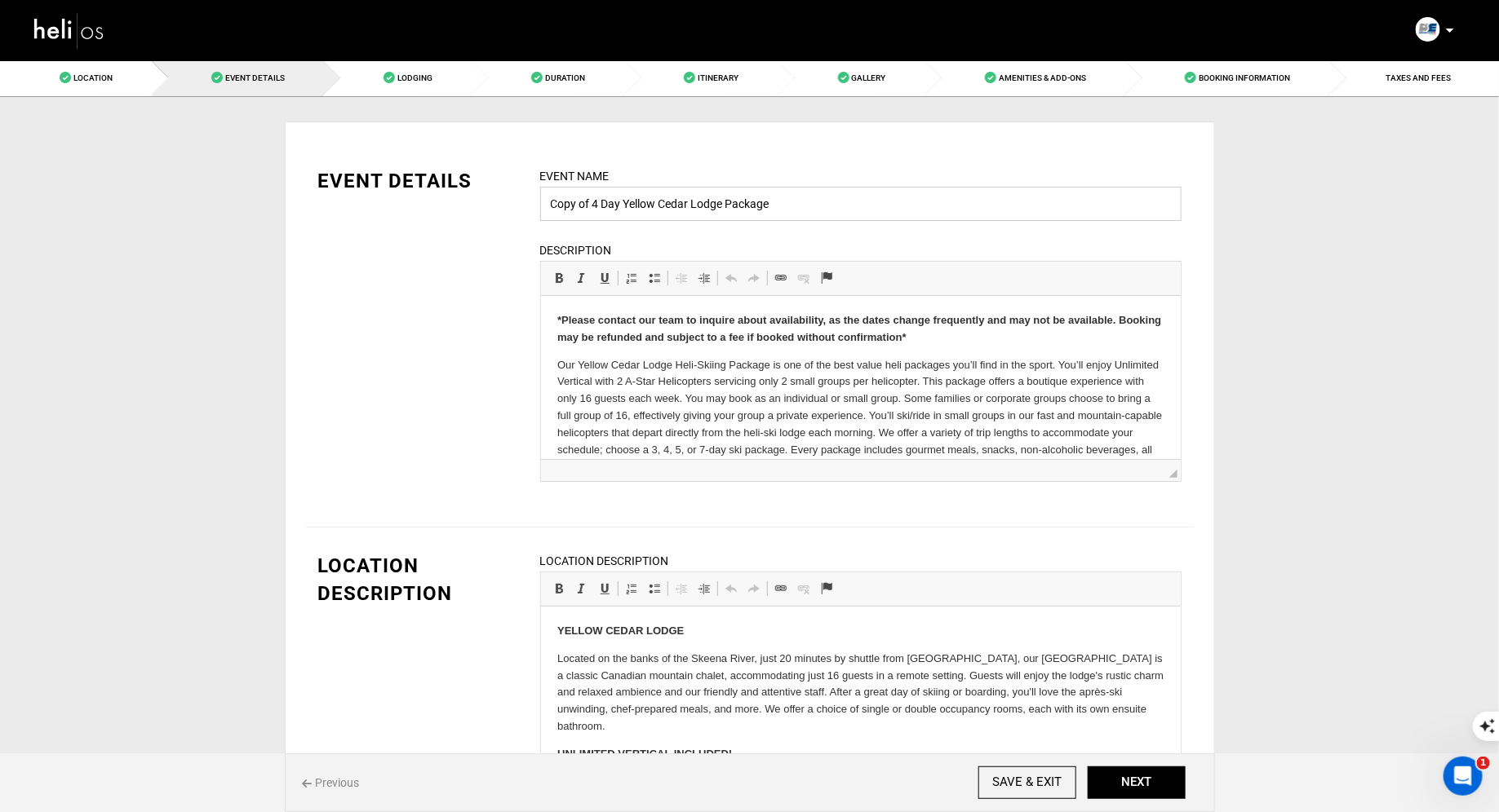
drag, startPoint x: 595, startPoint y: 209, endPoint x: 489, endPoint y: 209, distance: 106.0
click at [505, 209] on div "EVENT DETAILS Event Name Copy of 4 Day Yellow Cedar Lodge Package Event name ca…" at bounding box center [750, 335] width 888 height 335
click at [784, 200] on input "4 Day Yellow Cedar Lodge Package" at bounding box center [861, 204] width 641 height 34
drag, startPoint x: 826, startPoint y: 206, endPoint x: 766, endPoint y: 204, distance: 60.0
click at [766, 204] on input "4 Day Yellow Cedar Lodge Package- [PERSON_NAME] &" at bounding box center [861, 204] width 641 height 34
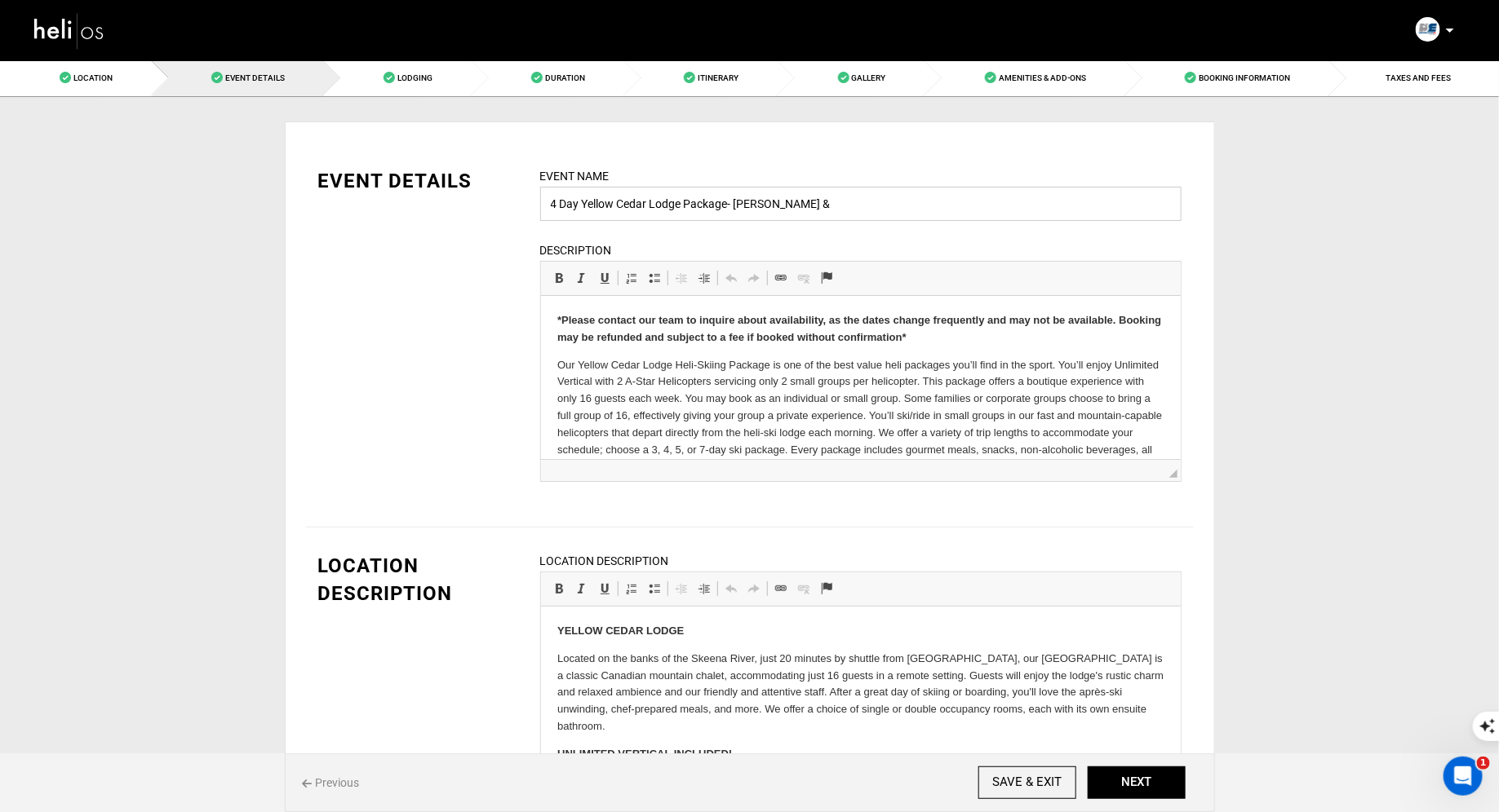
click at [846, 201] on input "4 Day Yellow Cedar Lodge Package- [PERSON_NAME] &" at bounding box center [861, 204] width 641 height 34
click at [1028, 242] on div "Description Rich Text Editor, editor34 Editor toolbars Basic Styles Bold Keyboa…" at bounding box center [861, 361] width 641 height 241
drag, startPoint x: 862, startPoint y: 203, endPoint x: 737, endPoint y: 204, distance: 125.0
click at [735, 203] on input "4 Day Yellow Cedar Lodge Package- [PERSON_NAME] & [PERSON_NAME]" at bounding box center [861, 204] width 641 height 34
click at [805, 208] on input "4 Day Yellow Cedar Lodge Package- [PERSON_NAME] & [PERSON_NAME]" at bounding box center [861, 204] width 641 height 34
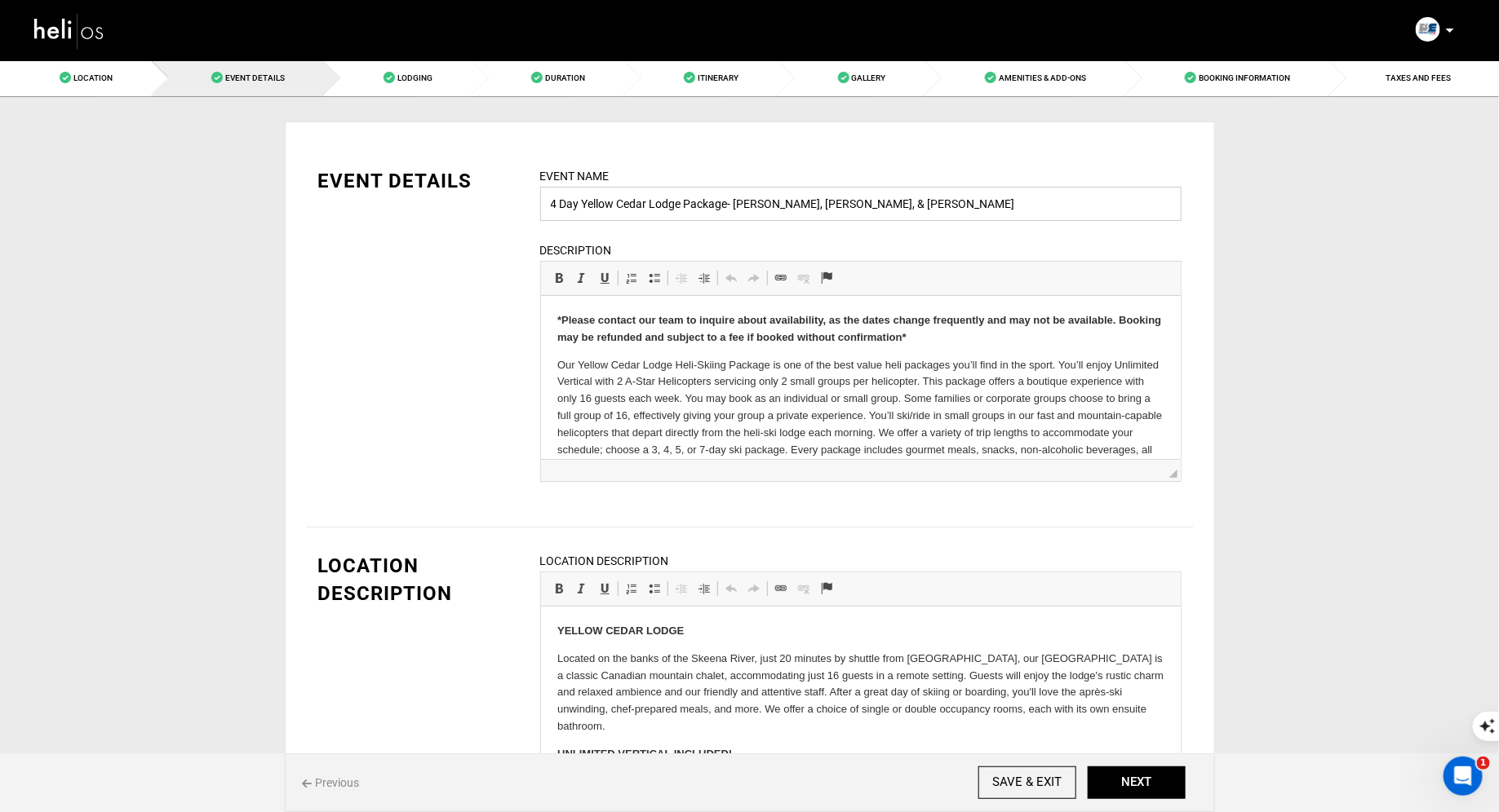
click at [1051, 197] on input "4 Day Yellow Cedar Lodge Package- [PERSON_NAME], [PERSON_NAME], & [PERSON_NAME]" at bounding box center [861, 204] width 641 height 34
type input "4 Day Yellow Cedar Lodge Package- [PERSON_NAME], [PERSON_NAME], & [PERSON_NAME]"
click at [1156, 791] on button "NEXT" at bounding box center [1136, 783] width 98 height 33
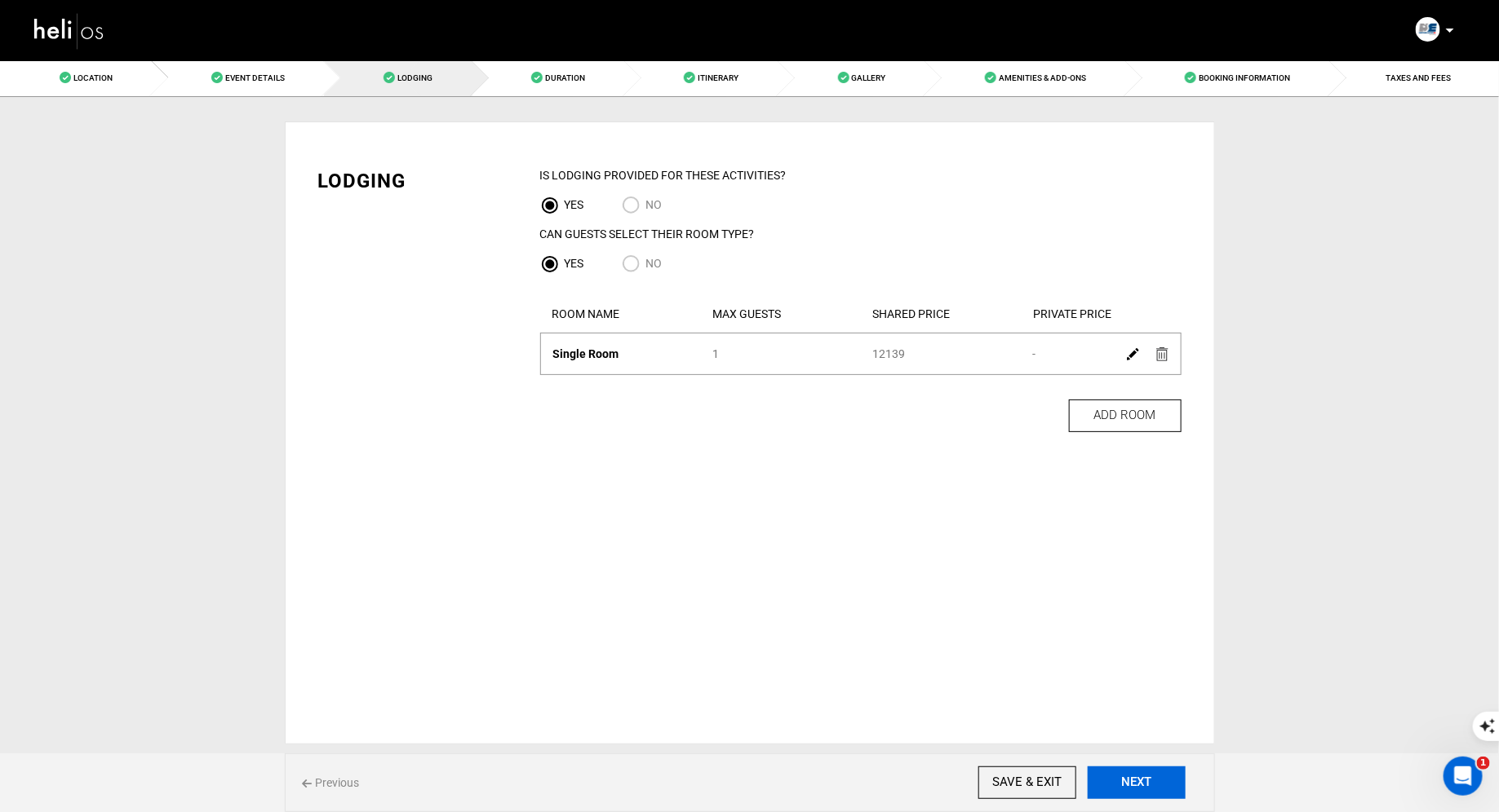
click at [1132, 778] on button "NEXT" at bounding box center [1136, 783] width 98 height 33
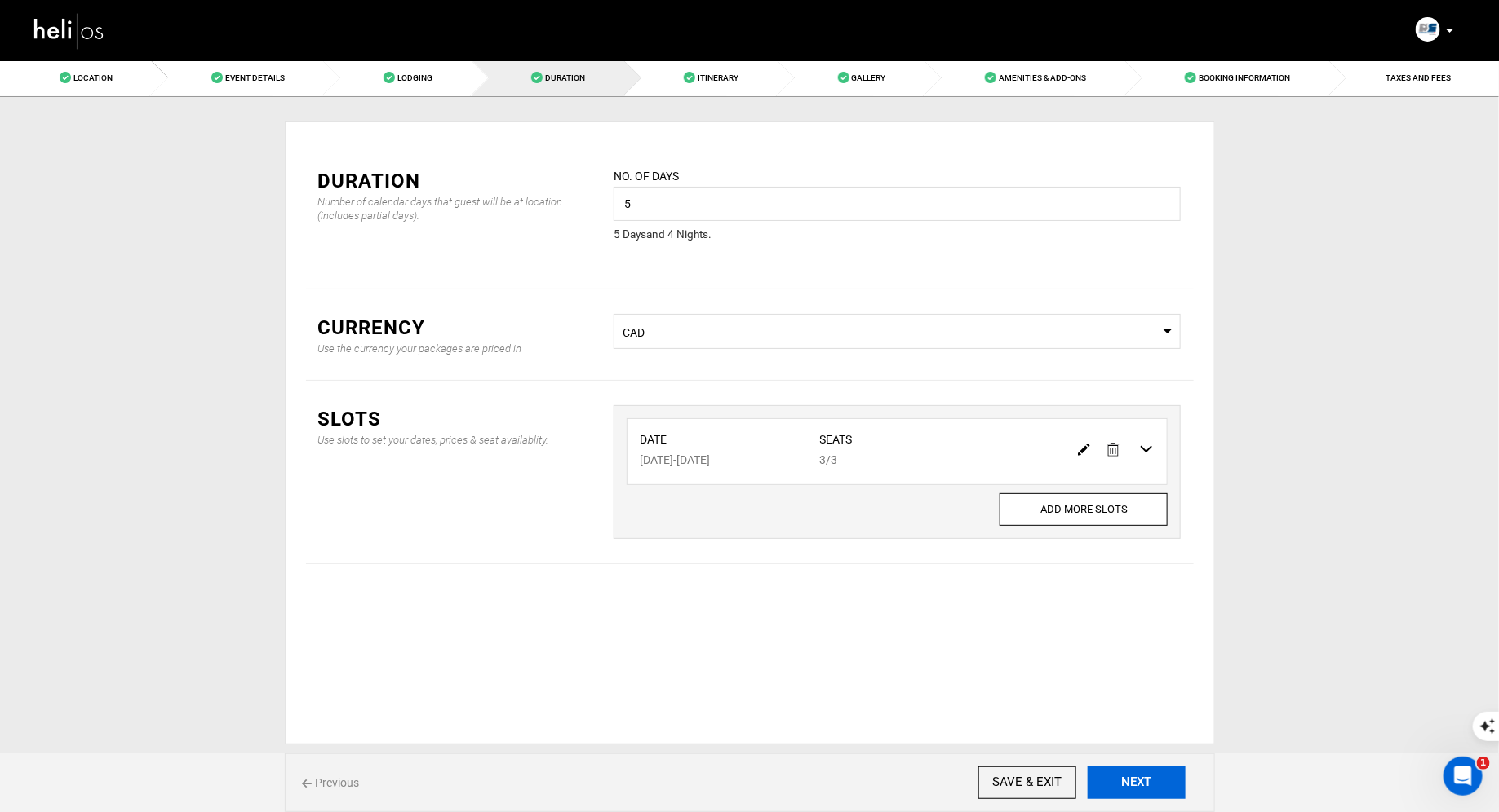
click at [1132, 778] on button "NEXT" at bounding box center [1136, 783] width 98 height 33
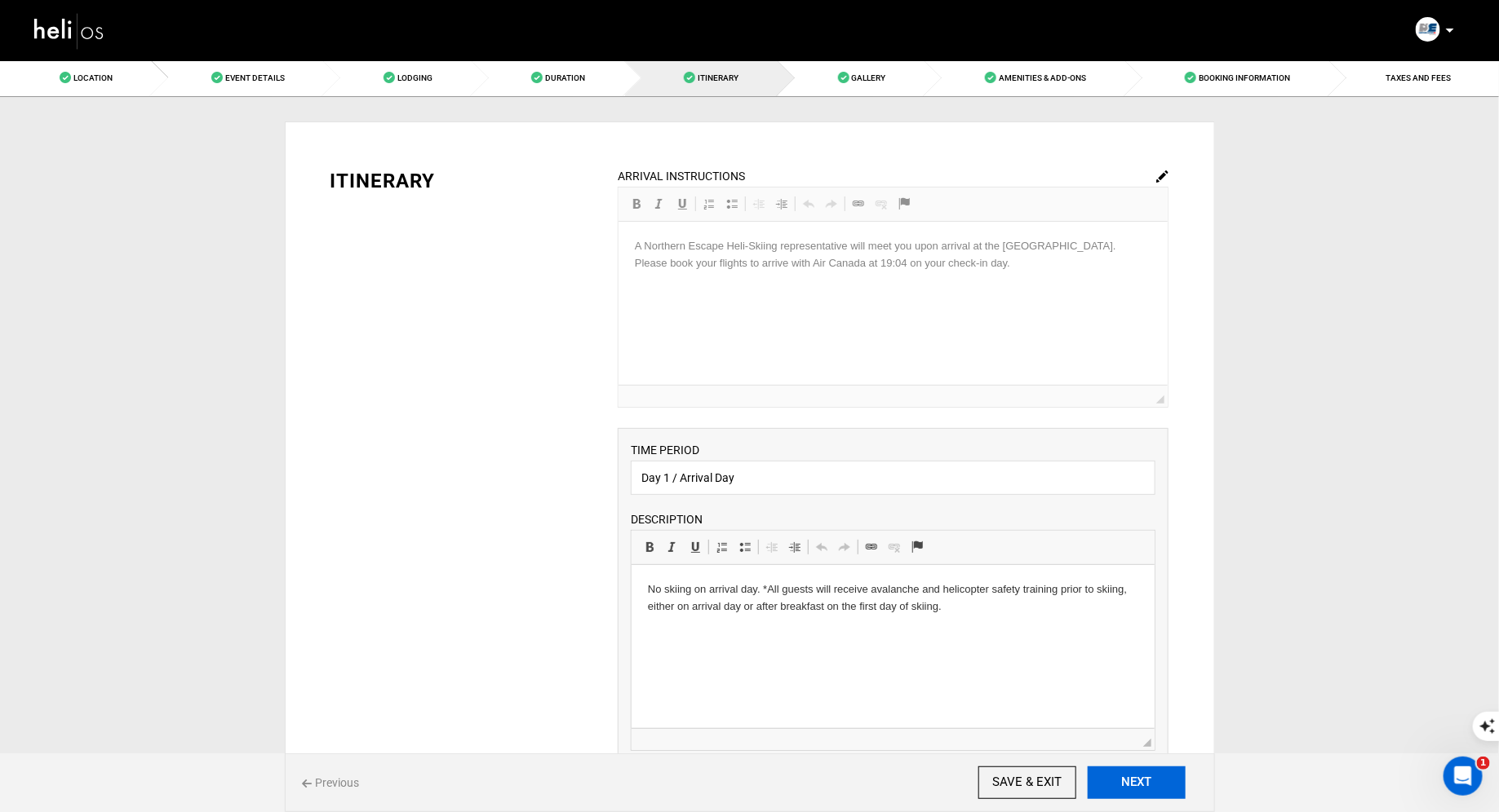
click at [1152, 786] on button "NEXT" at bounding box center [1136, 783] width 98 height 33
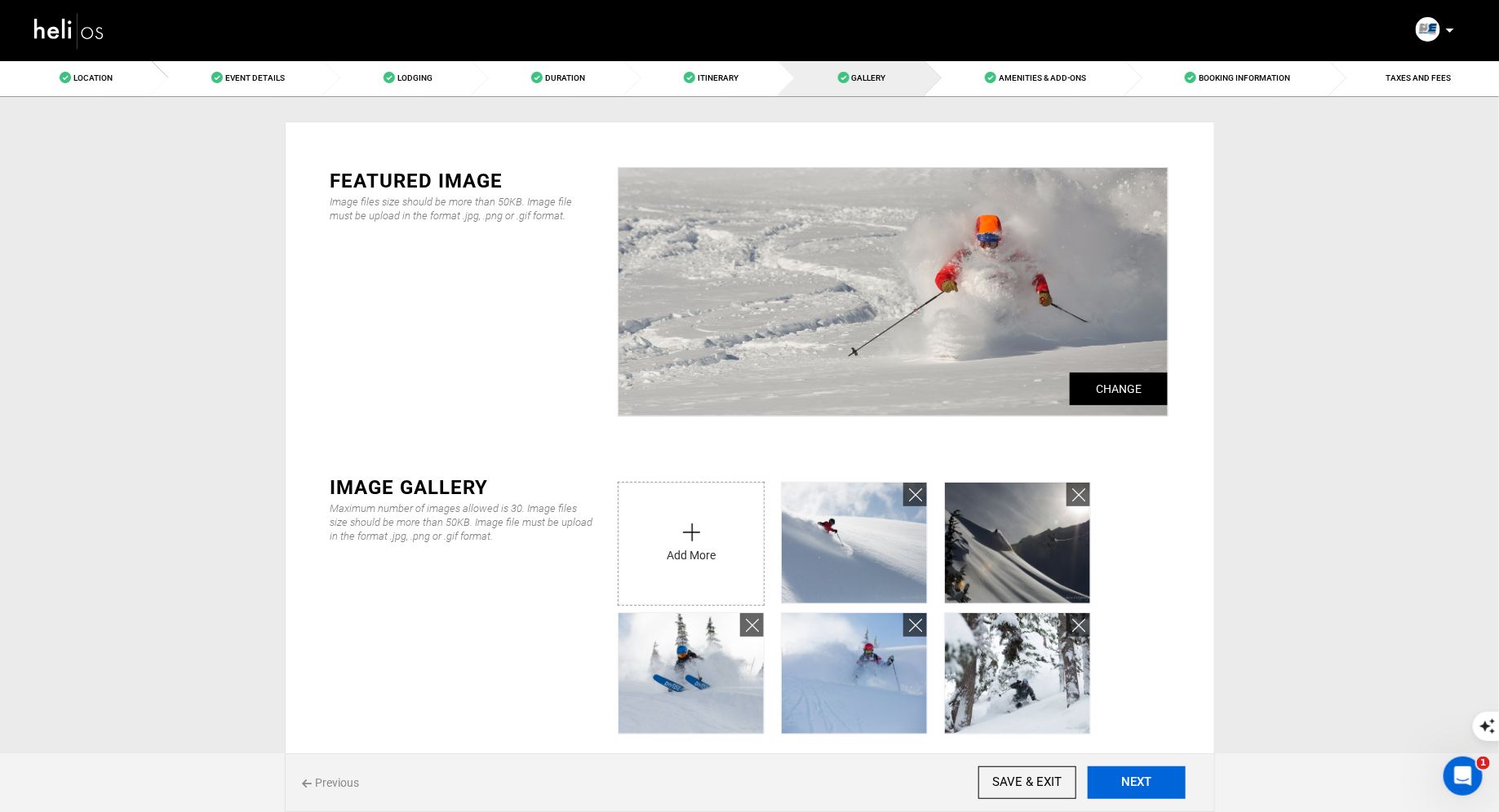
click at [1152, 786] on button "NEXT" at bounding box center [1136, 783] width 98 height 33
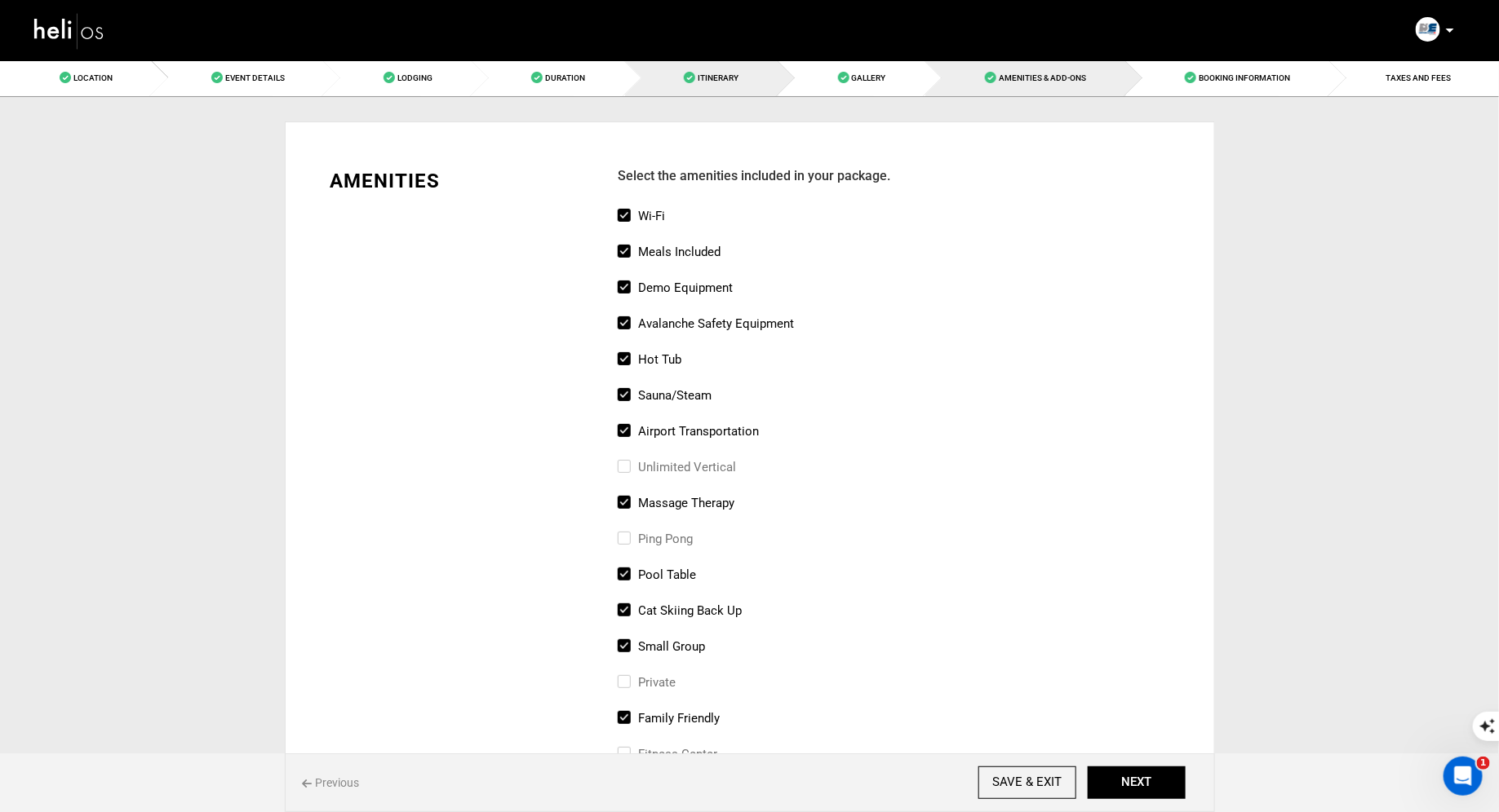
click at [713, 81] on span "Itinerary" at bounding box center [718, 77] width 41 height 9
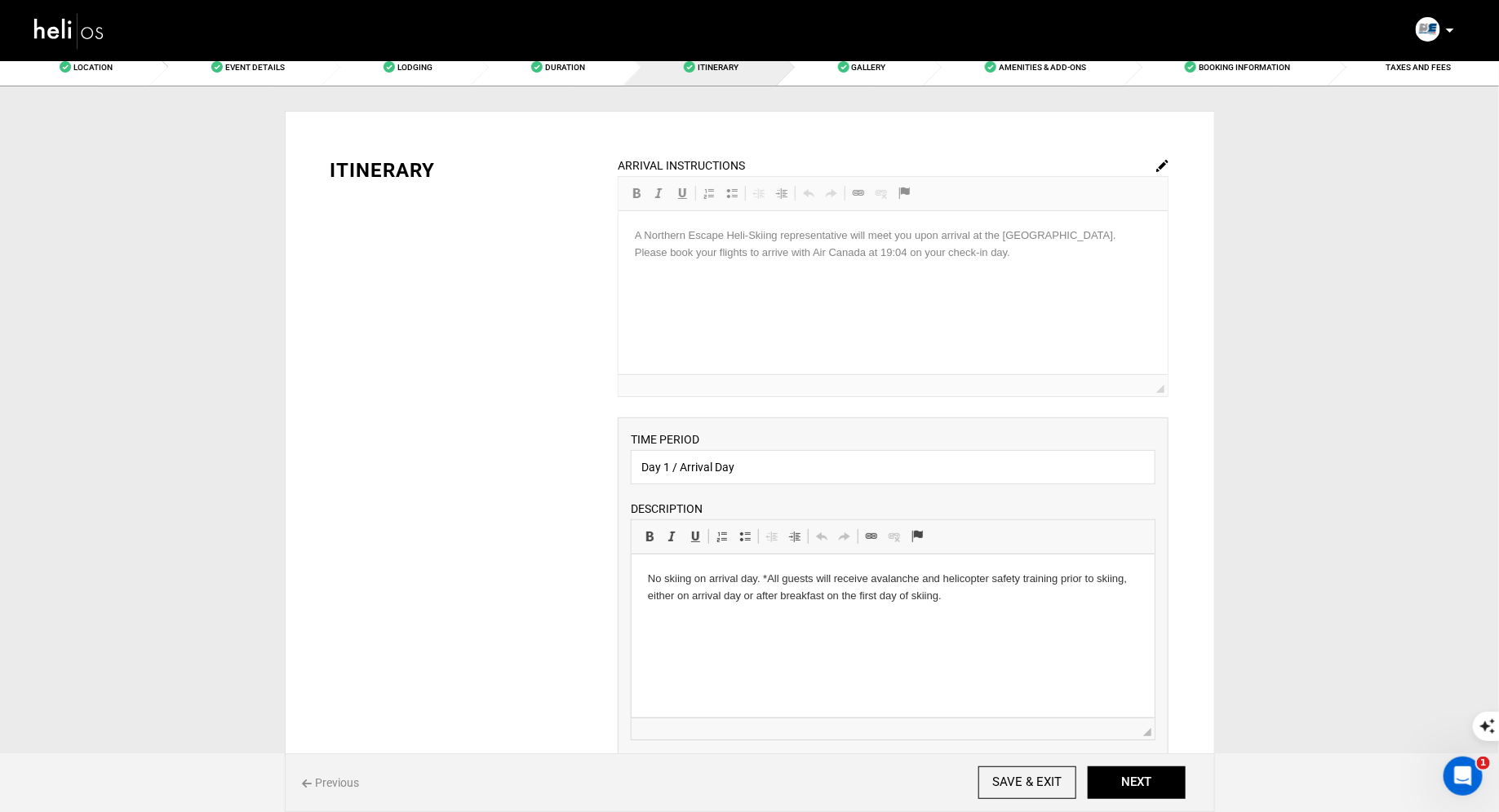
scroll to position [13, 0]
click at [1141, 785] on button "NEXT" at bounding box center [1136, 783] width 98 height 33
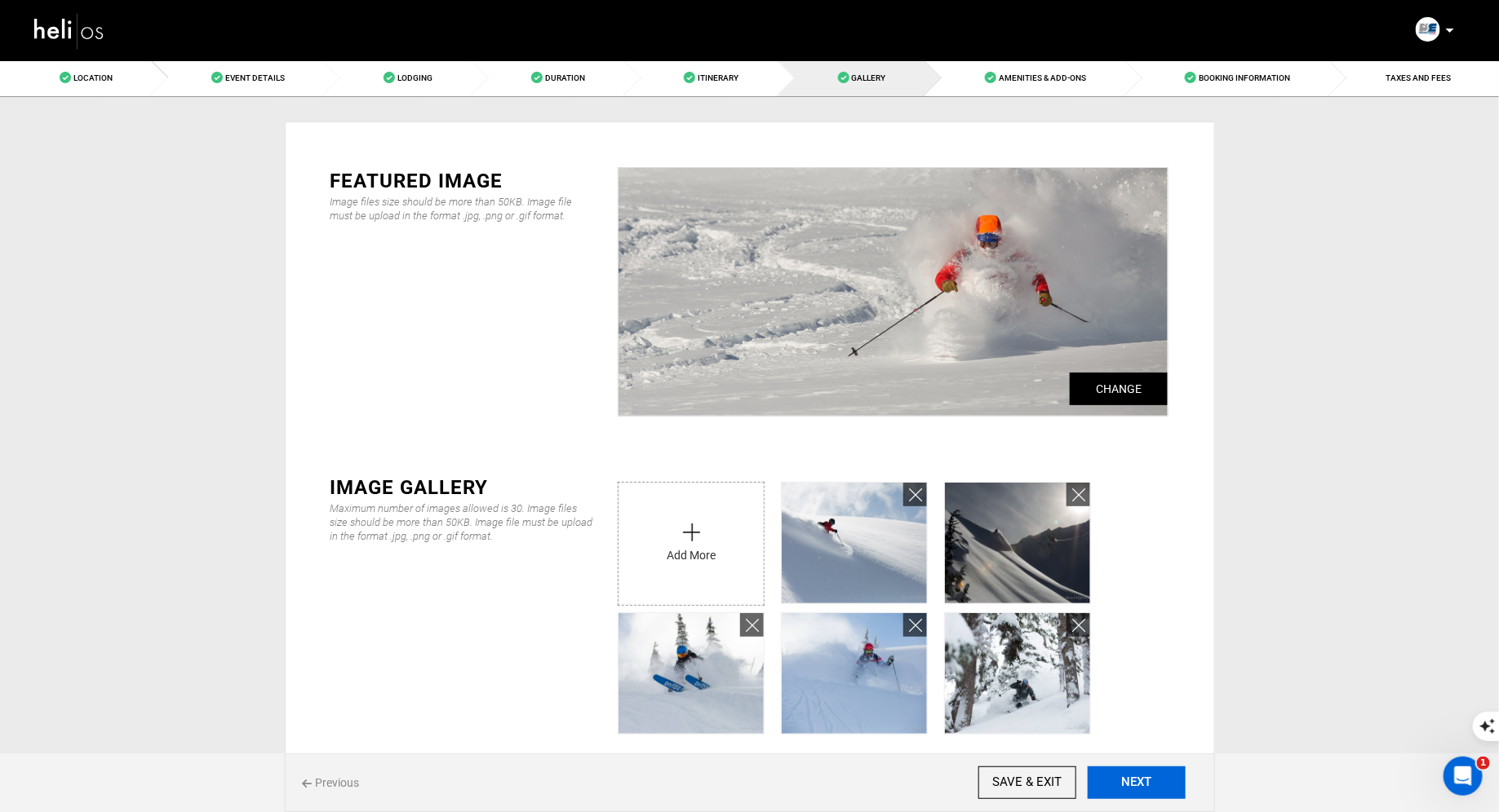
click at [1141, 785] on button "NEXT" at bounding box center [1136, 783] width 98 height 33
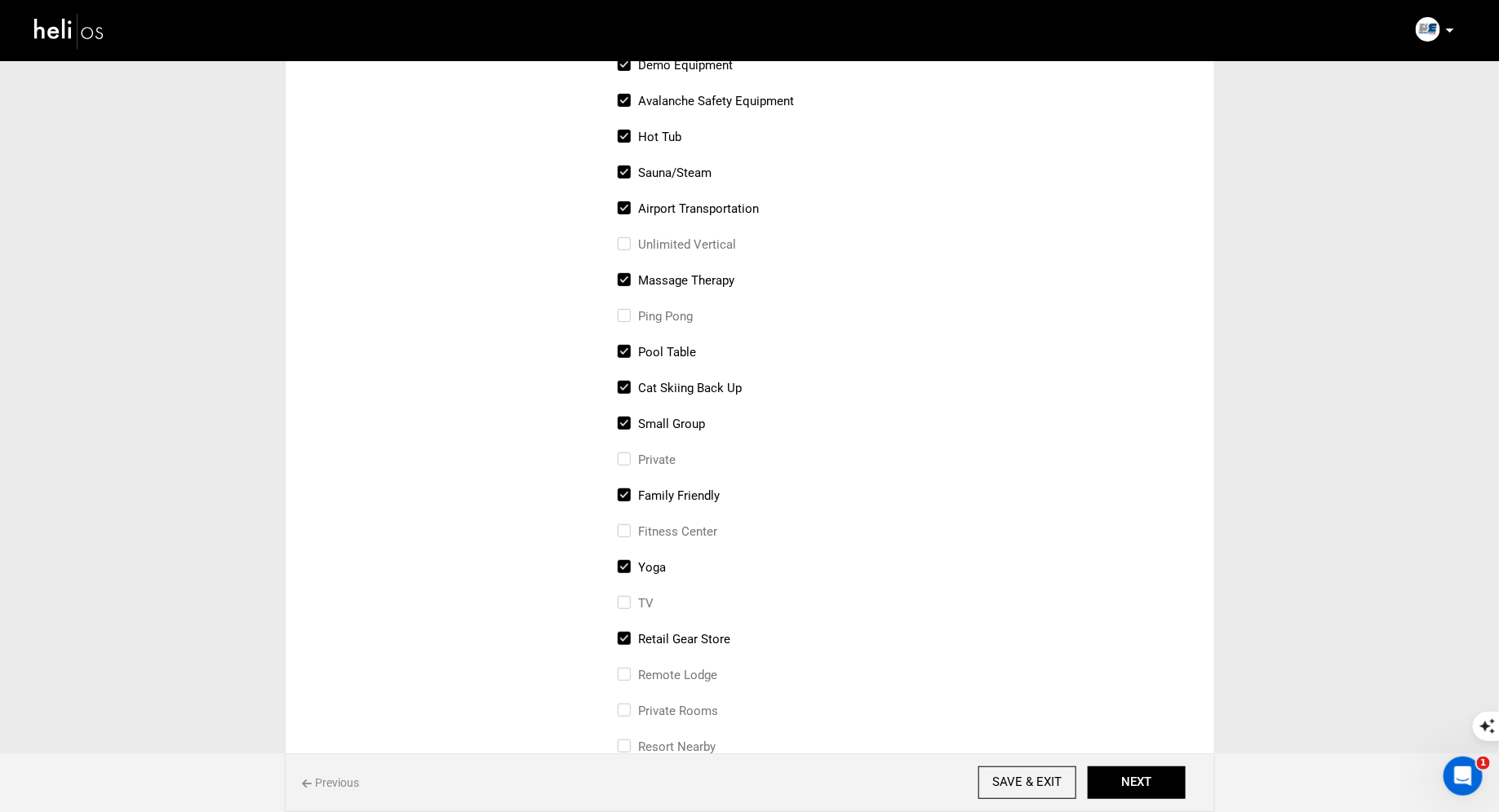
scroll to position [226, 0]
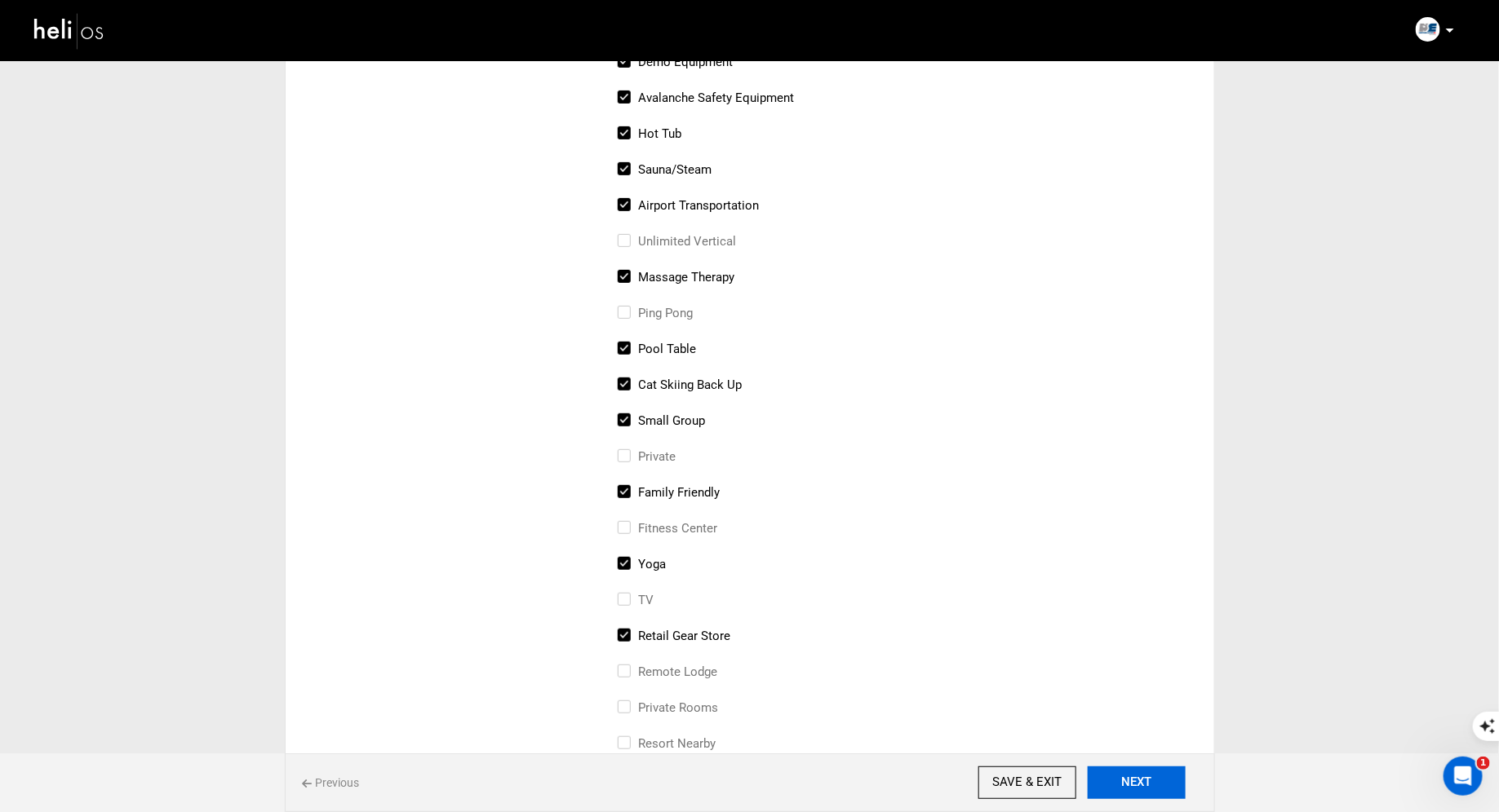
click at [1143, 786] on button "NEXT" at bounding box center [1136, 783] width 98 height 33
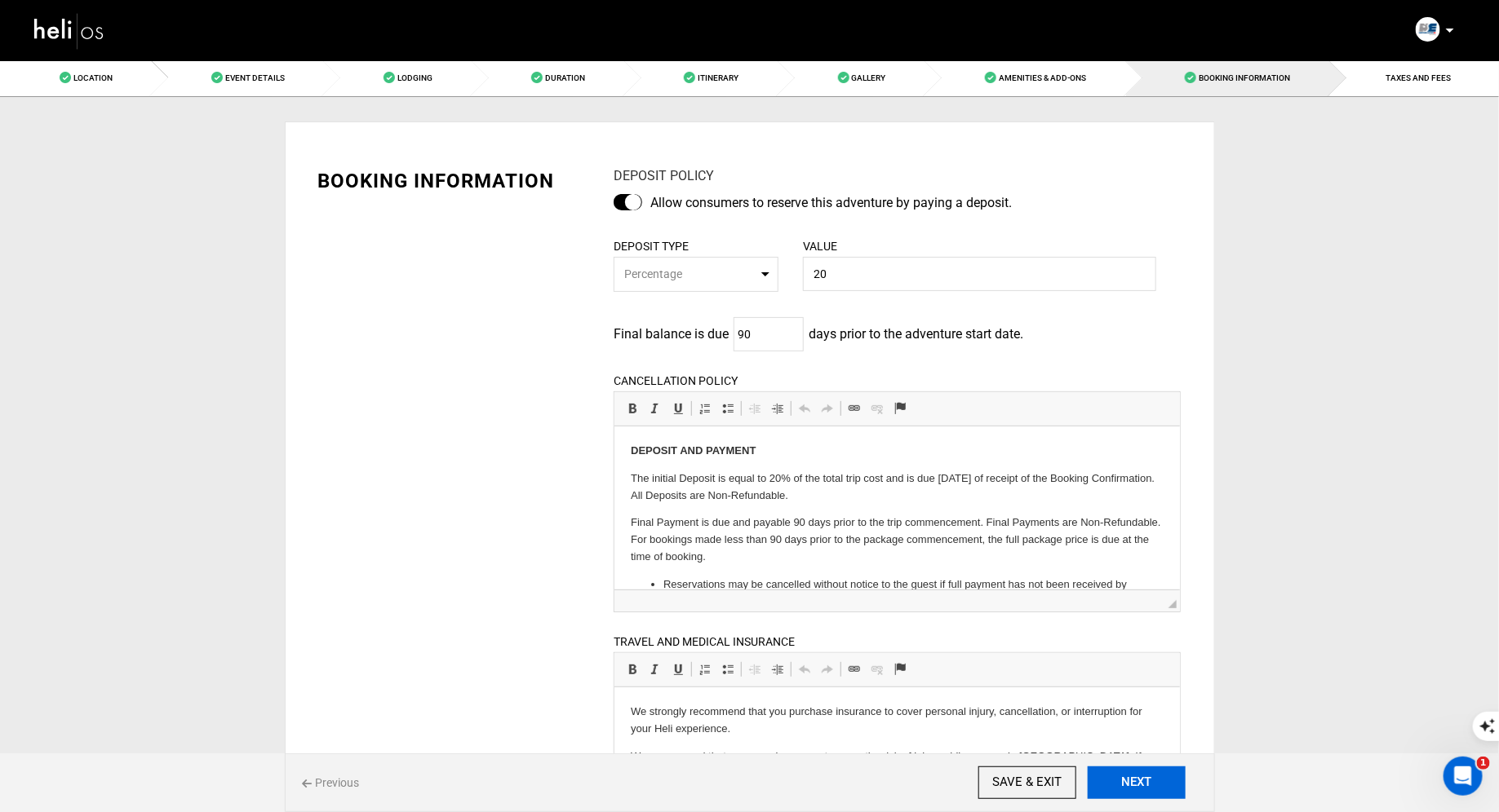
click at [1135, 778] on button "NEXT" at bounding box center [1136, 783] width 98 height 33
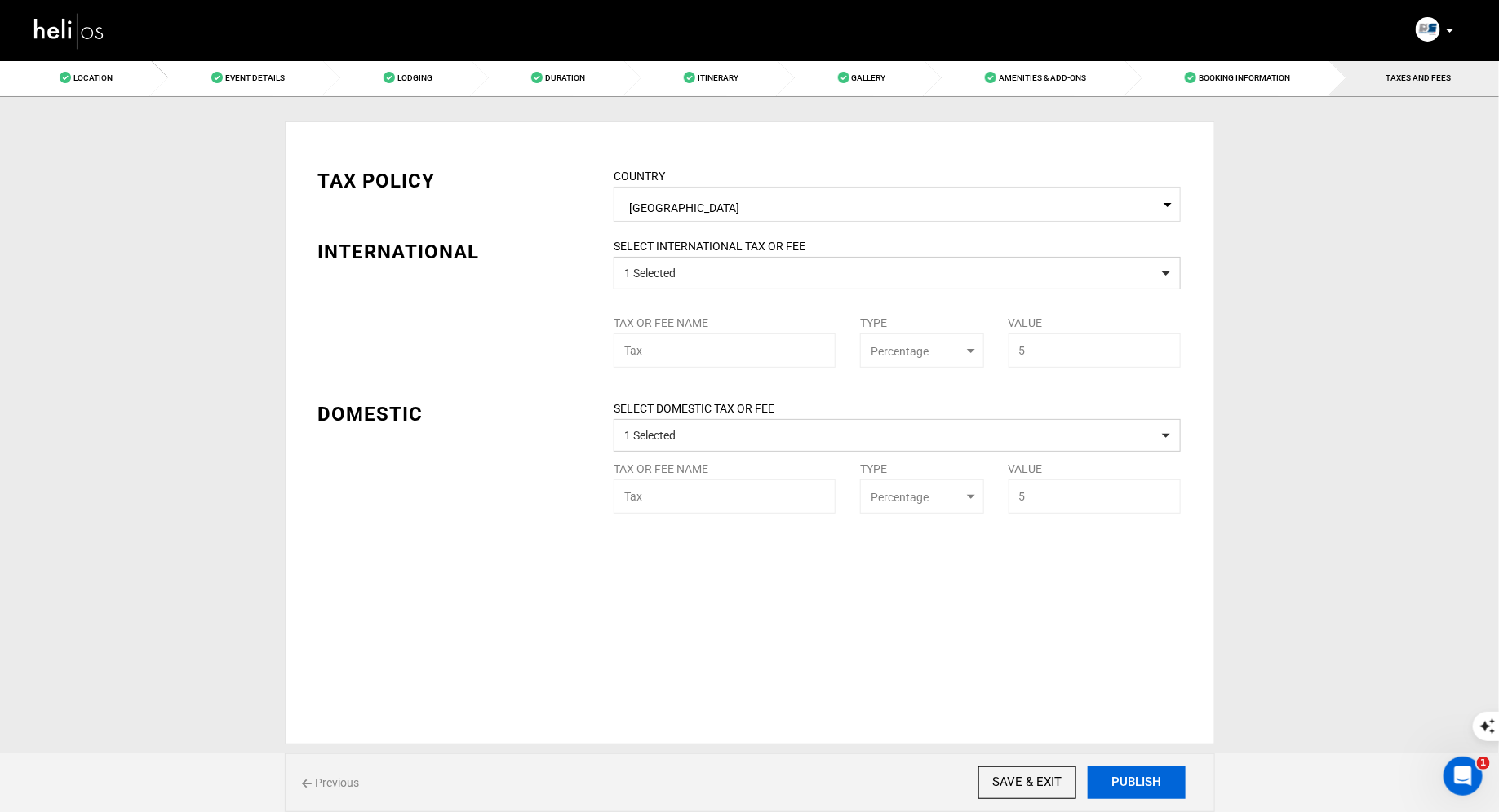
click at [1138, 784] on button "PUBLISH" at bounding box center [1136, 783] width 98 height 33
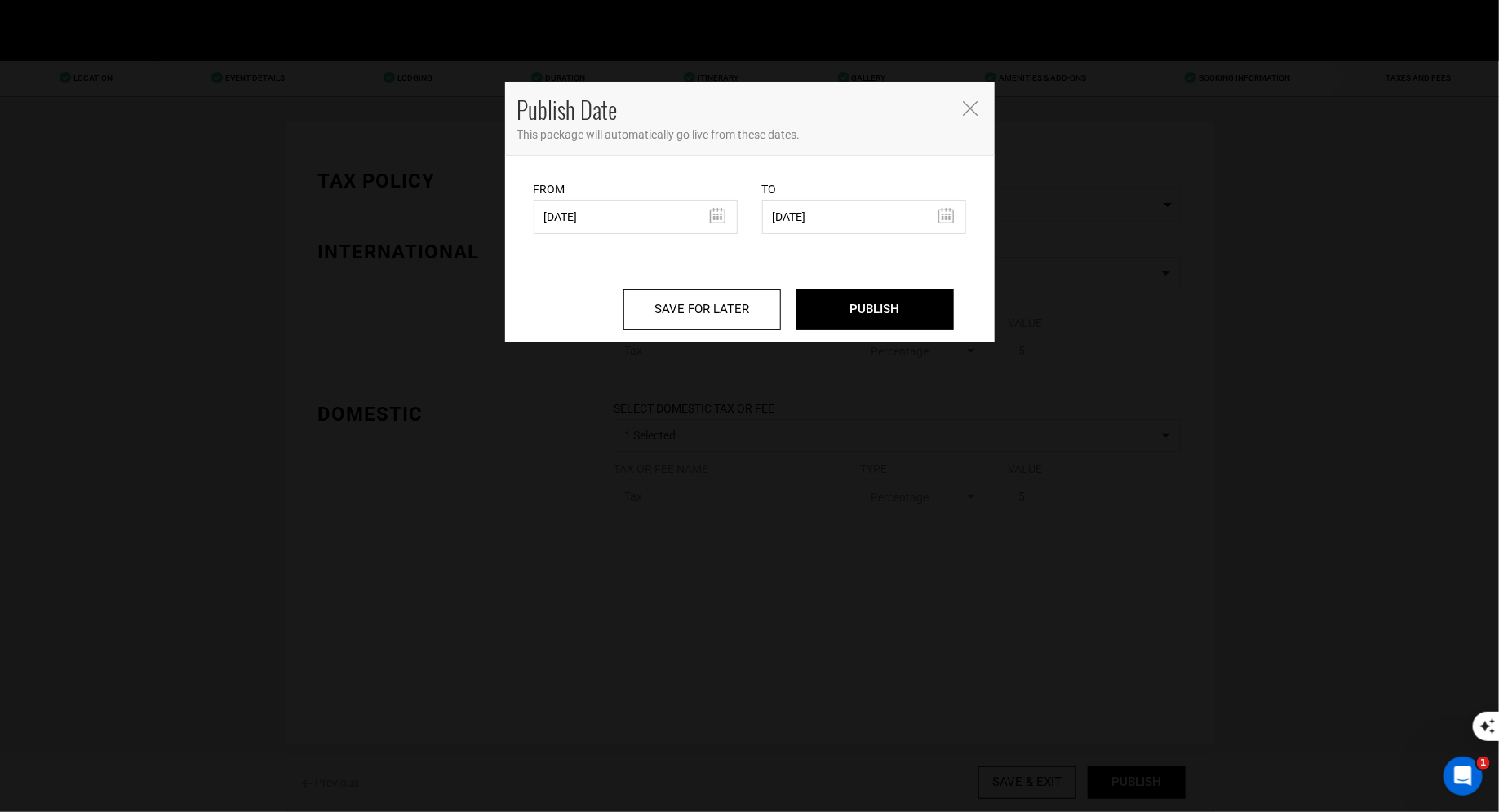
click at [855, 334] on div "SAVE FOR LATER PUBLISH" at bounding box center [750, 288] width 457 height 108
click at [862, 320] on input "PUBLISH" at bounding box center [876, 310] width 158 height 41
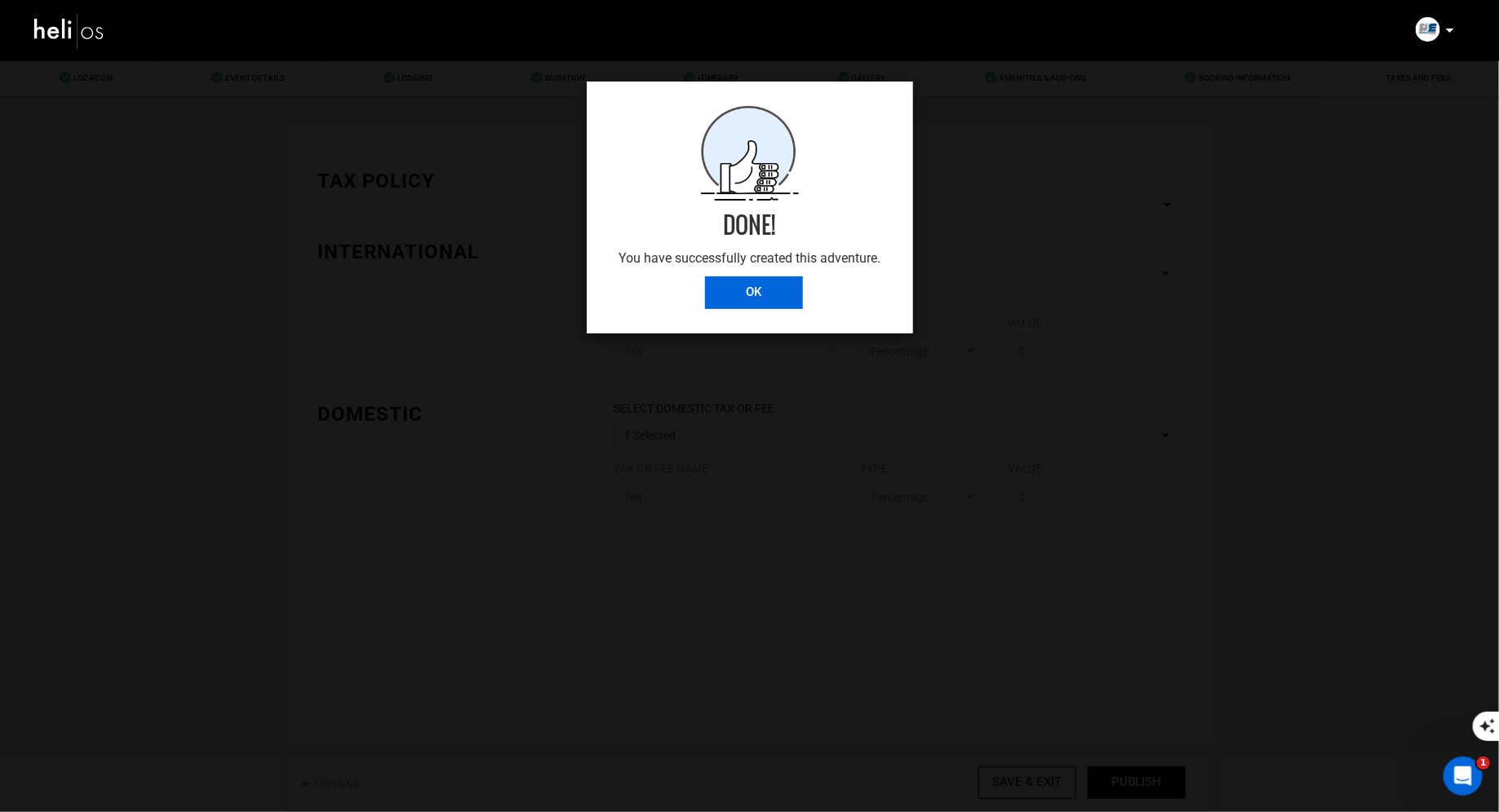
click at [775, 291] on input "OK" at bounding box center [753, 293] width 98 height 33
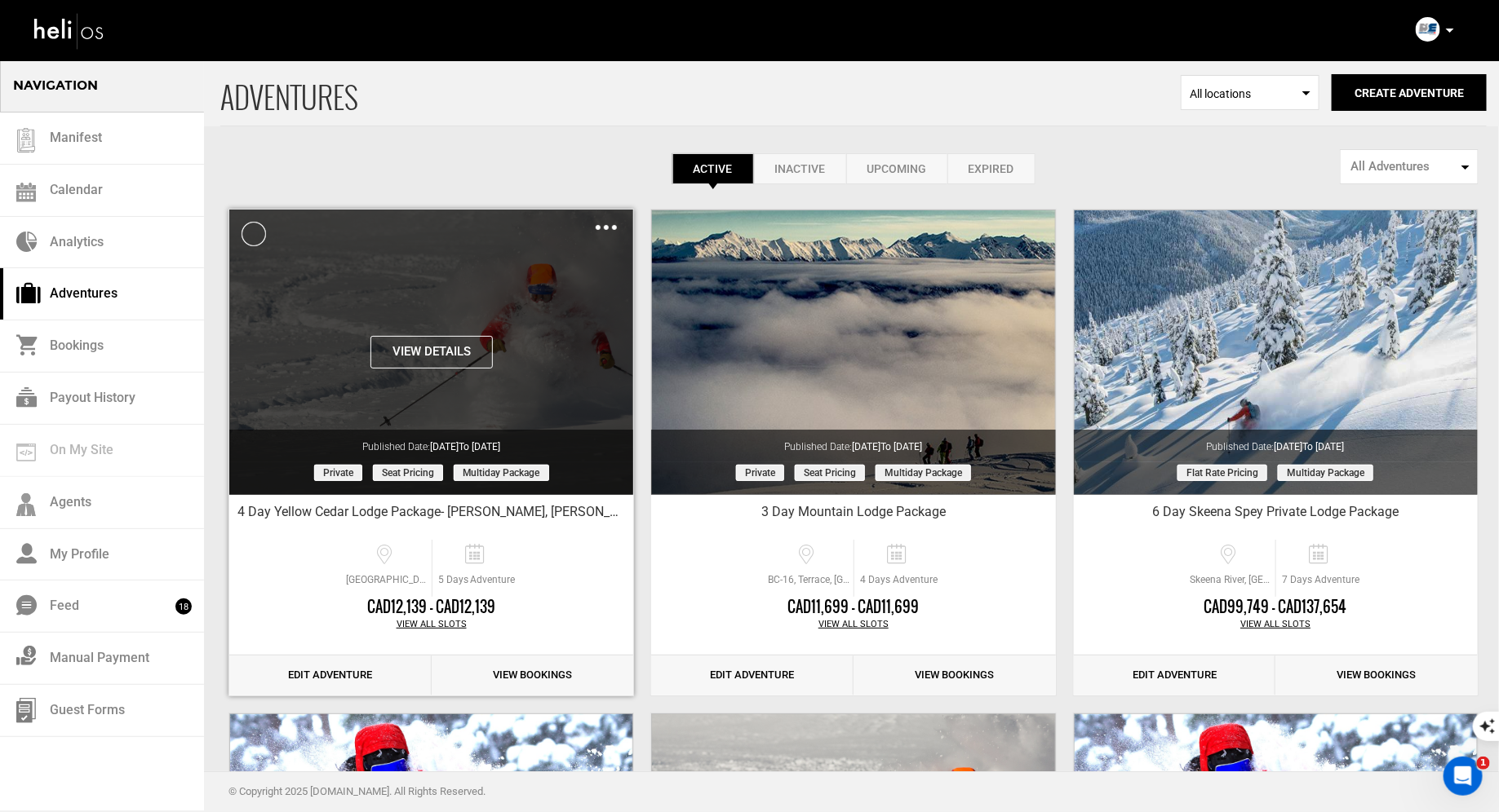
click at [603, 232] on div "Clone De-Activate Share Delete" at bounding box center [606, 227] width 21 height 19
click at [605, 227] on img at bounding box center [606, 227] width 21 height 5
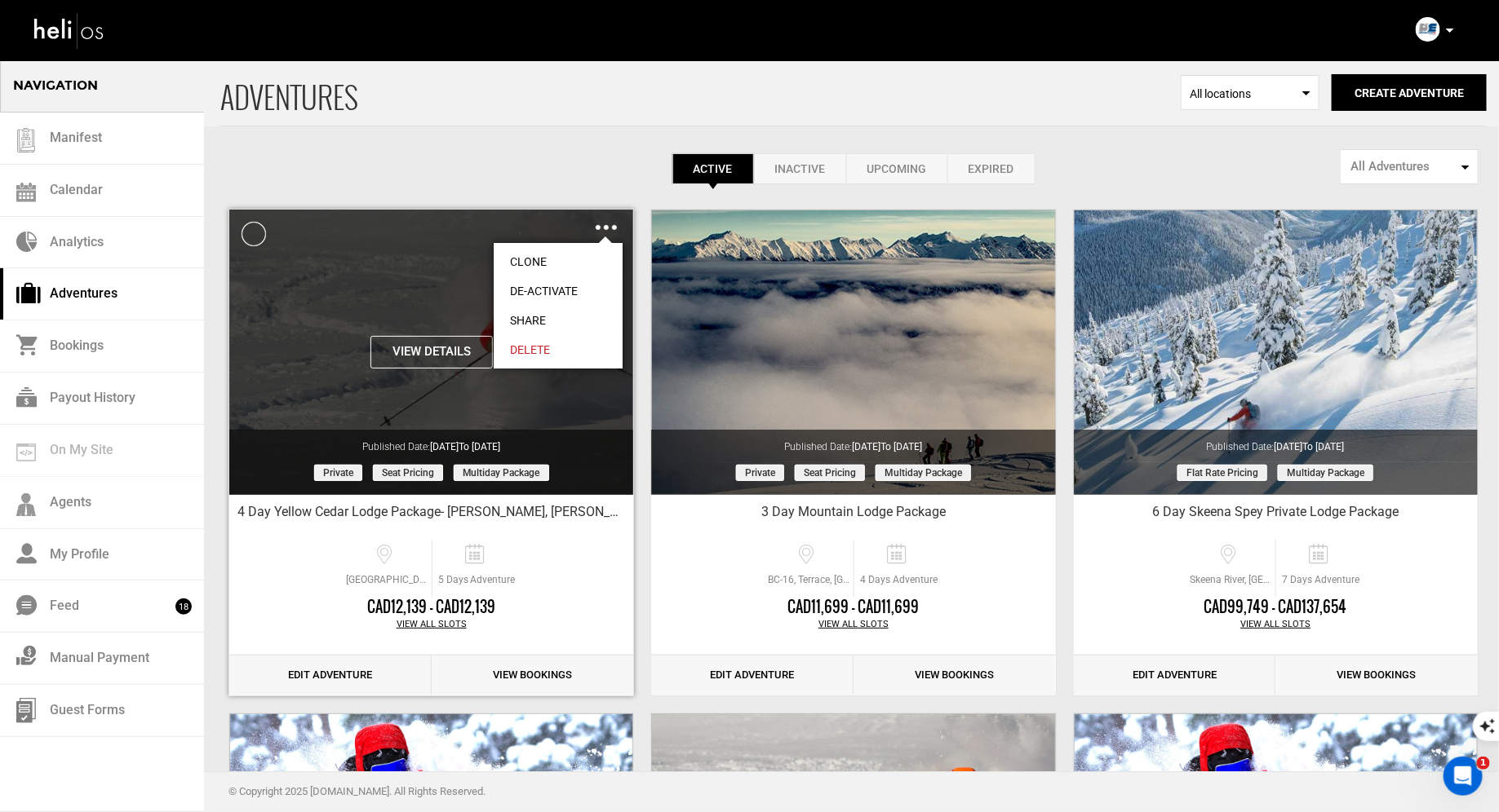
click at [542, 310] on link "Share" at bounding box center [558, 321] width 129 height 30
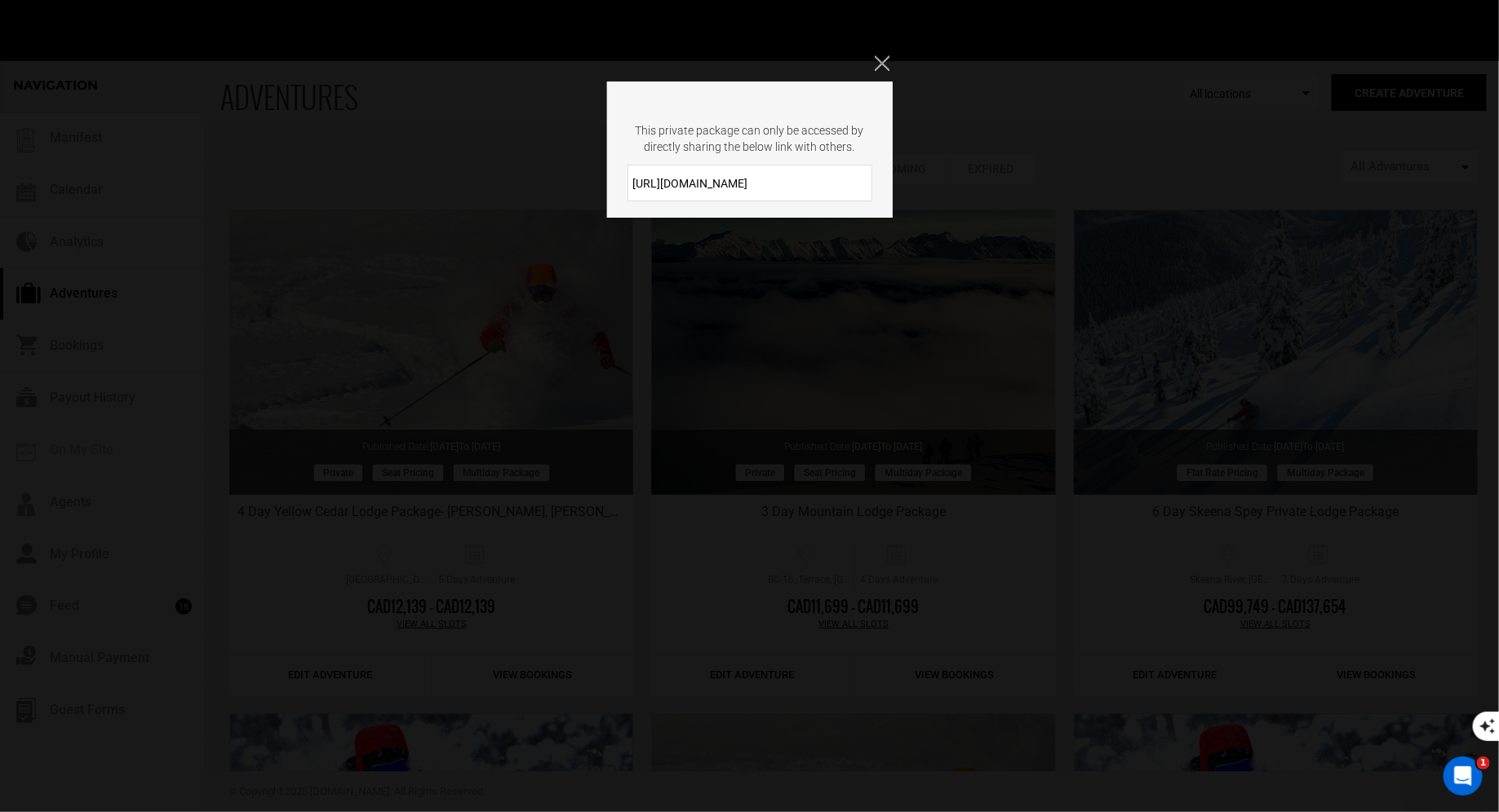
drag, startPoint x: 756, startPoint y: 188, endPoint x: 576, endPoint y: 189, distance: 180.0
click at [576, 189] on div "This private package can only be accessed by directly sharing the below link wi…" at bounding box center [749, 406] width 1499 height 812
click at [844, 167] on input "[URL][DOMAIN_NAME]" at bounding box center [750, 183] width 245 height 37
drag, startPoint x: 769, startPoint y: 185, endPoint x: 622, endPoint y: 181, distance: 147.1
click at [621, 181] on div "[URL][DOMAIN_NAME]" at bounding box center [750, 183] width 286 height 37
